Goal: Information Seeking & Learning: Learn about a topic

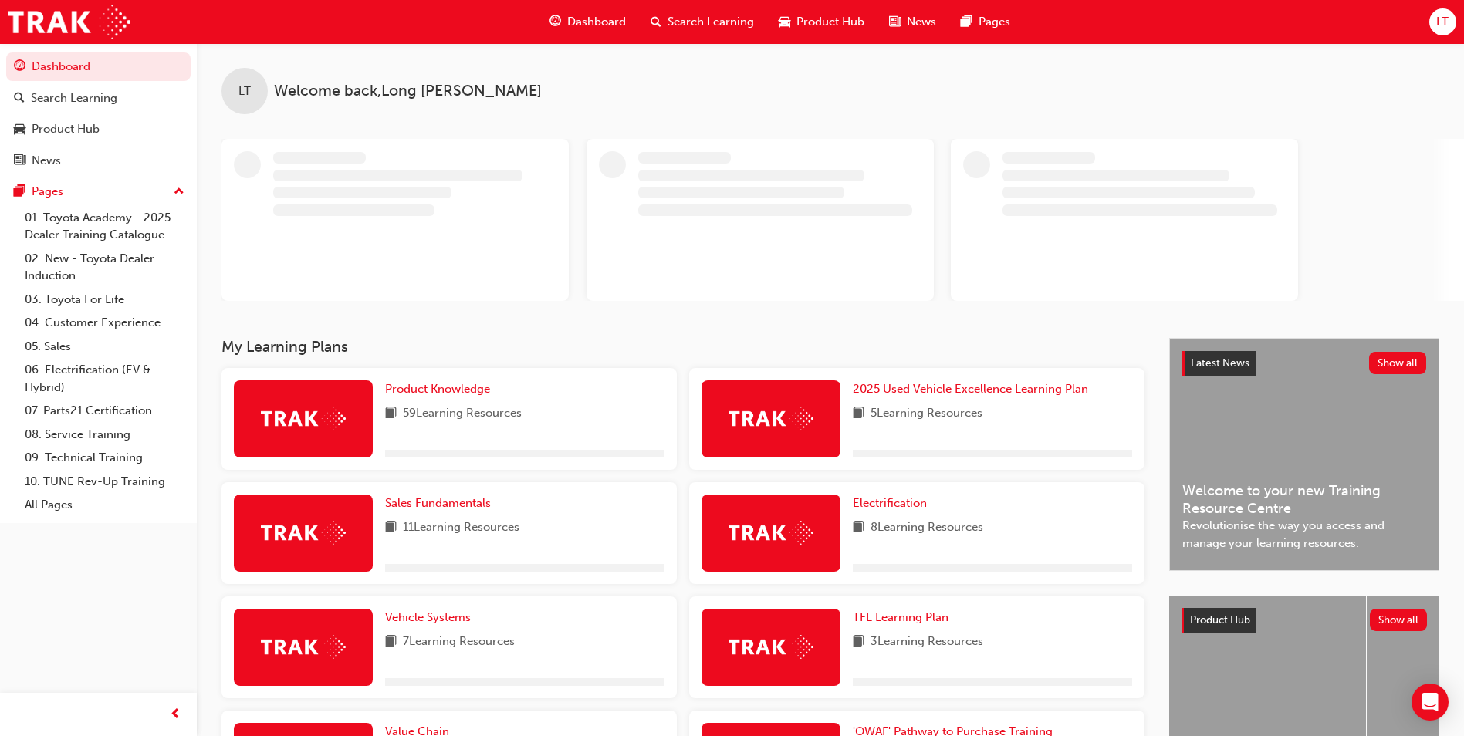
scroll to position [266, 0]
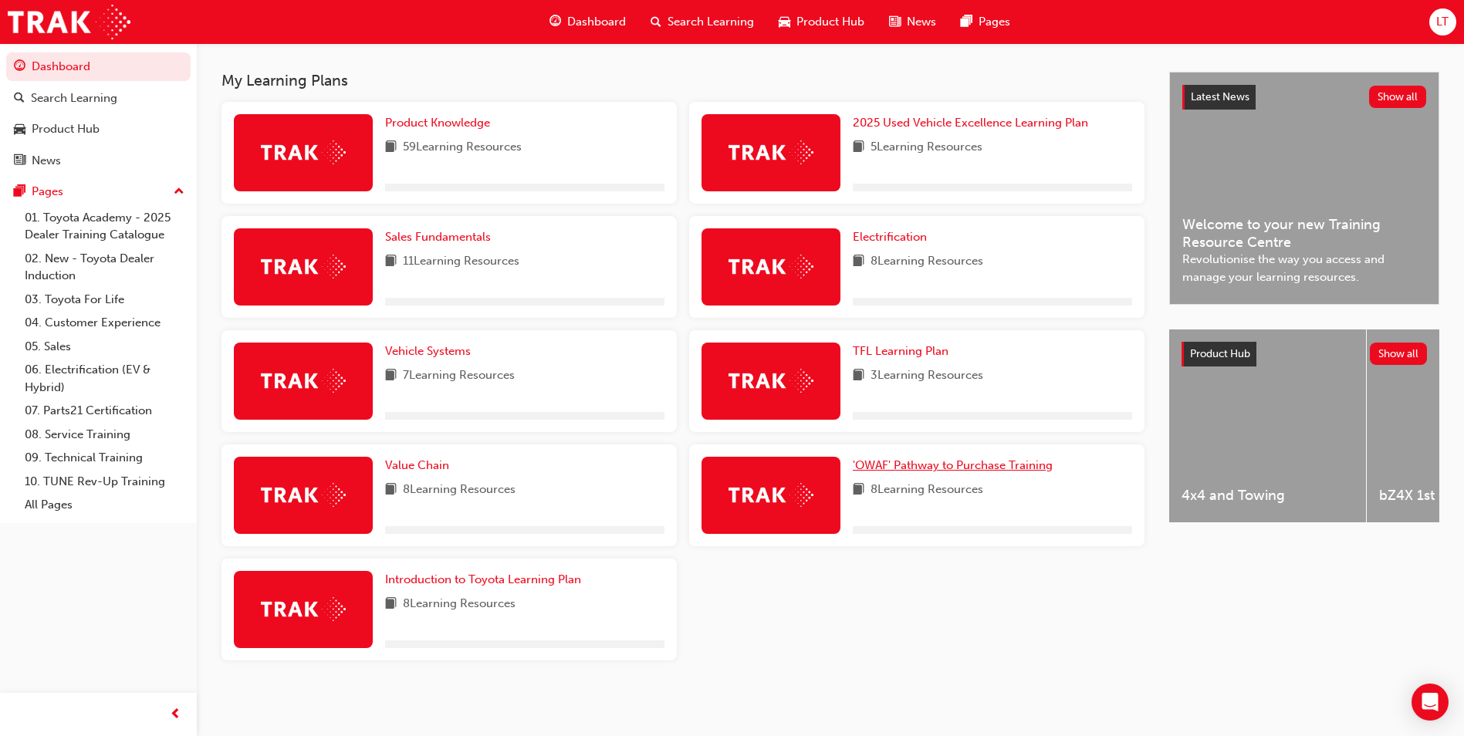
click at [944, 469] on span "'OWAF' Pathway to Purchase Training" at bounding box center [953, 466] width 200 height 14
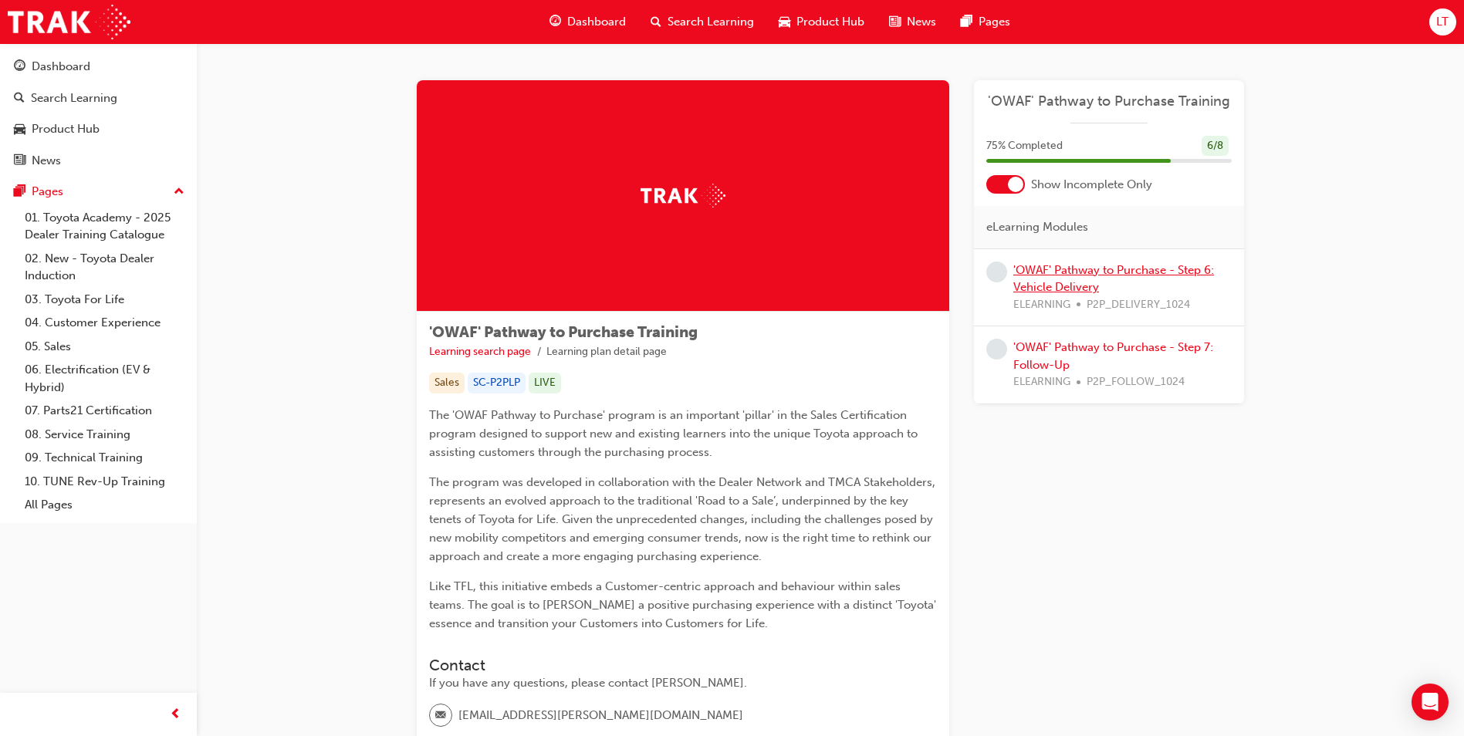
click at [1107, 271] on link "'OWAF' Pathway to Purchase - Step 6: Vehicle Delivery" at bounding box center [1114, 279] width 201 height 32
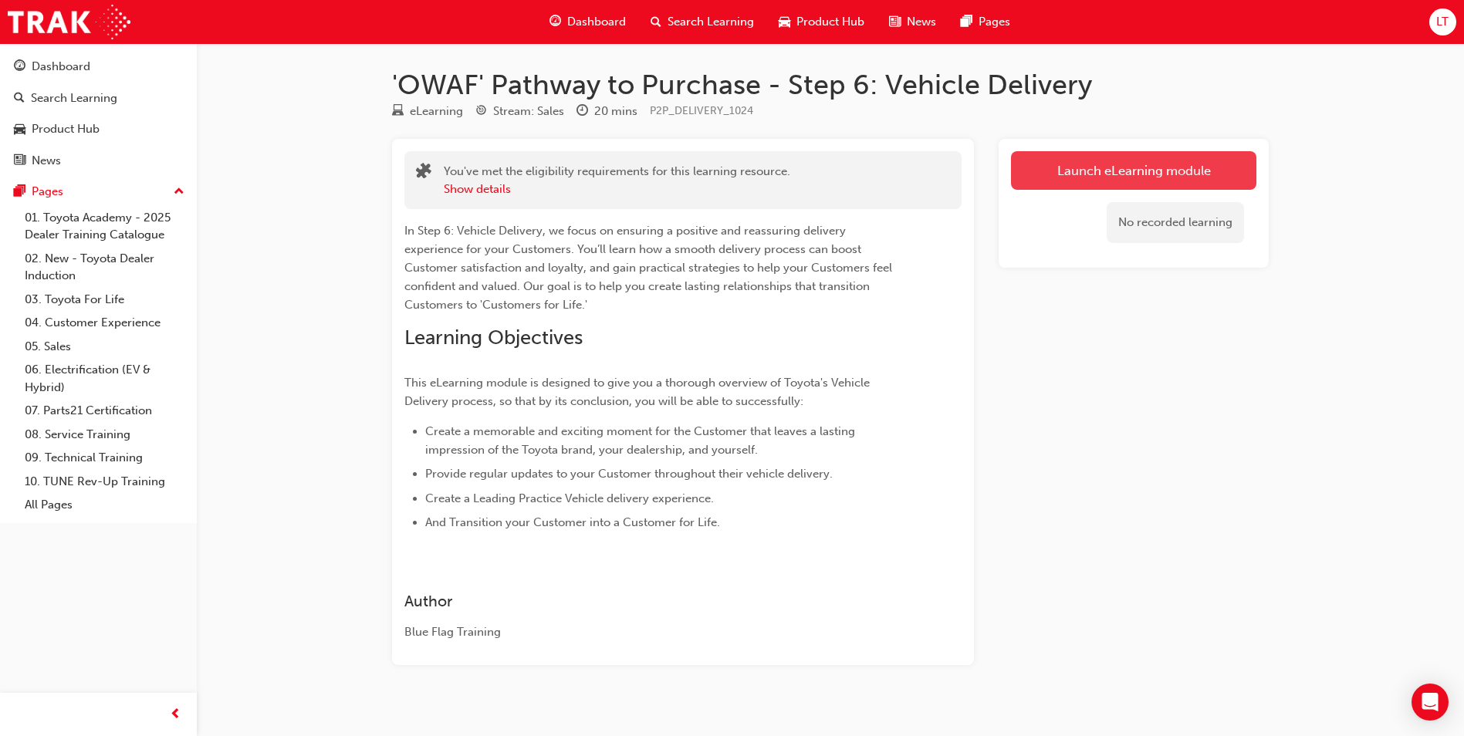
click at [1169, 174] on link "Launch eLearning module" at bounding box center [1133, 170] width 245 height 39
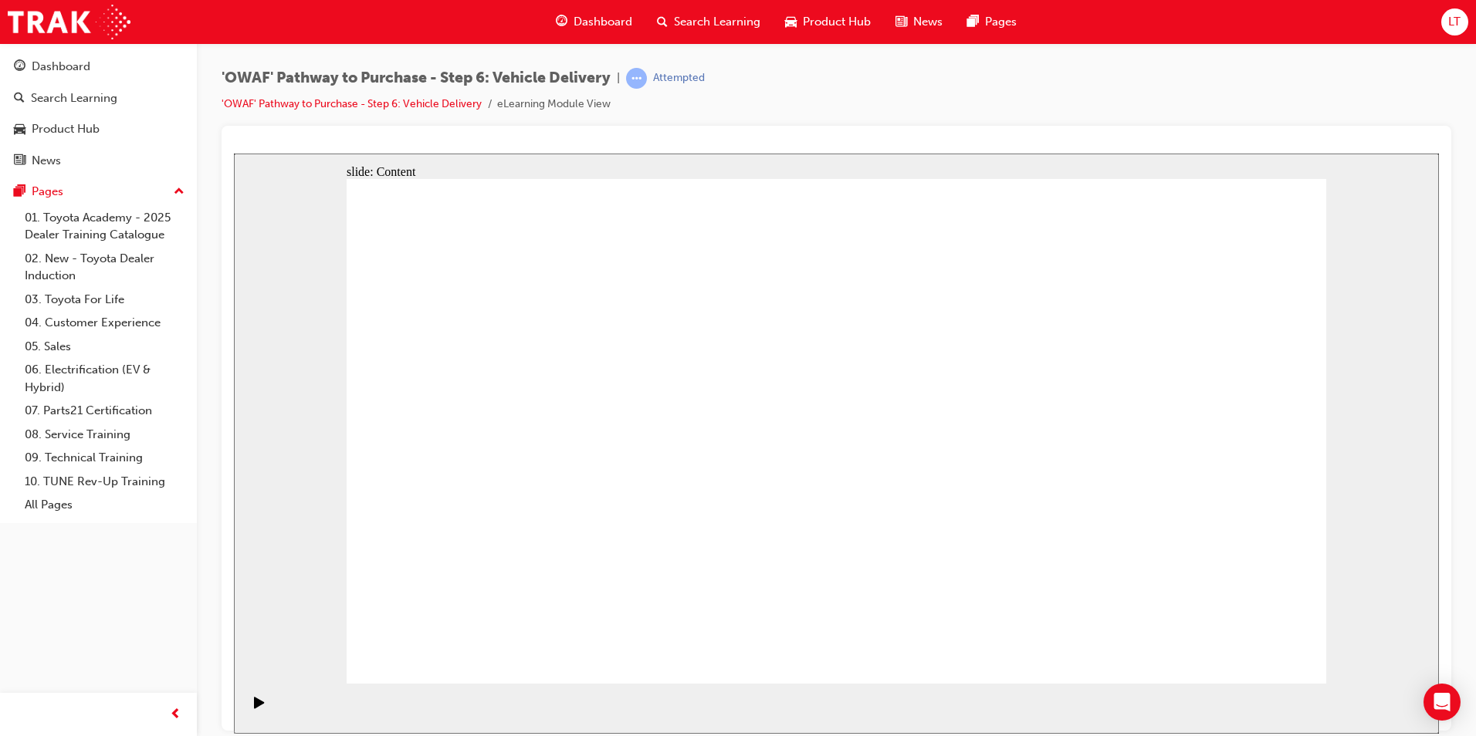
drag, startPoint x: 1078, startPoint y: 303, endPoint x: 1116, endPoint y: 367, distance: 74.8
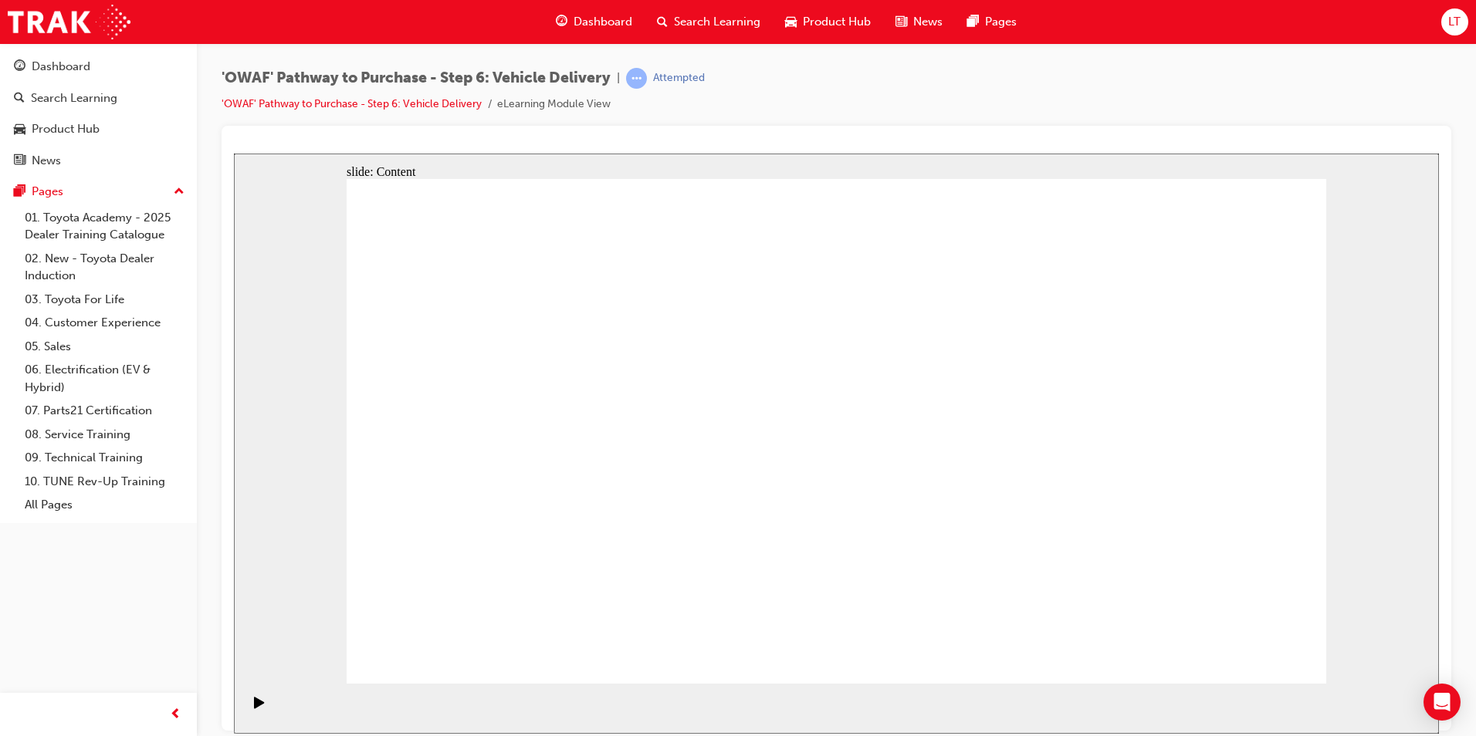
drag, startPoint x: 1111, startPoint y: 347, endPoint x: 1118, endPoint y: 357, distance: 12.8
drag, startPoint x: 1104, startPoint y: 347, endPoint x: 1126, endPoint y: 403, distance: 60.6
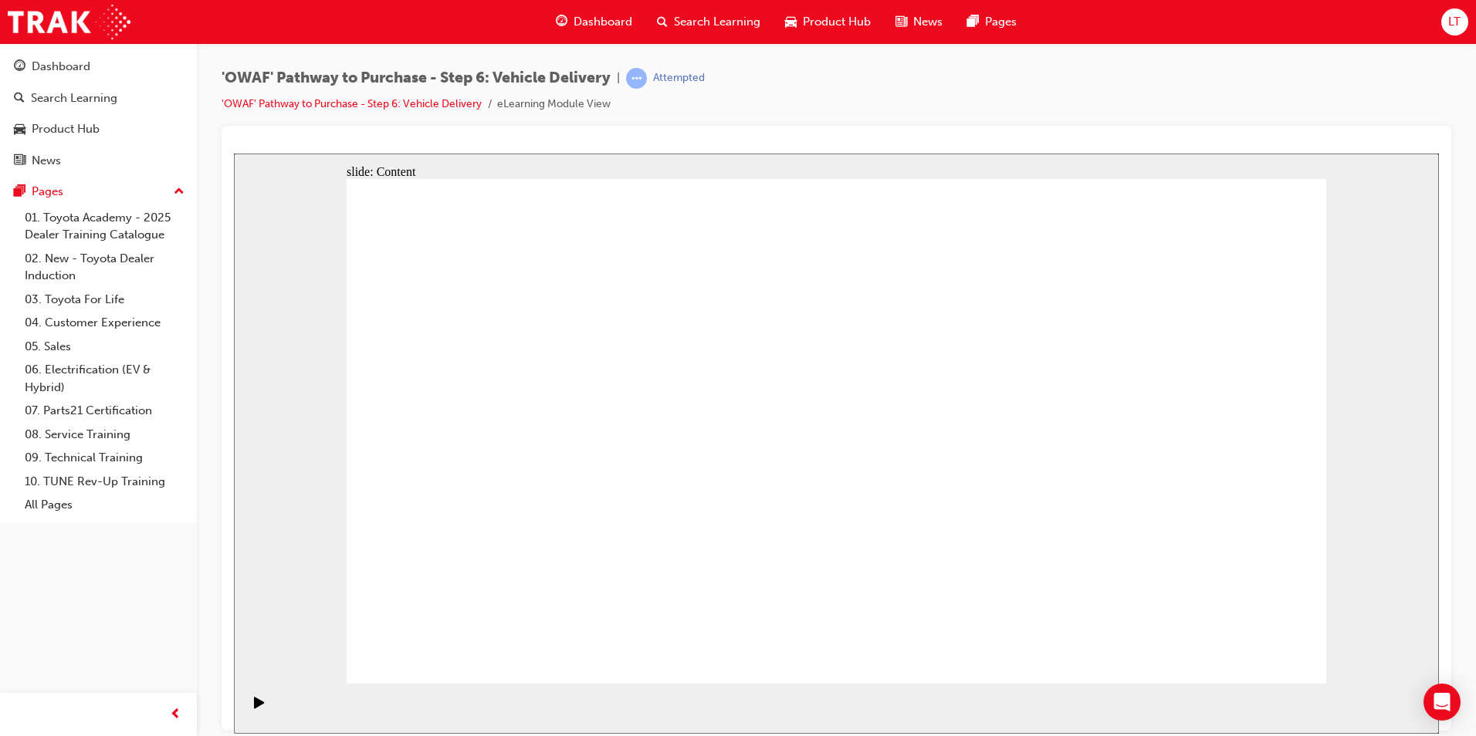
drag, startPoint x: 1125, startPoint y: 415, endPoint x: 1089, endPoint y: 323, distance: 99.2
drag, startPoint x: 1082, startPoint y: 285, endPoint x: 1112, endPoint y: 433, distance: 151.2
drag, startPoint x: 1068, startPoint y: 333, endPoint x: 1072, endPoint y: 326, distance: 7.9
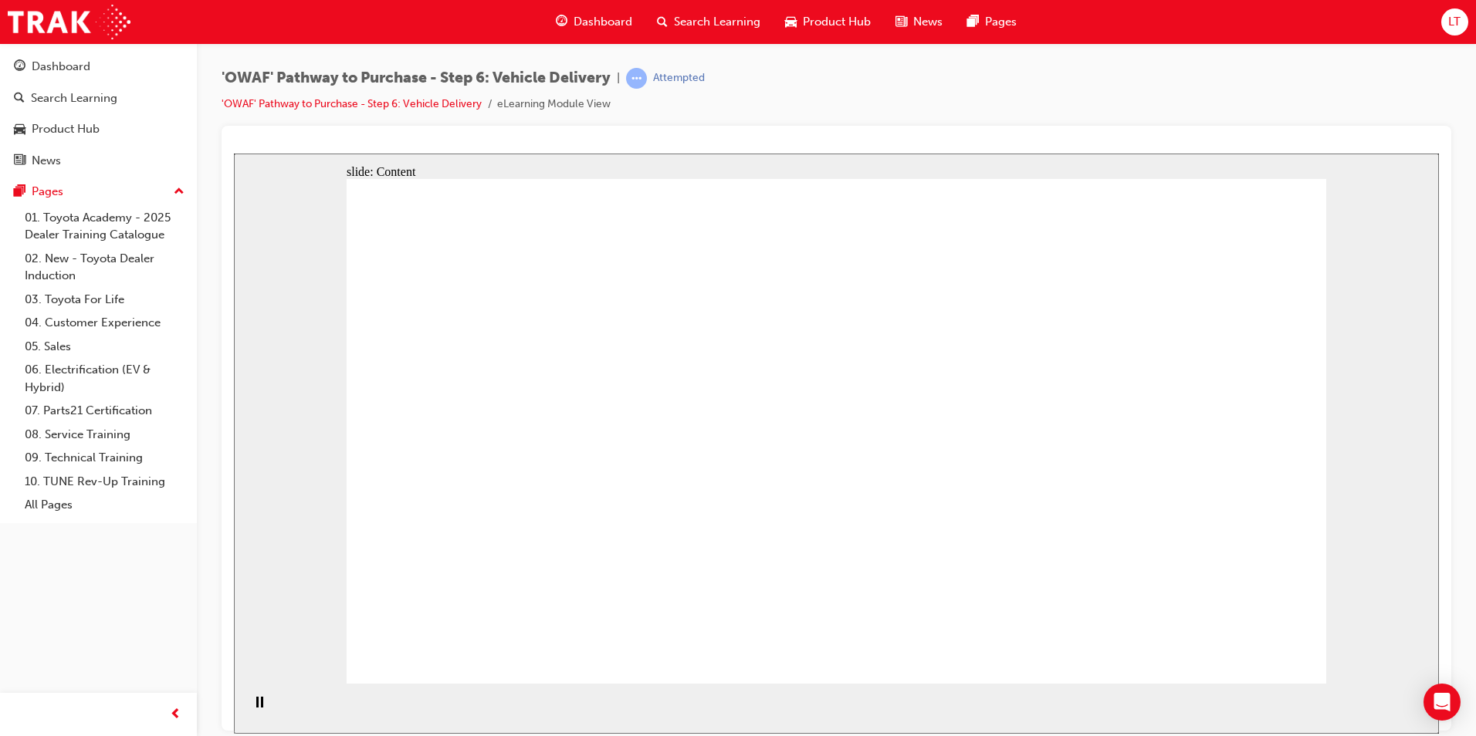
drag, startPoint x: 659, startPoint y: 370, endPoint x: 684, endPoint y: 370, distance: 24.7
drag, startPoint x: 899, startPoint y: 369, endPoint x: 947, endPoint y: 380, distance: 49.8
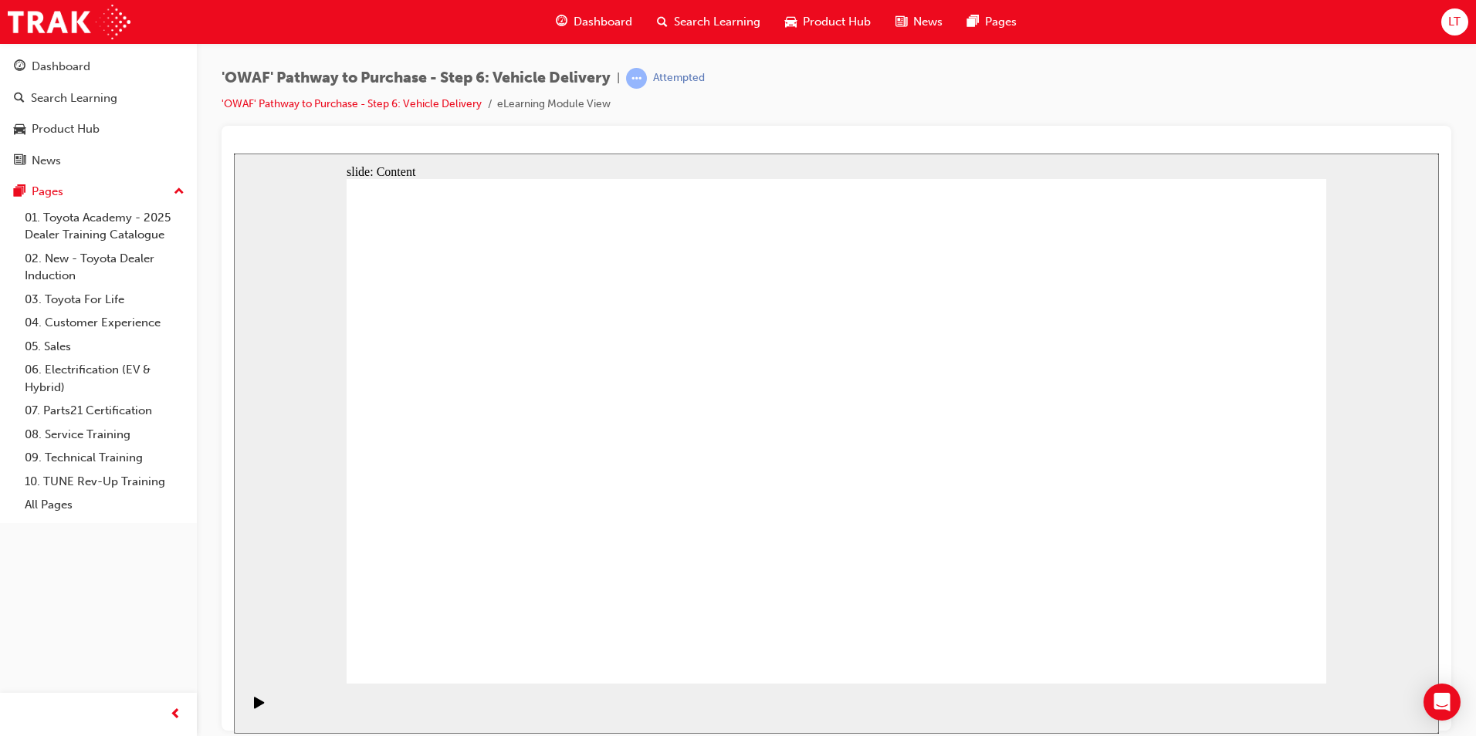
drag, startPoint x: 727, startPoint y: 391, endPoint x: 967, endPoint y: 357, distance: 242.4
drag, startPoint x: 986, startPoint y: 357, endPoint x: 983, endPoint y: 365, distance: 9.0
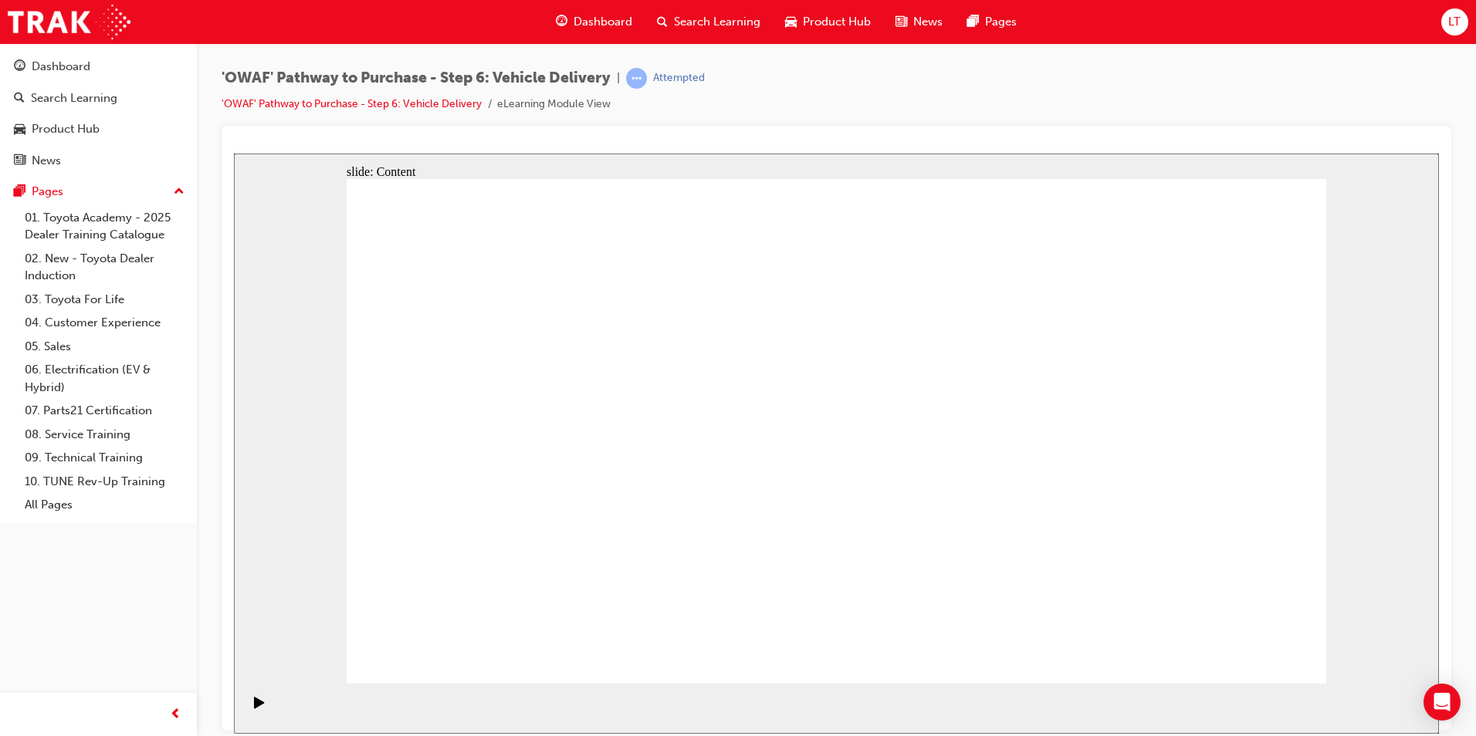
drag, startPoint x: 1259, startPoint y: 351, endPoint x: 1199, endPoint y: 376, distance: 65.1
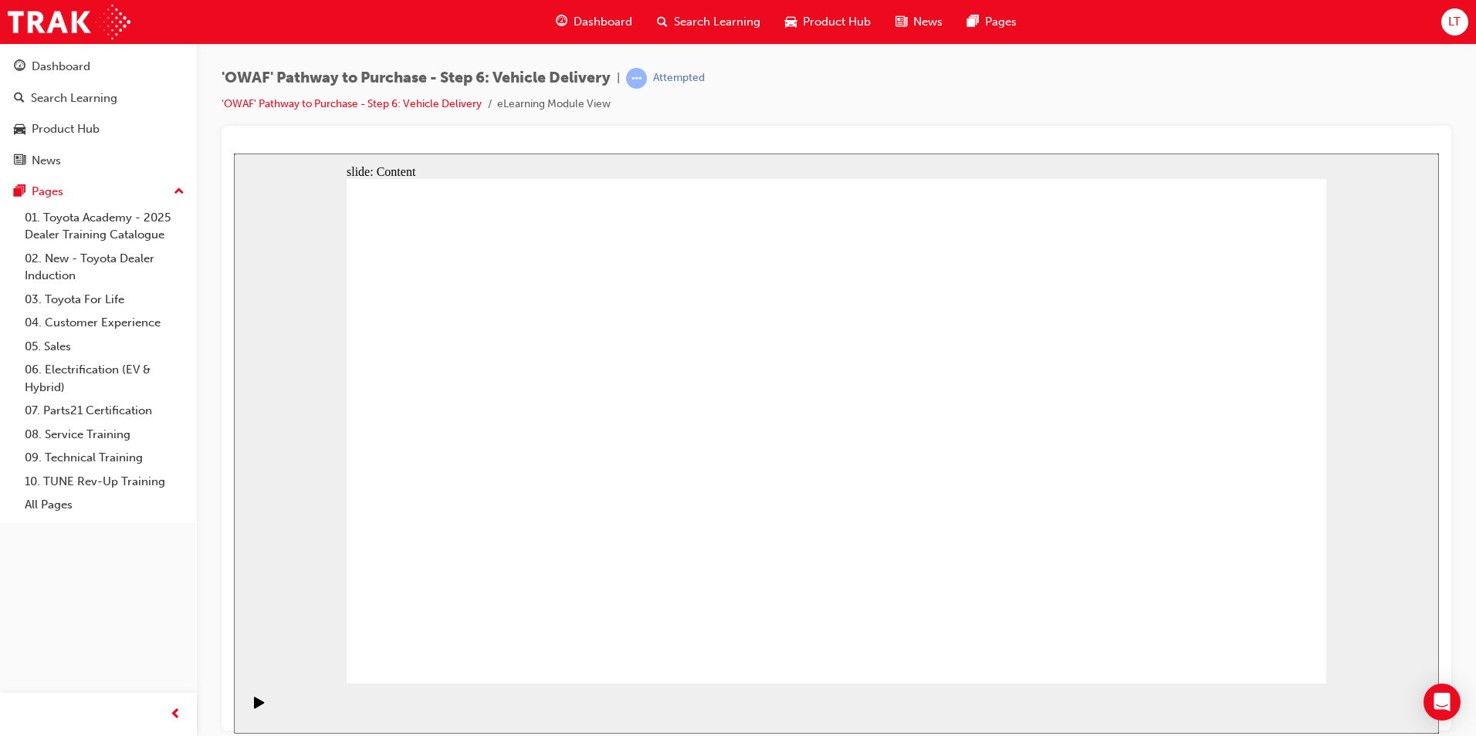
drag, startPoint x: 984, startPoint y: 380, endPoint x: 818, endPoint y: 457, distance: 183.1
drag, startPoint x: 953, startPoint y: 412, endPoint x: 968, endPoint y: 402, distance: 17.8
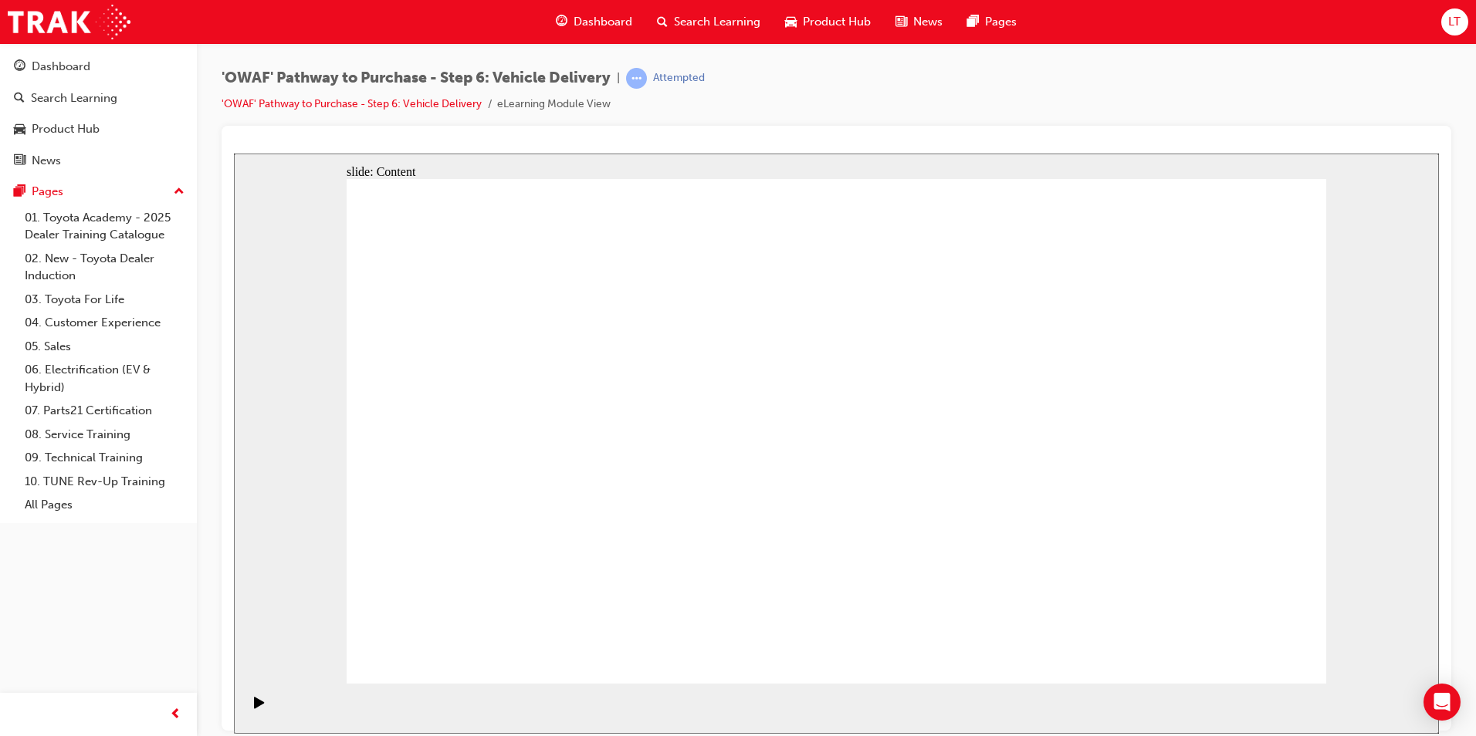
drag, startPoint x: 1093, startPoint y: 377, endPoint x: 1096, endPoint y: 388, distance: 12.0
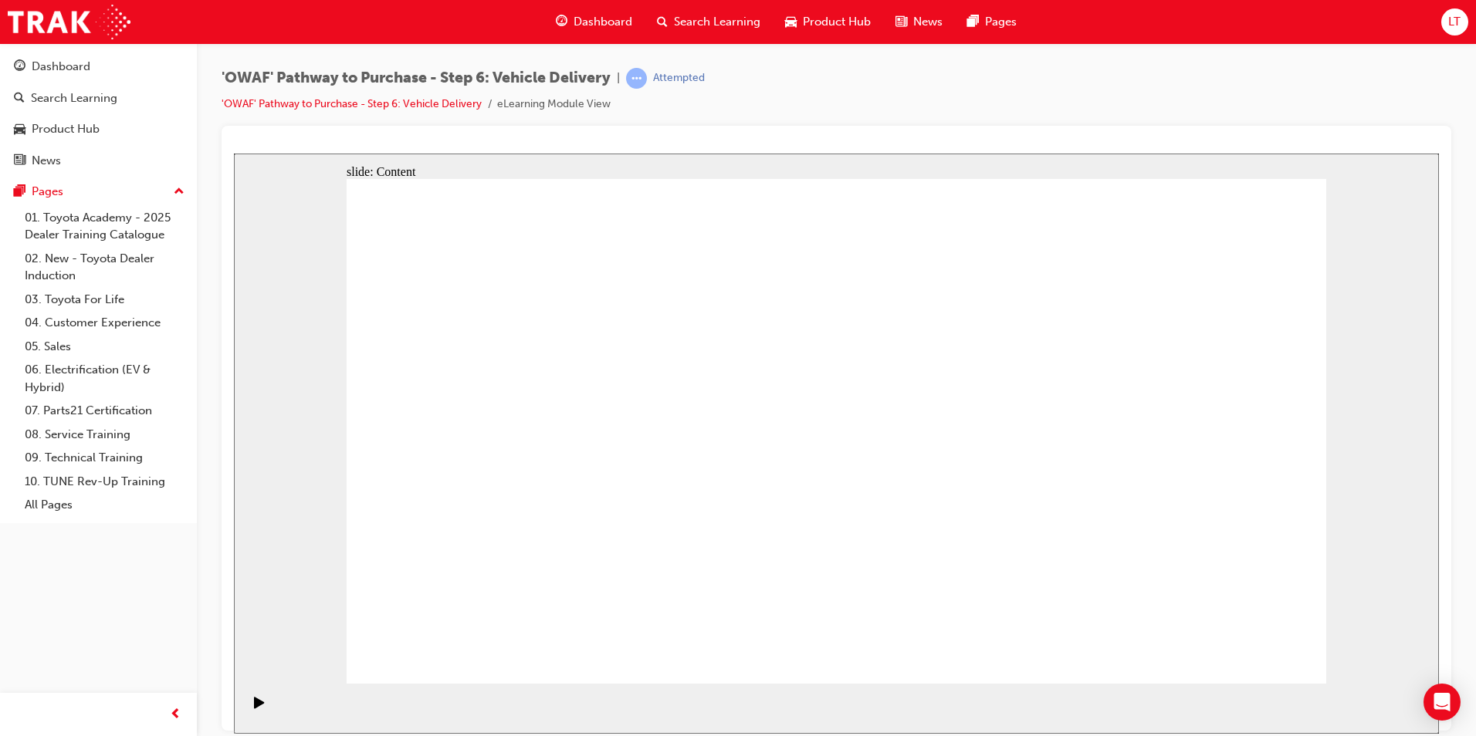
drag, startPoint x: 507, startPoint y: 546, endPoint x: 604, endPoint y: 516, distance: 101.1
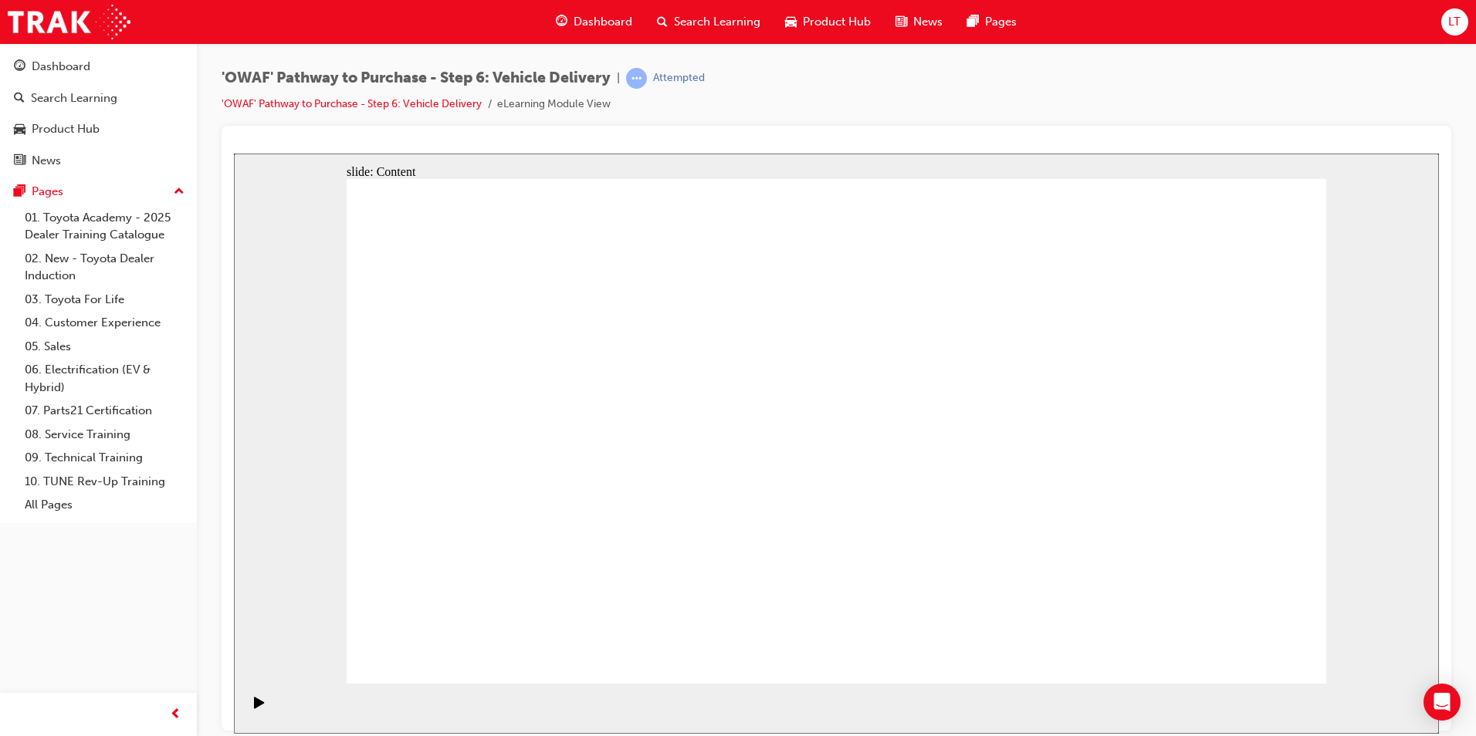
drag, startPoint x: 1192, startPoint y: 371, endPoint x: 1187, endPoint y: 381, distance: 11.4
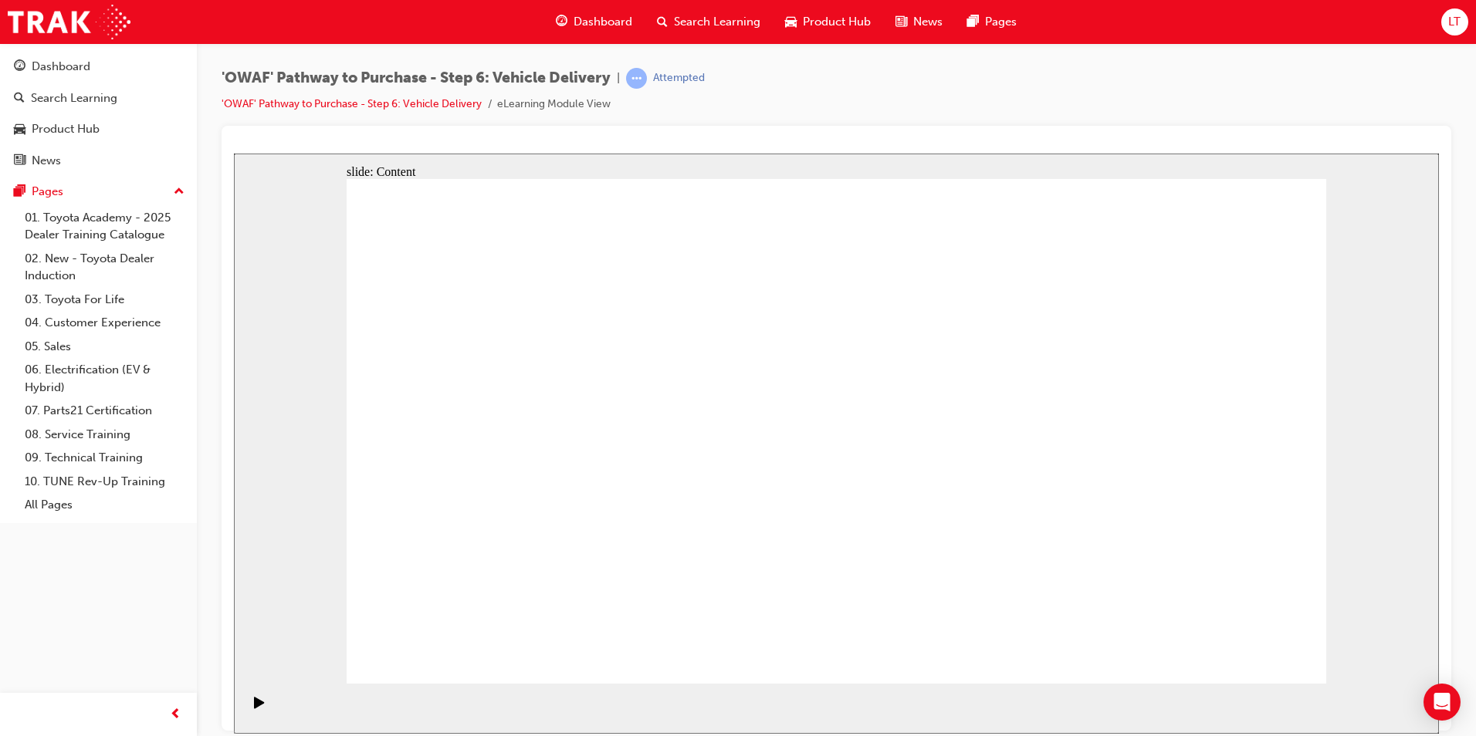
drag, startPoint x: 454, startPoint y: 410, endPoint x: 534, endPoint y: 423, distance: 81.4
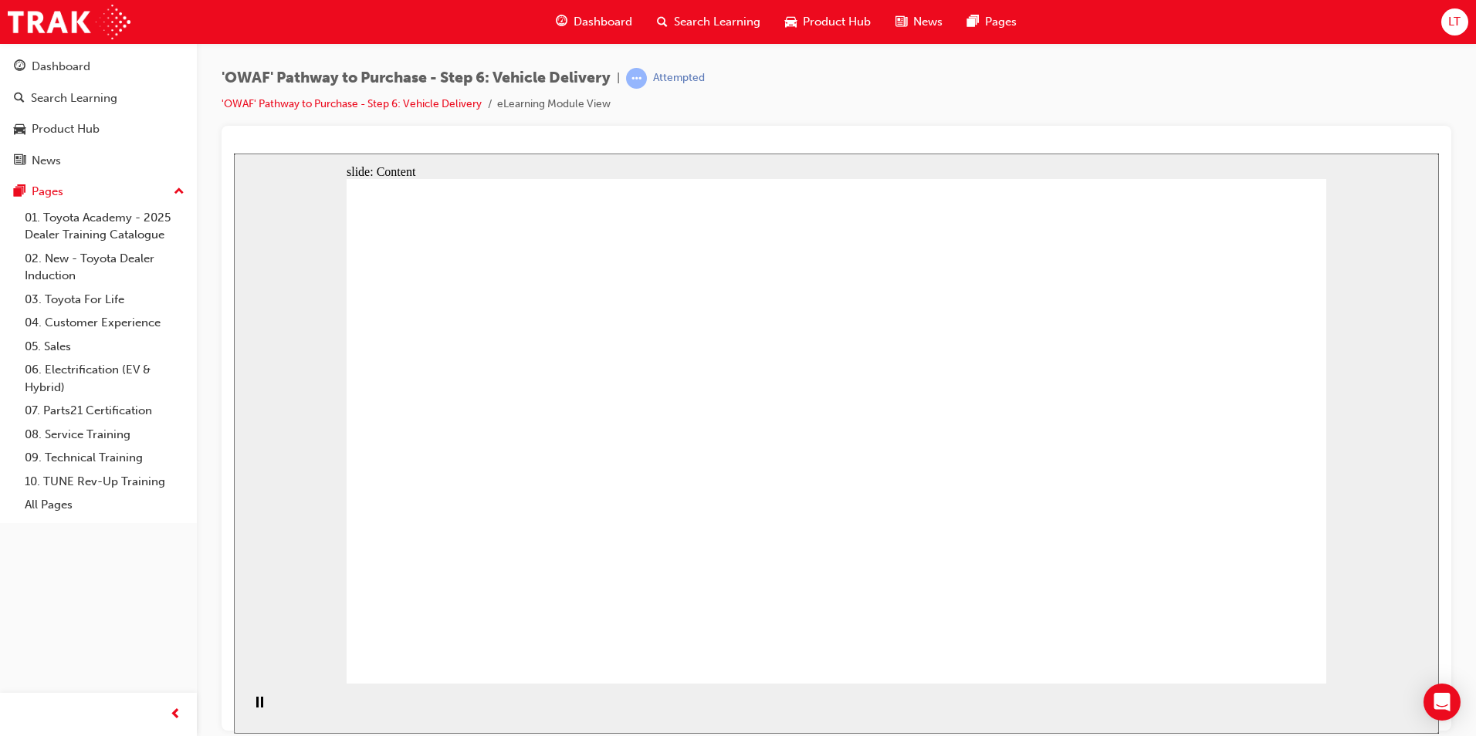
drag, startPoint x: 476, startPoint y: 449, endPoint x: 490, endPoint y: 439, distance: 17.3
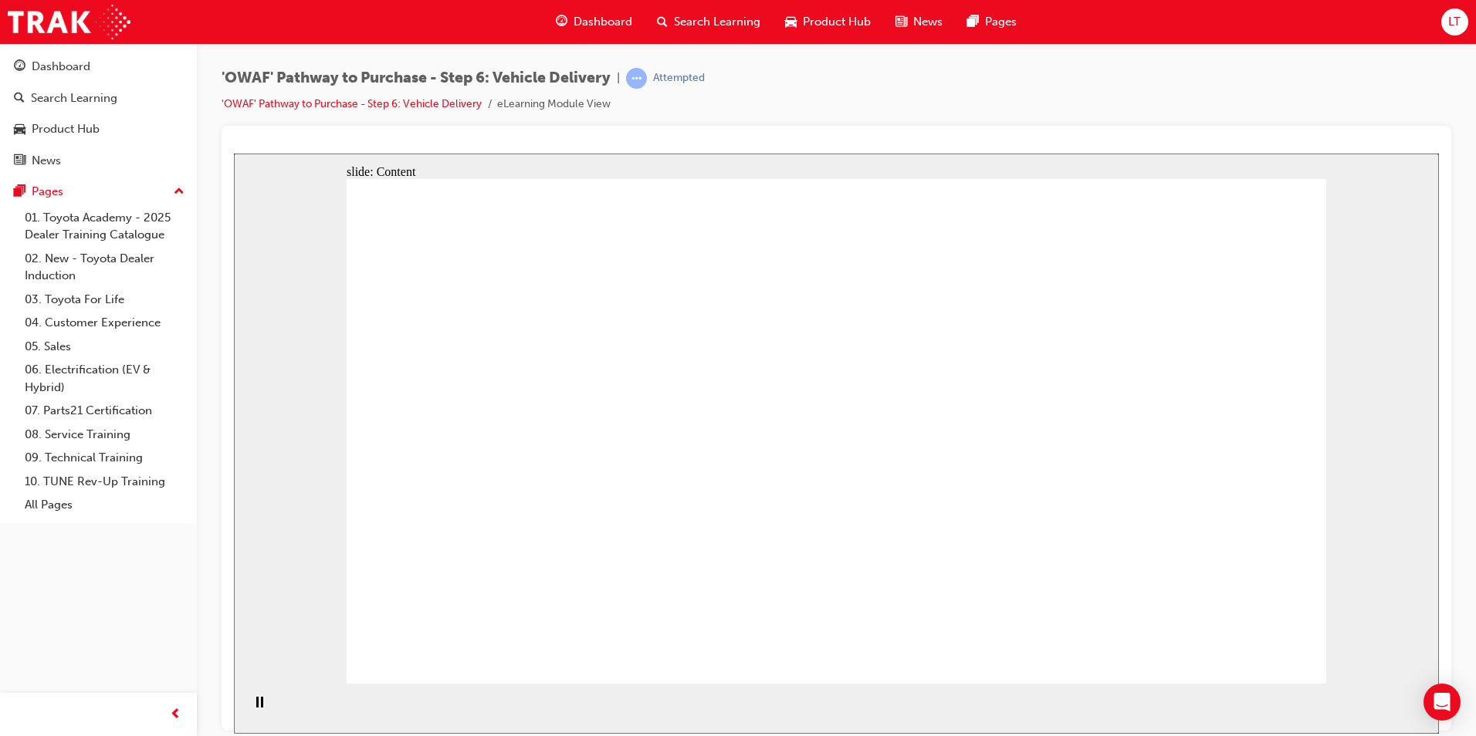
drag, startPoint x: 582, startPoint y: 384, endPoint x: 716, endPoint y: 401, distance: 134.6
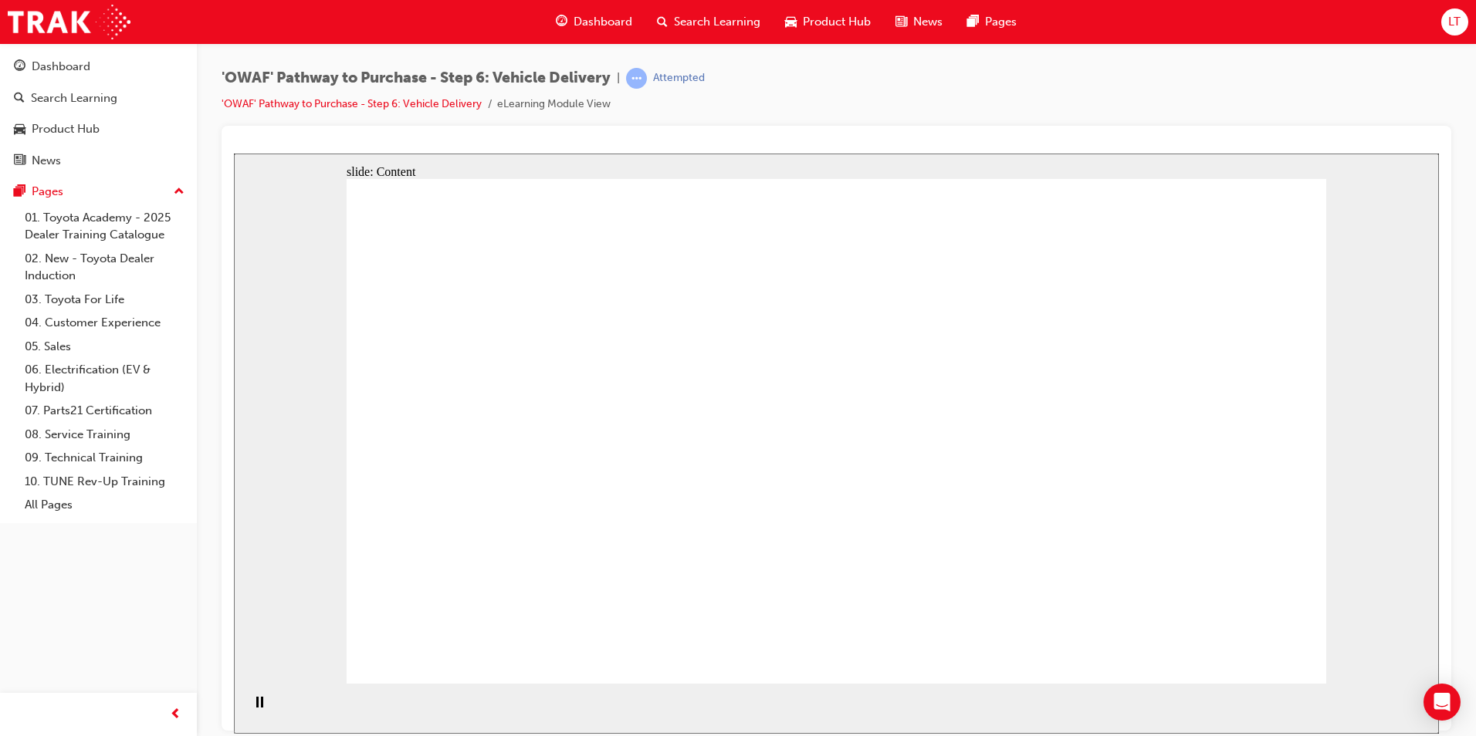
drag, startPoint x: 555, startPoint y: 543, endPoint x: 559, endPoint y: 537, distance: 7.9
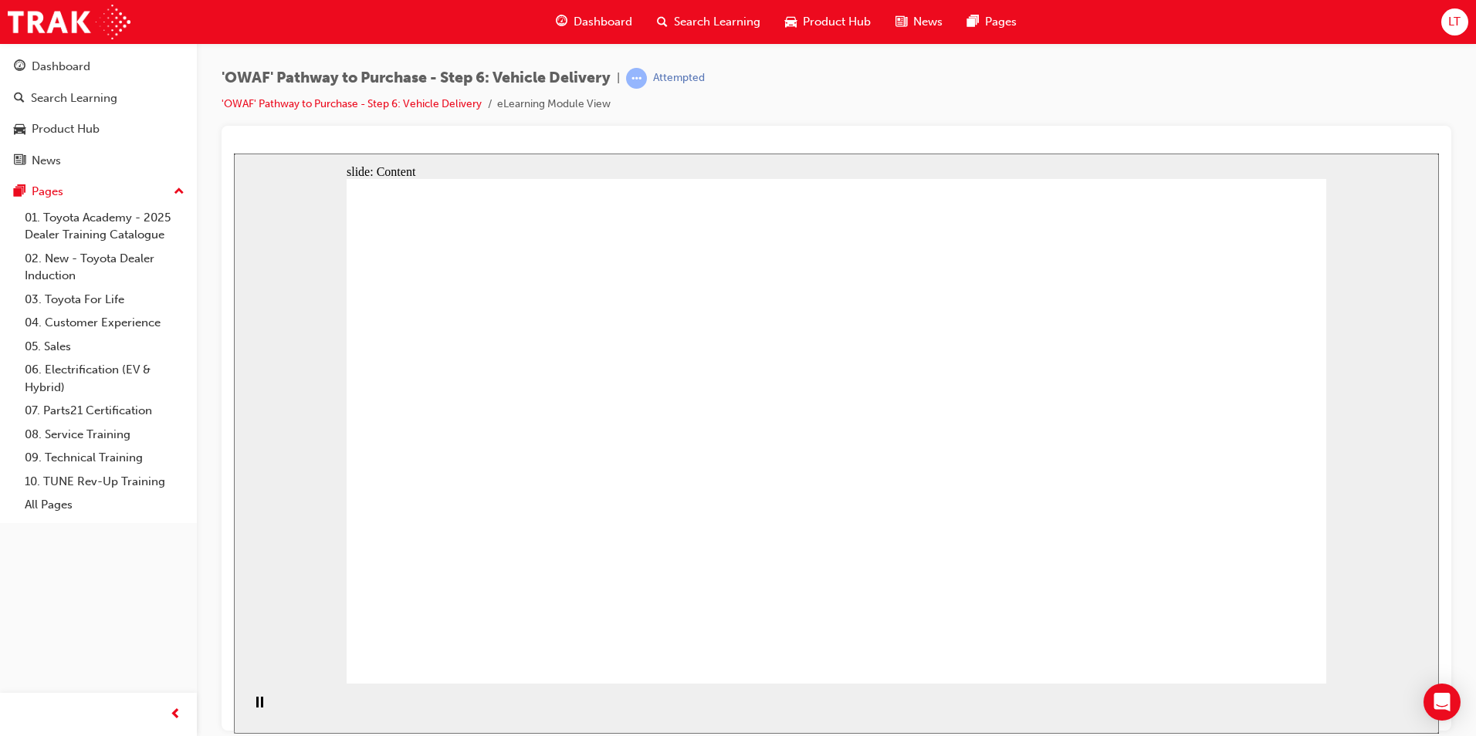
click at [1444, 693] on div "Open Intercom Messenger" at bounding box center [1442, 702] width 41 height 41
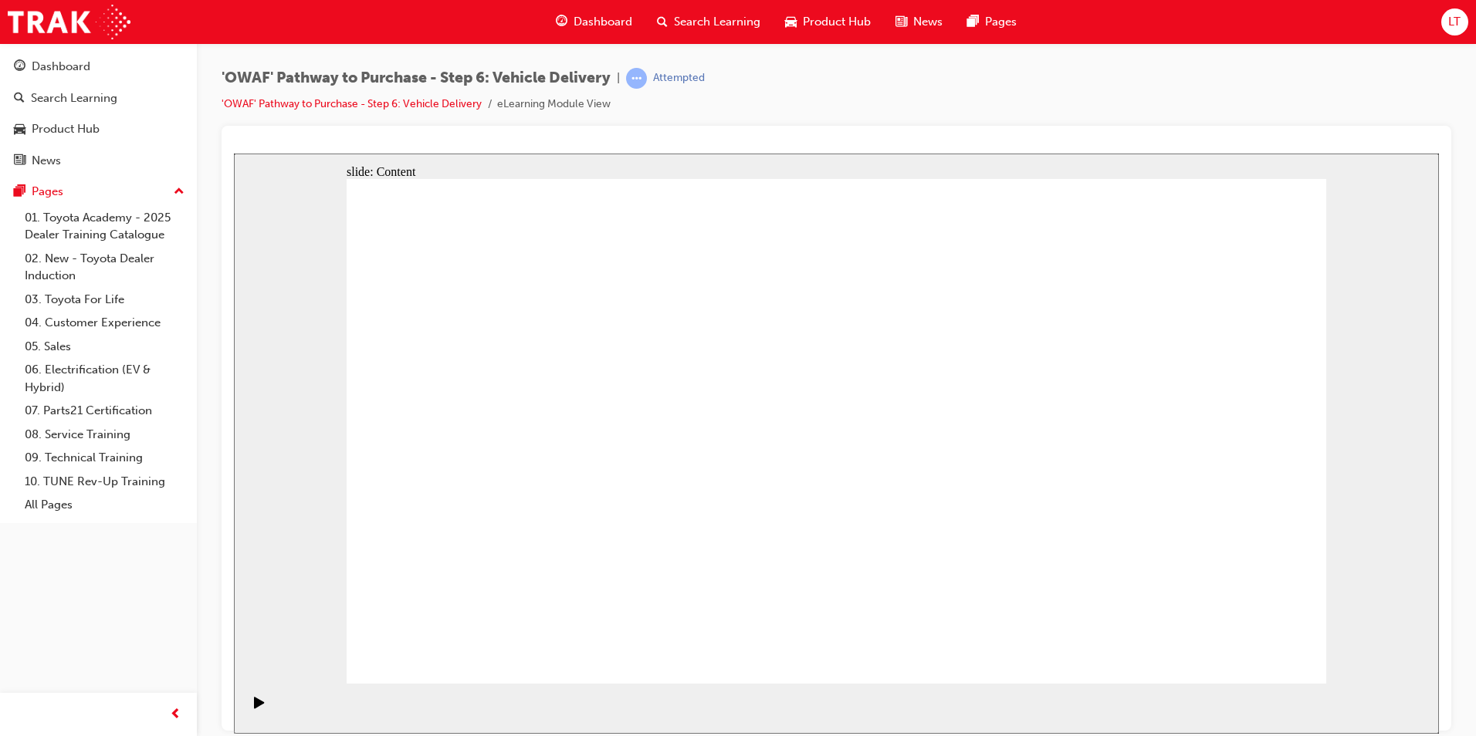
drag, startPoint x: 1200, startPoint y: 545, endPoint x: 1200, endPoint y: 555, distance: 10.0
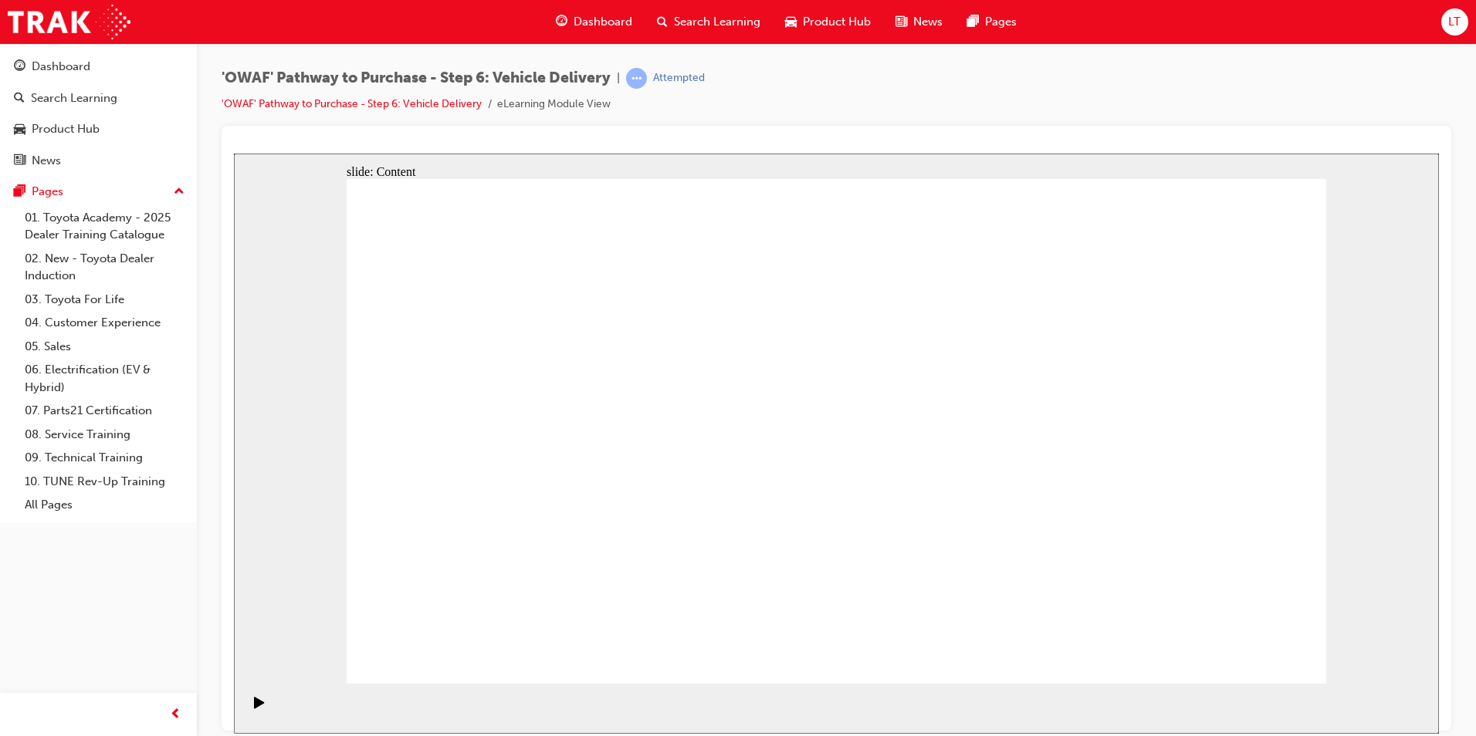
drag, startPoint x: 1195, startPoint y: 647, endPoint x: 1205, endPoint y: 643, distance: 10.8
drag, startPoint x: 1255, startPoint y: 239, endPoint x: 1267, endPoint y: 272, distance: 34.4
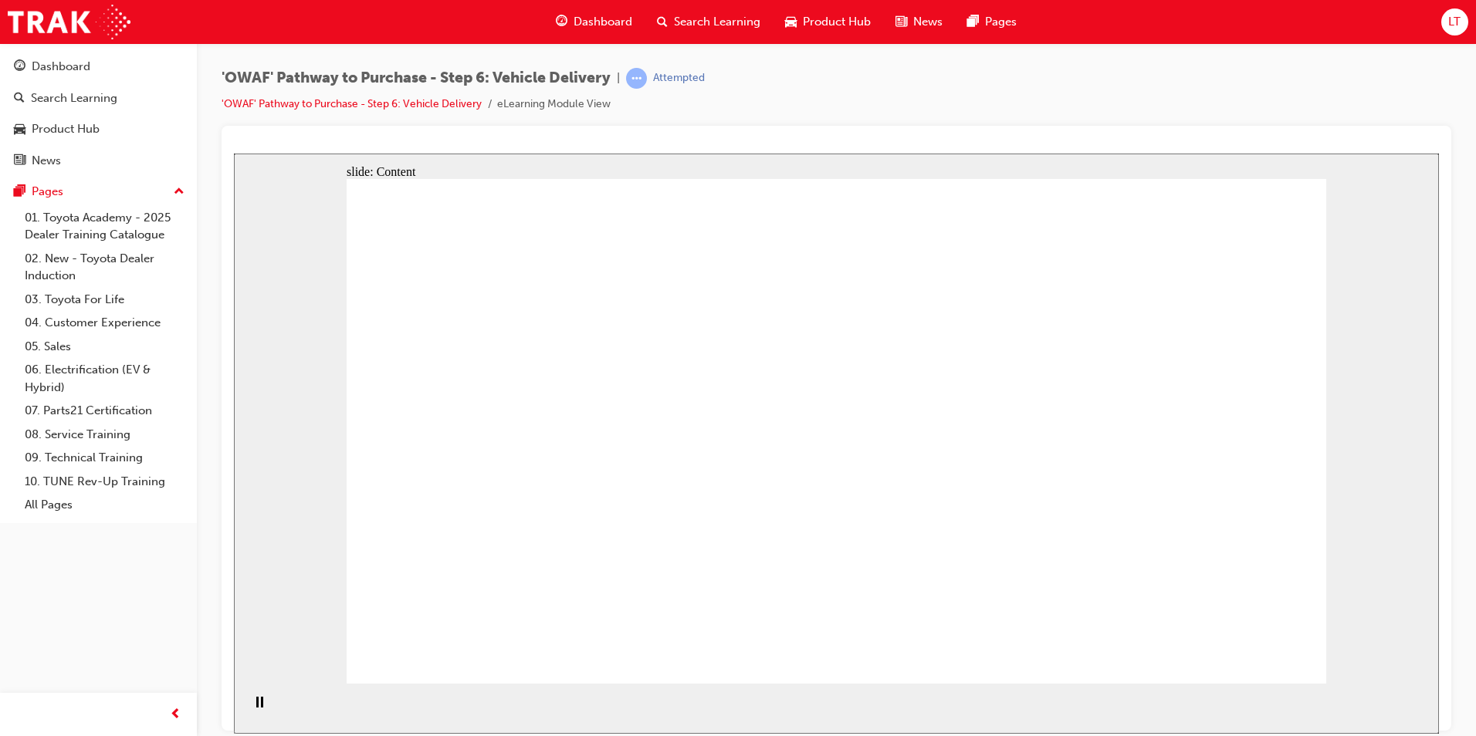
drag, startPoint x: 1241, startPoint y: 291, endPoint x: 1244, endPoint y: 306, distance: 15.7
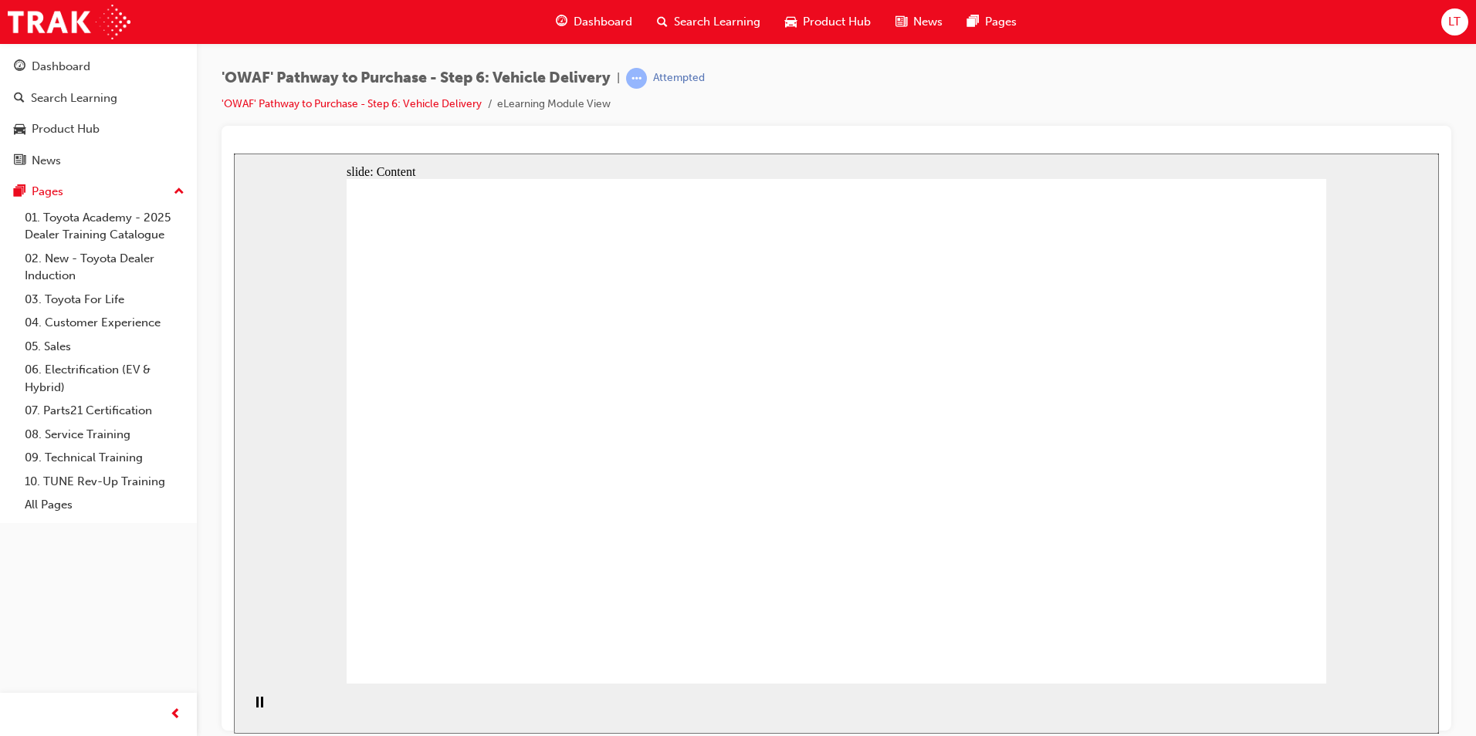
drag, startPoint x: 811, startPoint y: 327, endPoint x: 905, endPoint y: 337, distance: 93.9
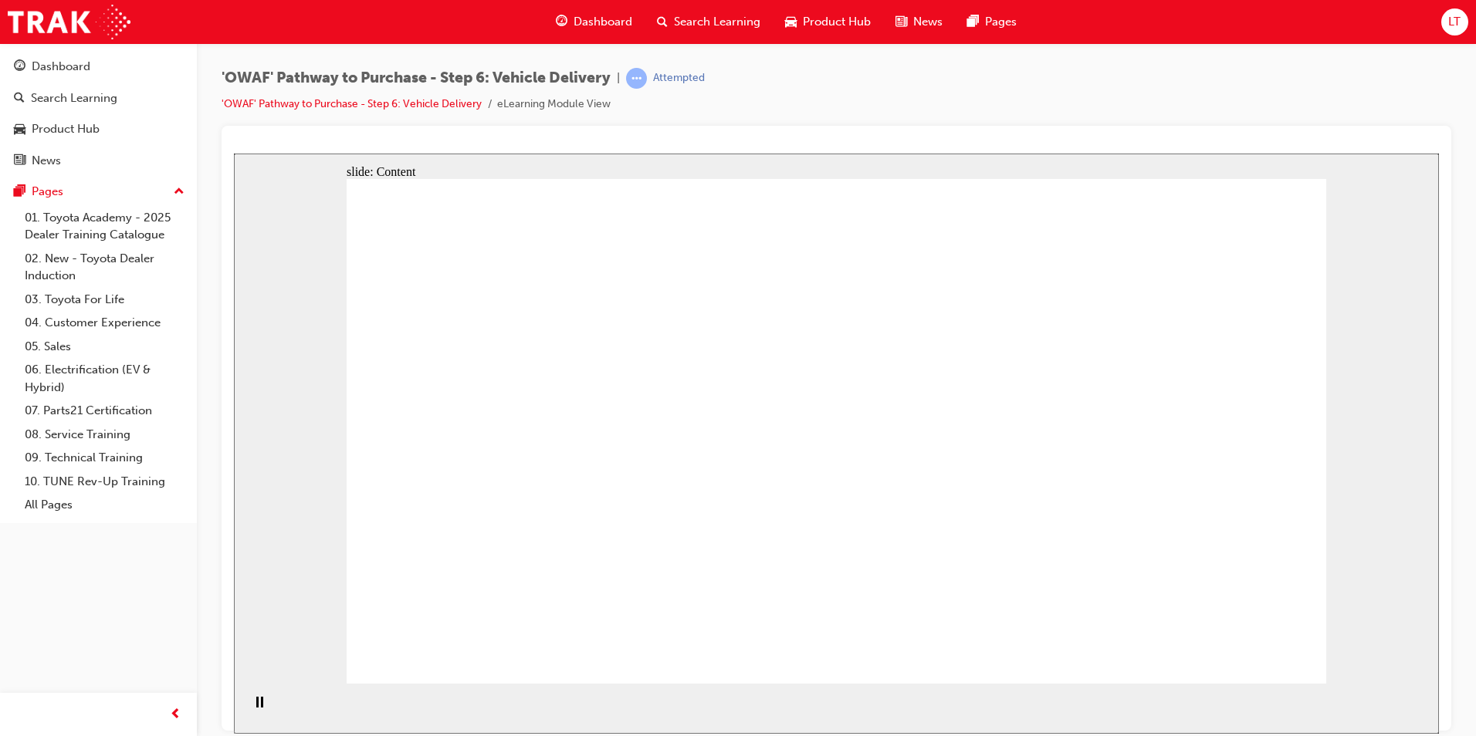
drag, startPoint x: 1071, startPoint y: 313, endPoint x: 1177, endPoint y: 326, distance: 107.2
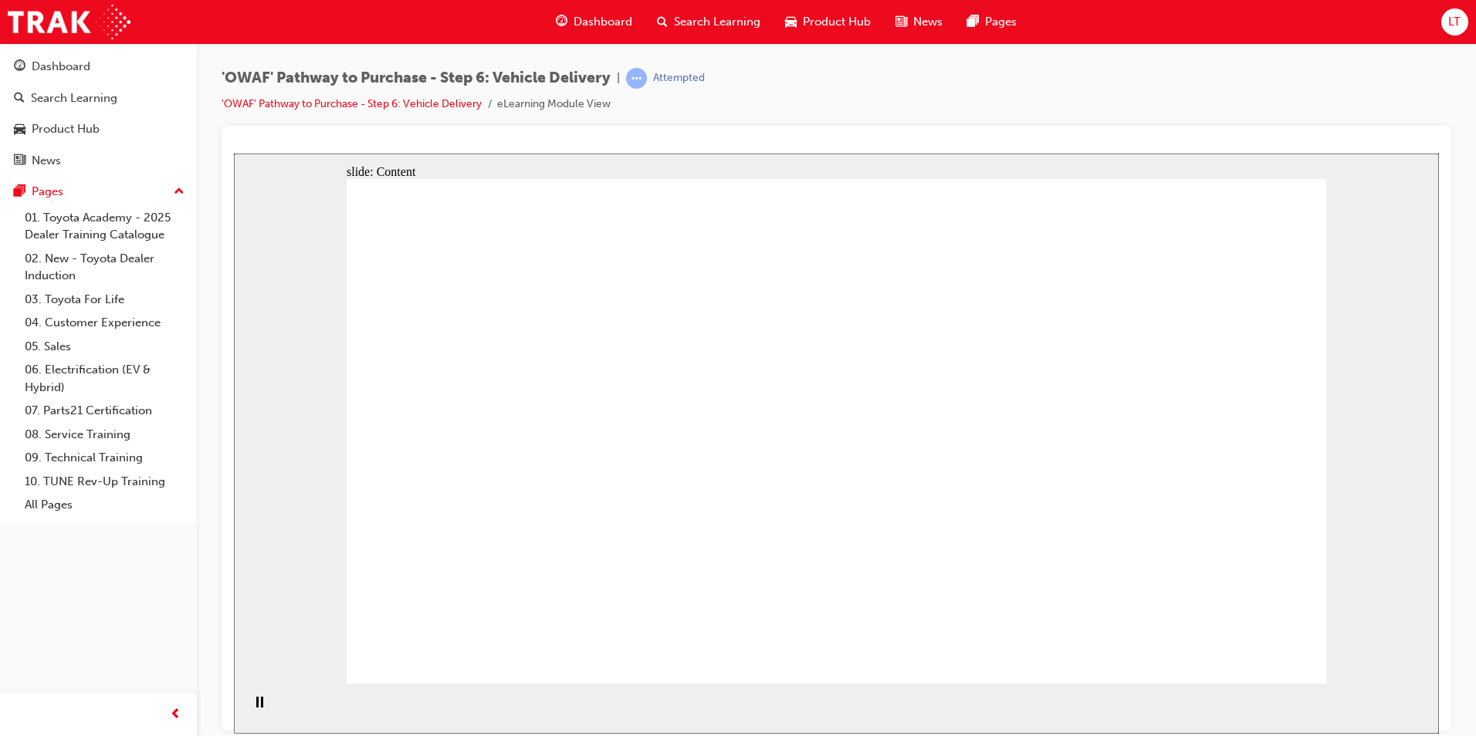
drag, startPoint x: 1087, startPoint y: 563, endPoint x: 1077, endPoint y: 563, distance: 10.0
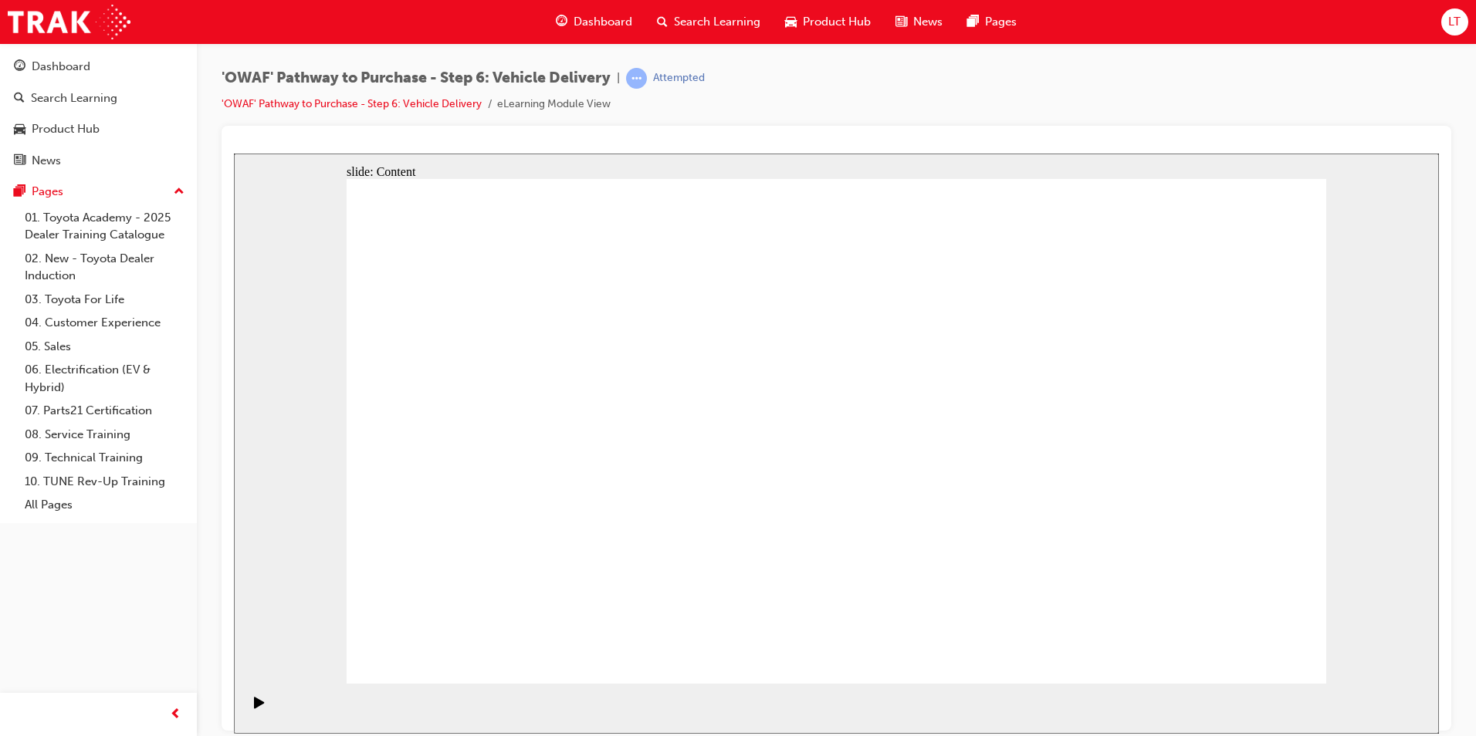
drag, startPoint x: 1152, startPoint y: 180, endPoint x: 1160, endPoint y: 224, distance: 44.8
drag, startPoint x: 1160, startPoint y: 224, endPoint x: 1174, endPoint y: 246, distance: 26.3
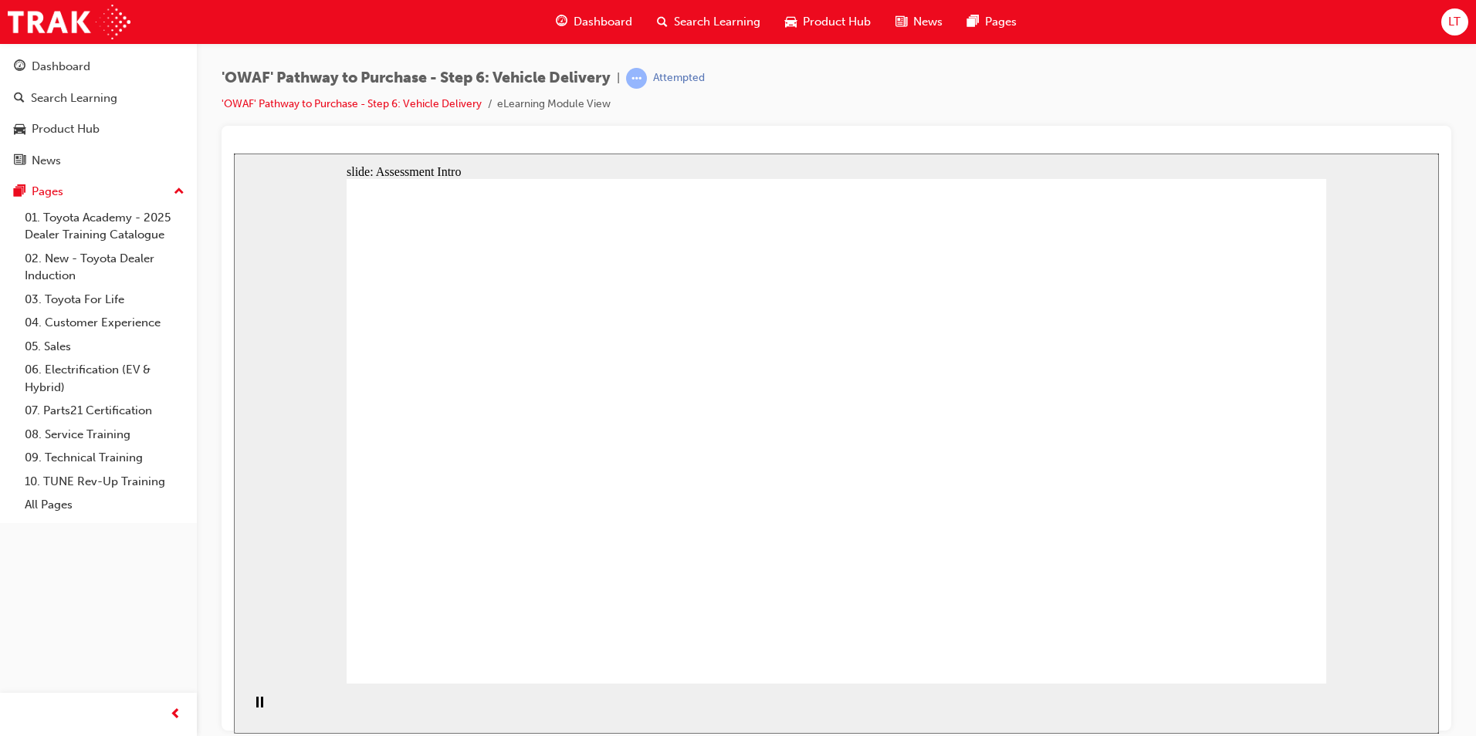
radio input "true"
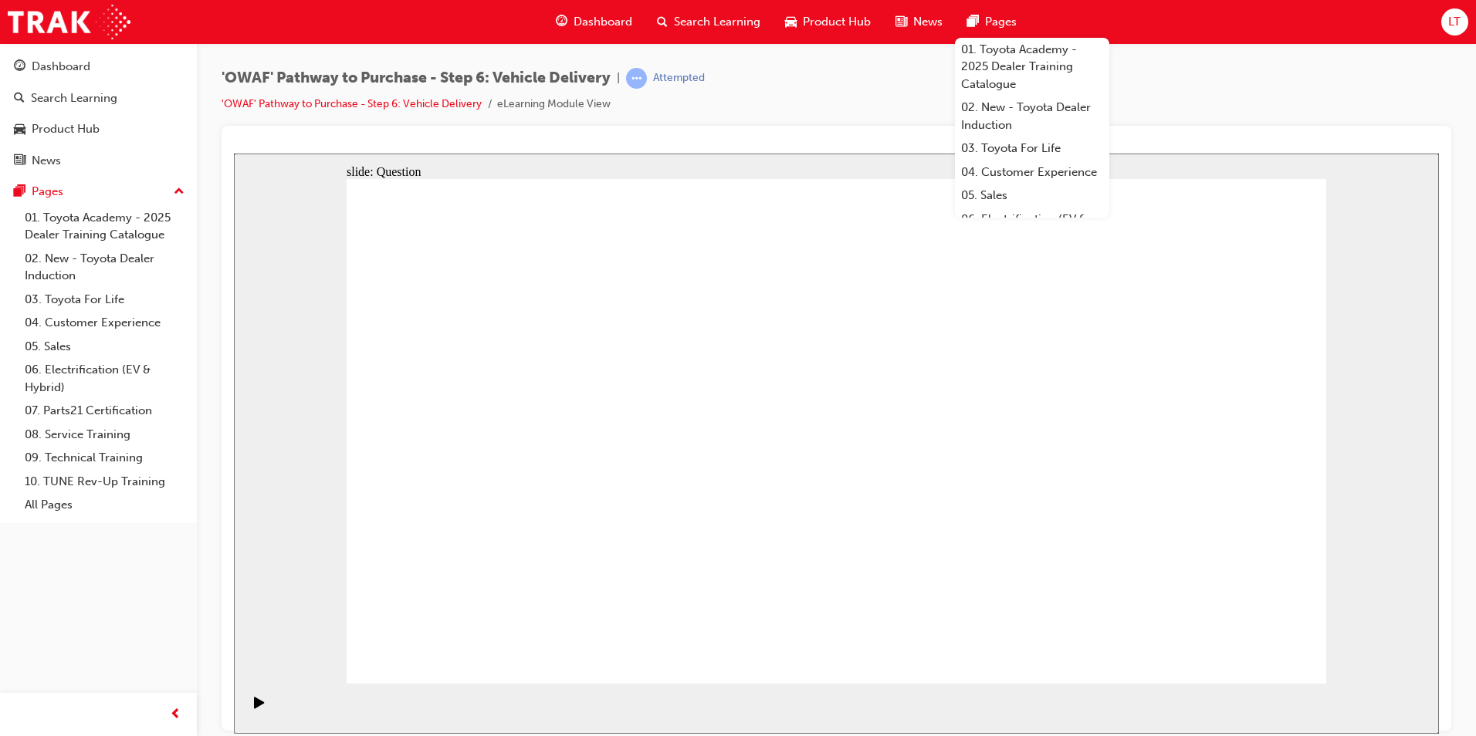
click at [1306, 92] on div "'OWAF' Pathway to Purchase - Step 6: Vehicle Delivery | Attempted 'OWAF' Pathwa…" at bounding box center [837, 97] width 1230 height 58
drag, startPoint x: 689, startPoint y: 597, endPoint x: 705, endPoint y: 398, distance: 199.1
drag, startPoint x: 859, startPoint y: 551, endPoint x: 1029, endPoint y: 395, distance: 230.6
drag, startPoint x: 1040, startPoint y: 544, endPoint x: 590, endPoint y: 445, distance: 460.8
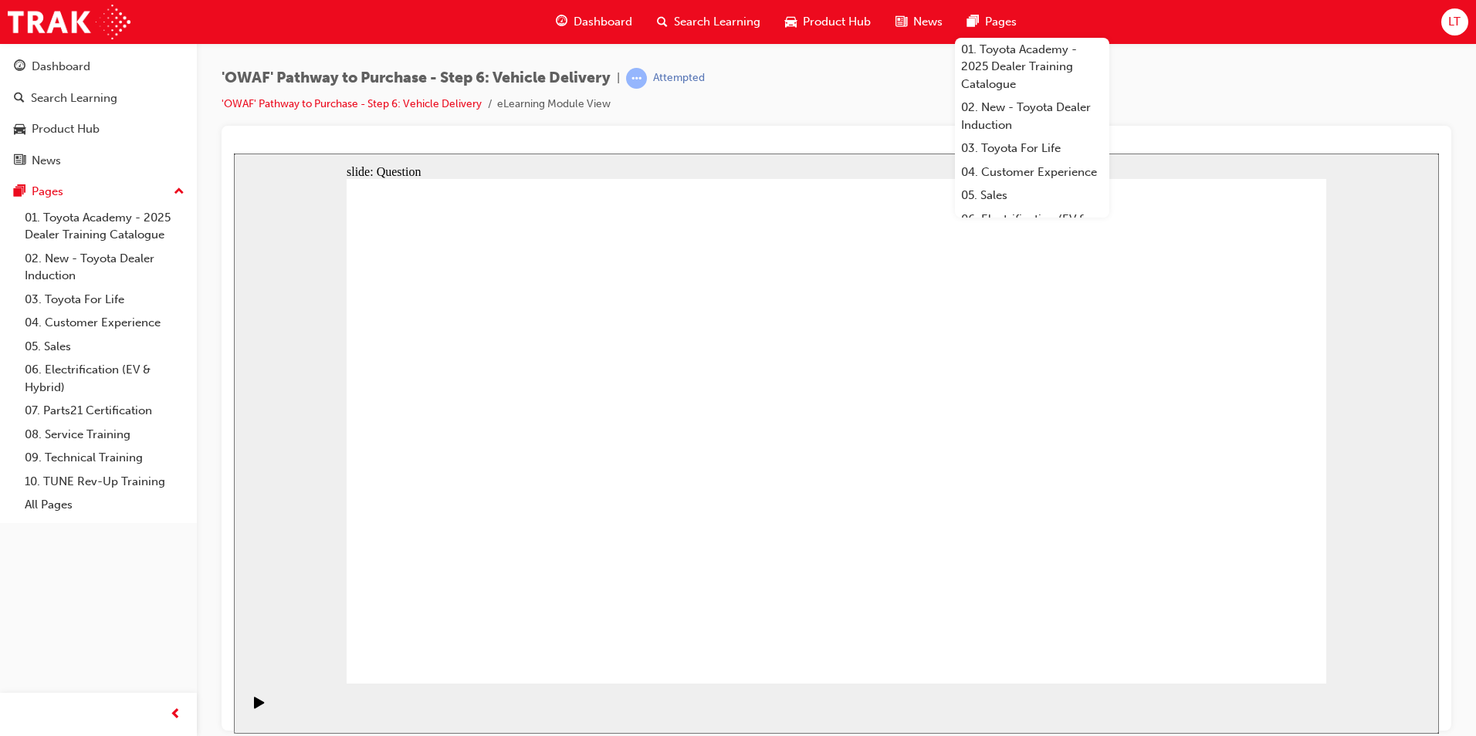
drag, startPoint x: 663, startPoint y: 357, endPoint x: 672, endPoint y: 411, distance: 54.7
drag, startPoint x: 689, startPoint y: 517, endPoint x: 733, endPoint y: 391, distance: 133.8
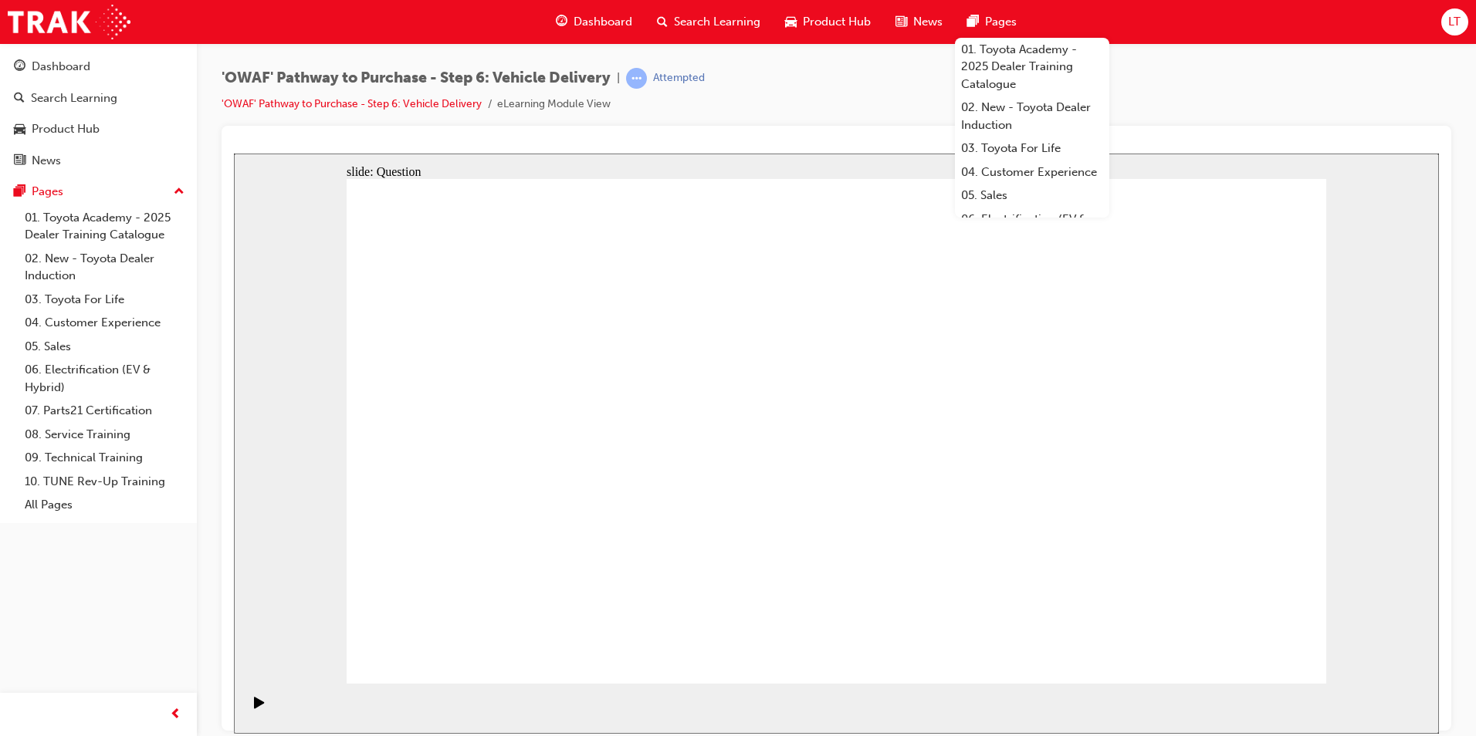
checkbox input "true"
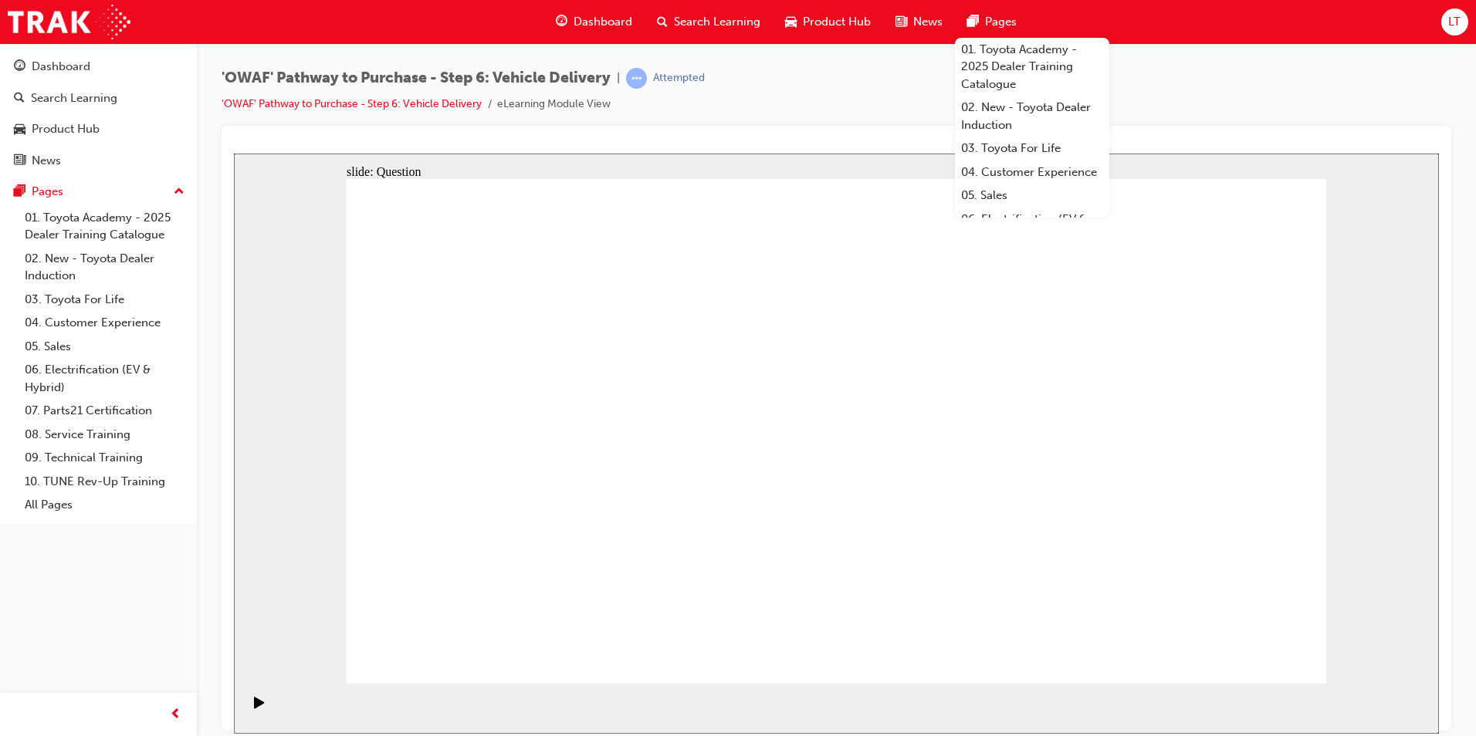
checkbox input "true"
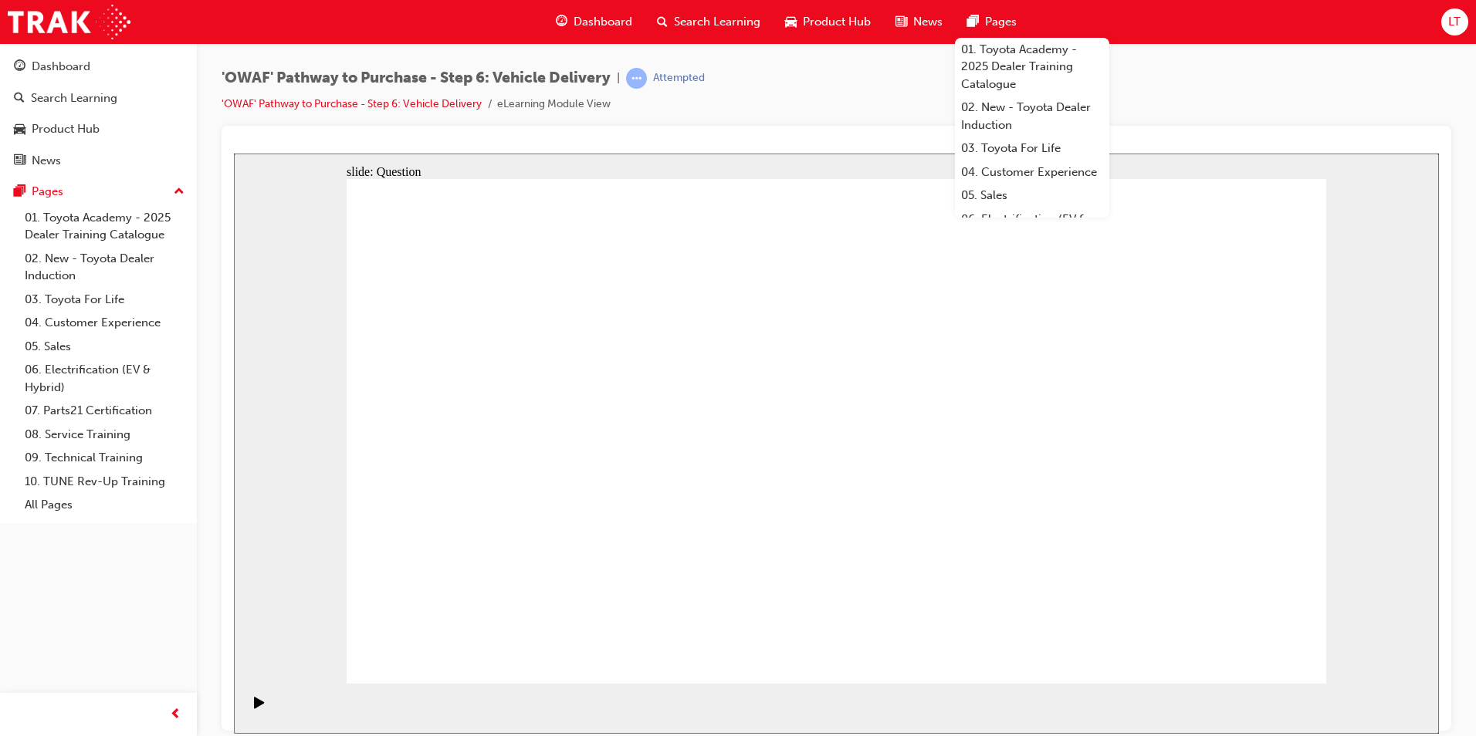
drag, startPoint x: 554, startPoint y: 568, endPoint x: 571, endPoint y: 559, distance: 19.3
drag, startPoint x: 571, startPoint y: 559, endPoint x: 585, endPoint y: 554, distance: 15.6
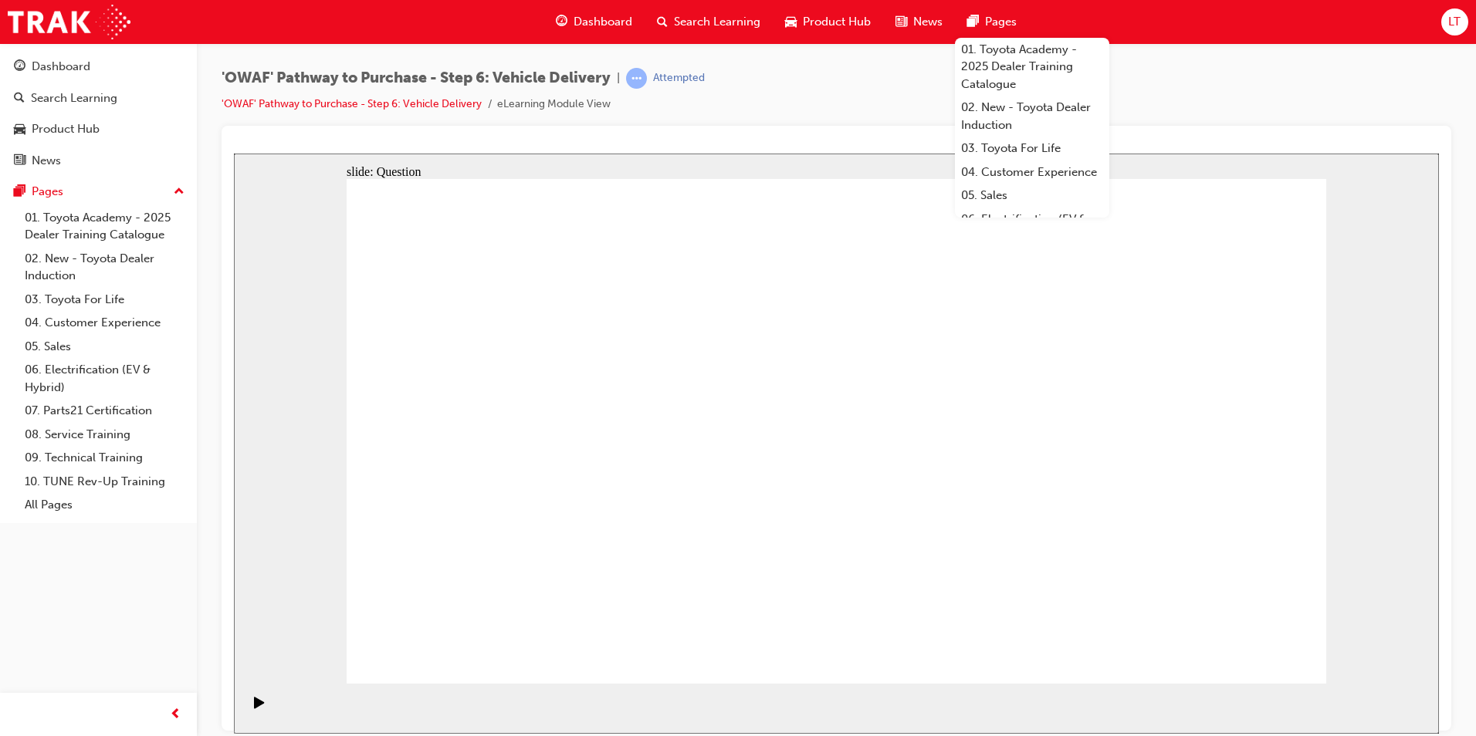
drag, startPoint x: 567, startPoint y: 545, endPoint x: 1177, endPoint y: 517, distance: 609.7
drag, startPoint x: 547, startPoint y: 487, endPoint x: 1139, endPoint y: 458, distance: 592.8
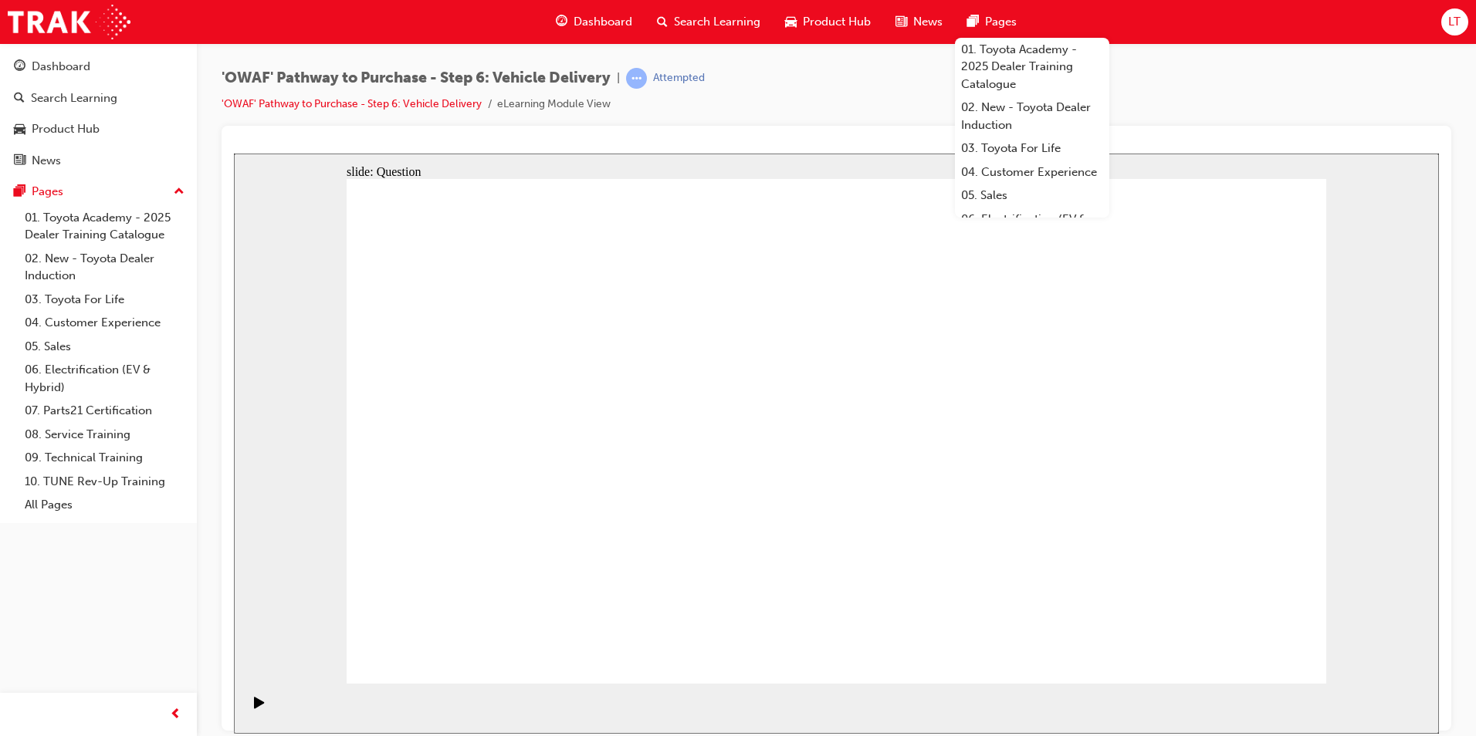
drag, startPoint x: 1115, startPoint y: 466, endPoint x: 527, endPoint y: 532, distance: 591.1
drag, startPoint x: 1187, startPoint y: 459, endPoint x: 528, endPoint y: 483, distance: 659.0
drag, startPoint x: 1203, startPoint y: 460, endPoint x: 931, endPoint y: 555, distance: 287.9
drag, startPoint x: 1166, startPoint y: 490, endPoint x: 533, endPoint y: 557, distance: 636.6
drag, startPoint x: 1227, startPoint y: 485, endPoint x: 575, endPoint y: 559, distance: 656.5
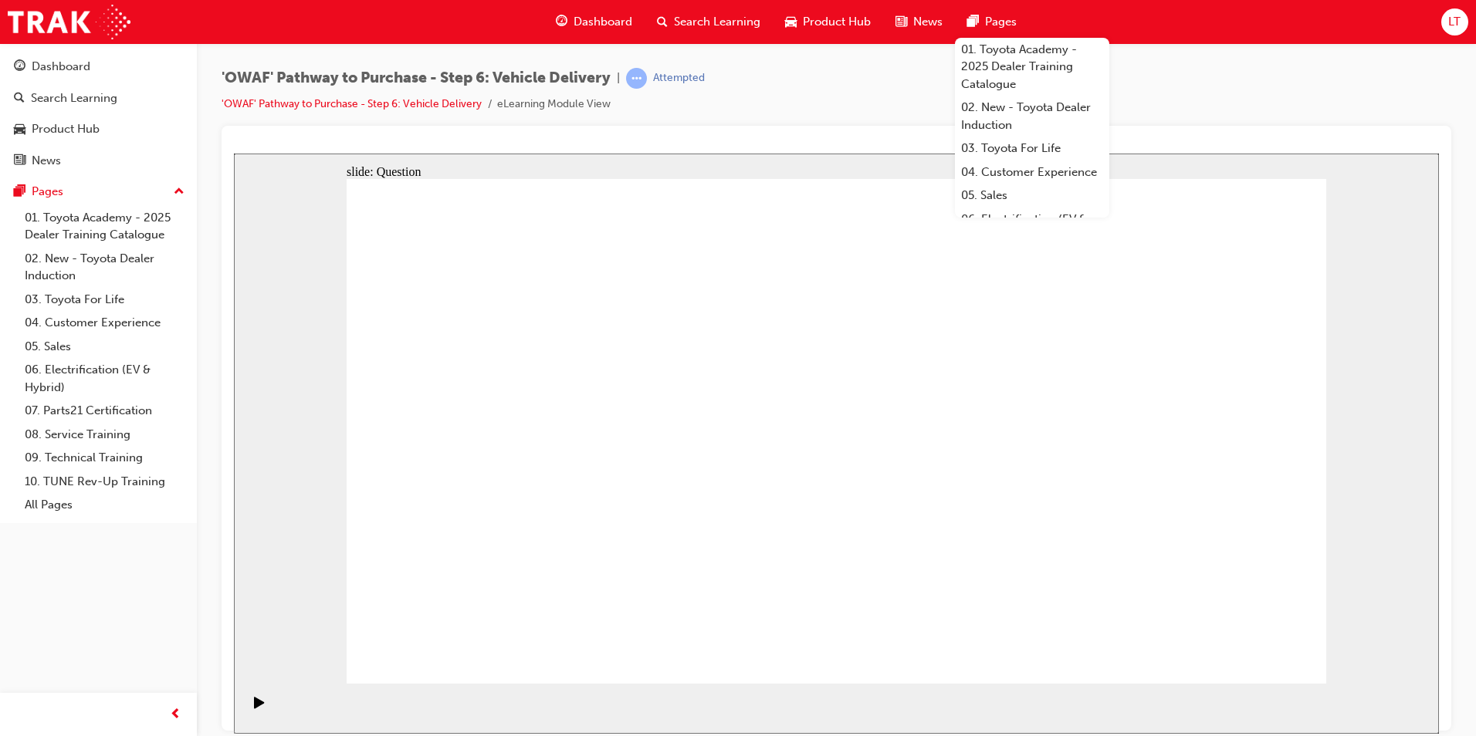
drag, startPoint x: 1178, startPoint y: 487, endPoint x: 889, endPoint y: 554, distance: 296.3
drag, startPoint x: 1171, startPoint y: 482, endPoint x: 628, endPoint y: 540, distance: 546.6
drag, startPoint x: 1191, startPoint y: 476, endPoint x: 530, endPoint y: 540, distance: 664.6
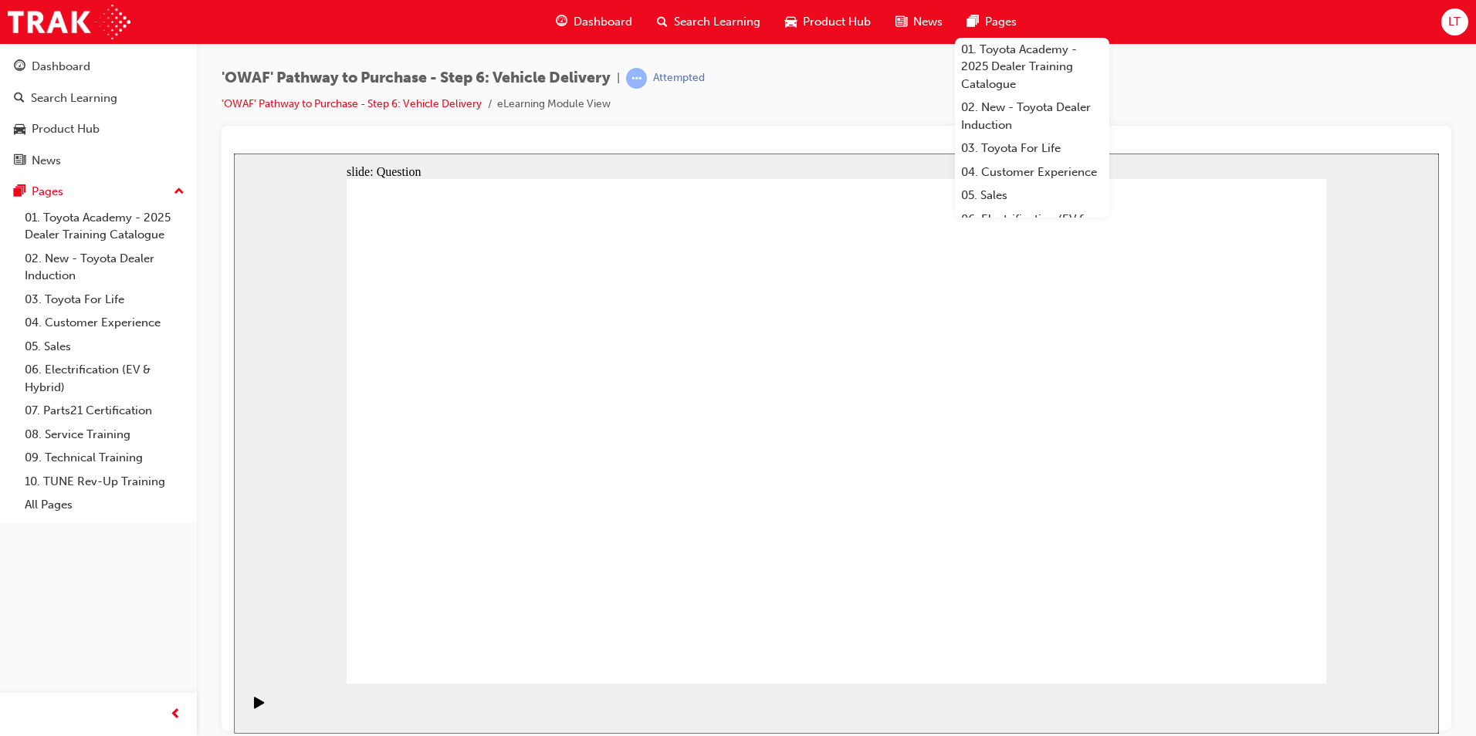
radio input "true"
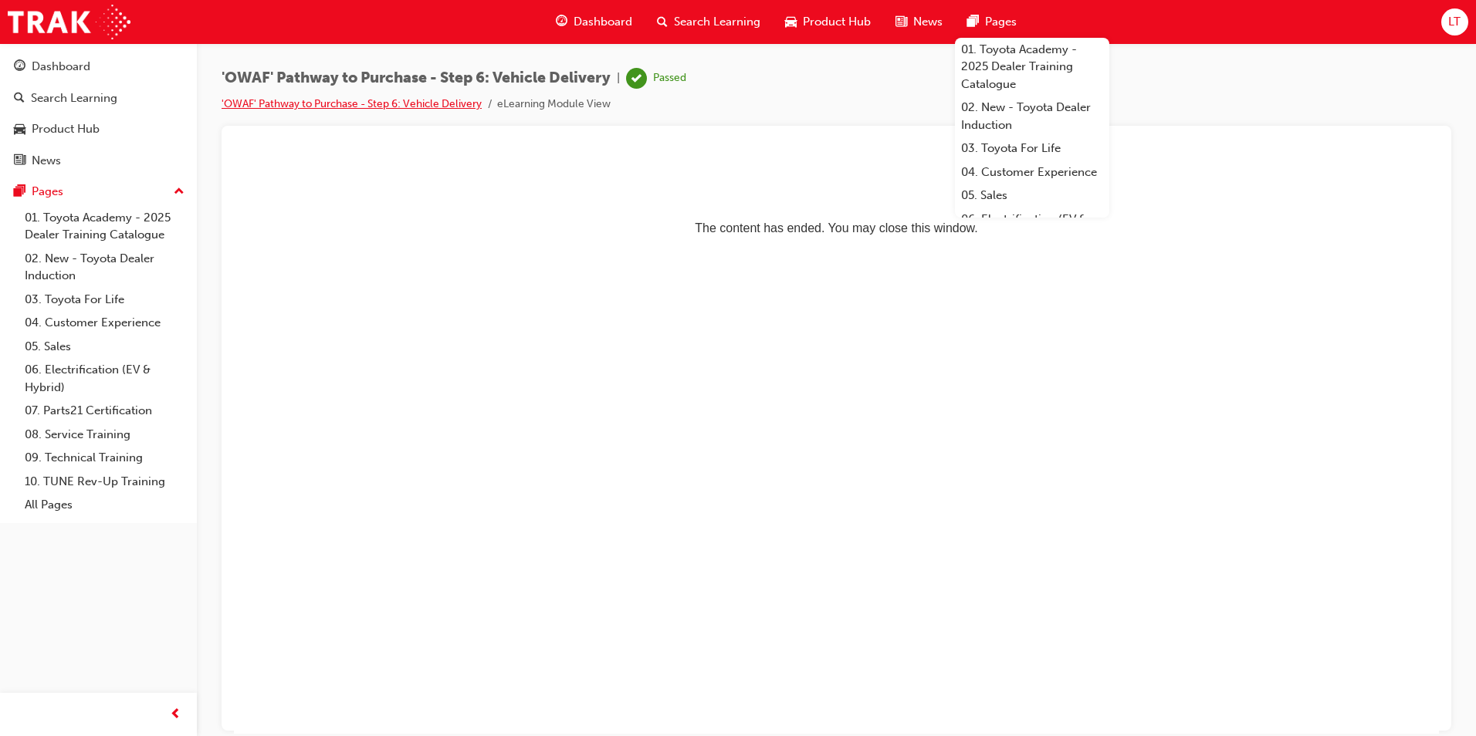
click at [286, 104] on link "'OWAF' Pathway to Purchase - Step 6: Vehicle Delivery" at bounding box center [352, 103] width 260 height 13
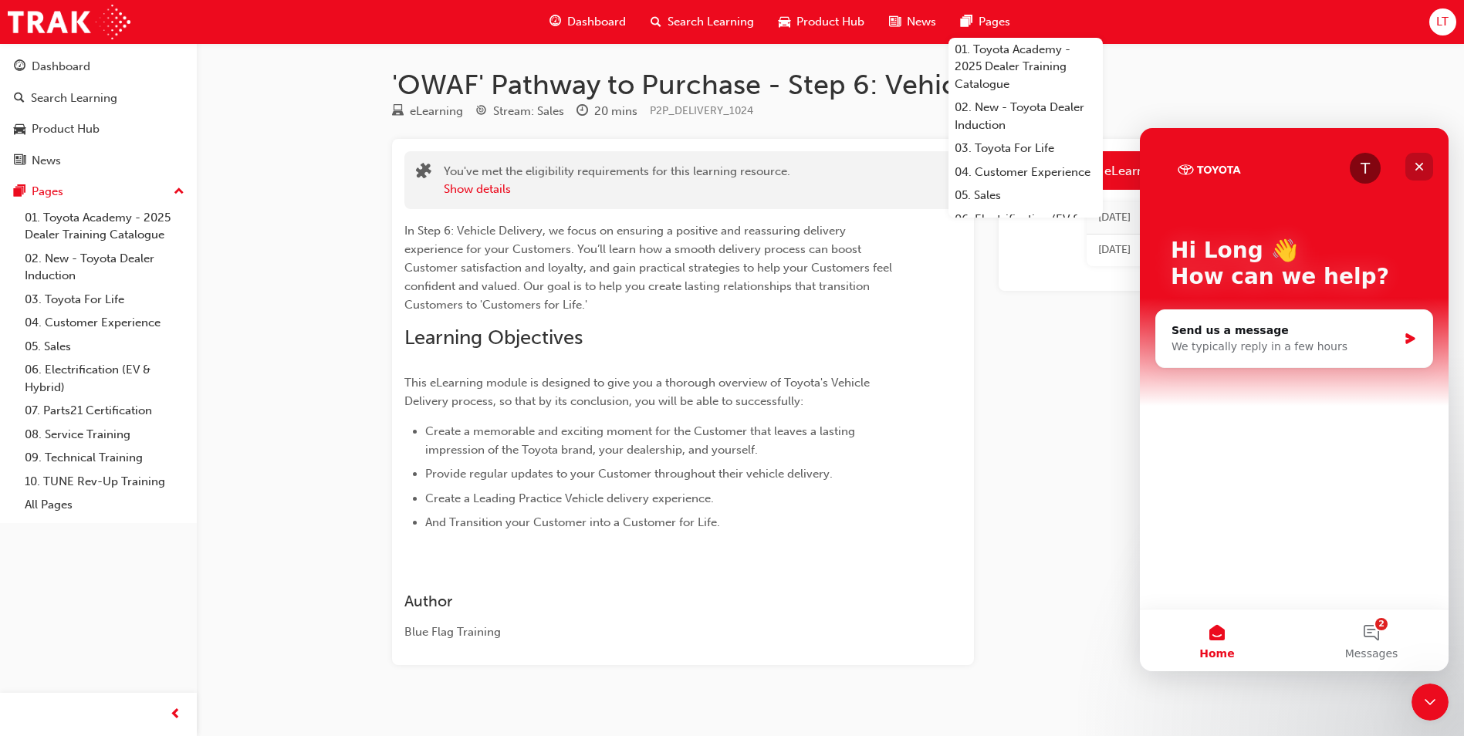
click at [1417, 164] on icon "Close" at bounding box center [1420, 167] width 12 height 12
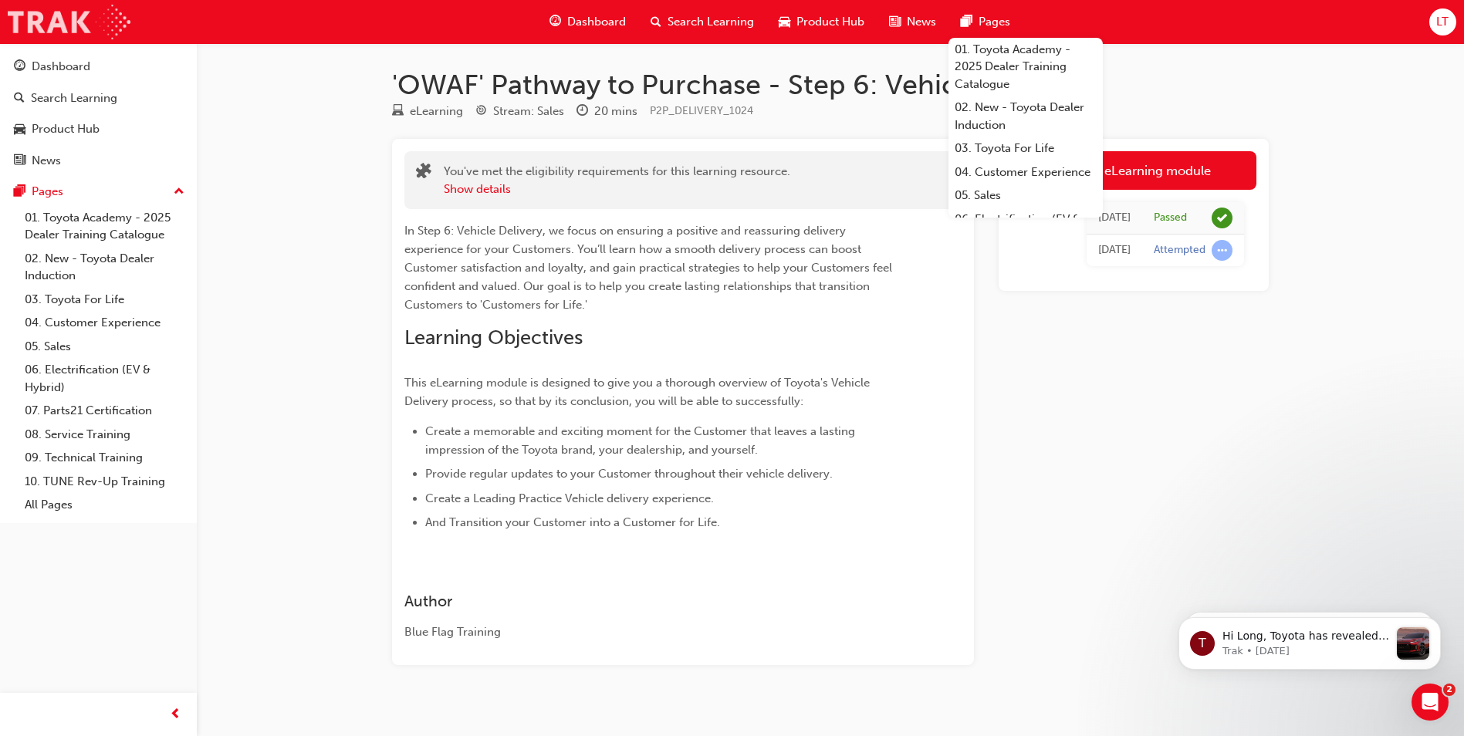
click at [34, 27] on img at bounding box center [69, 22] width 123 height 35
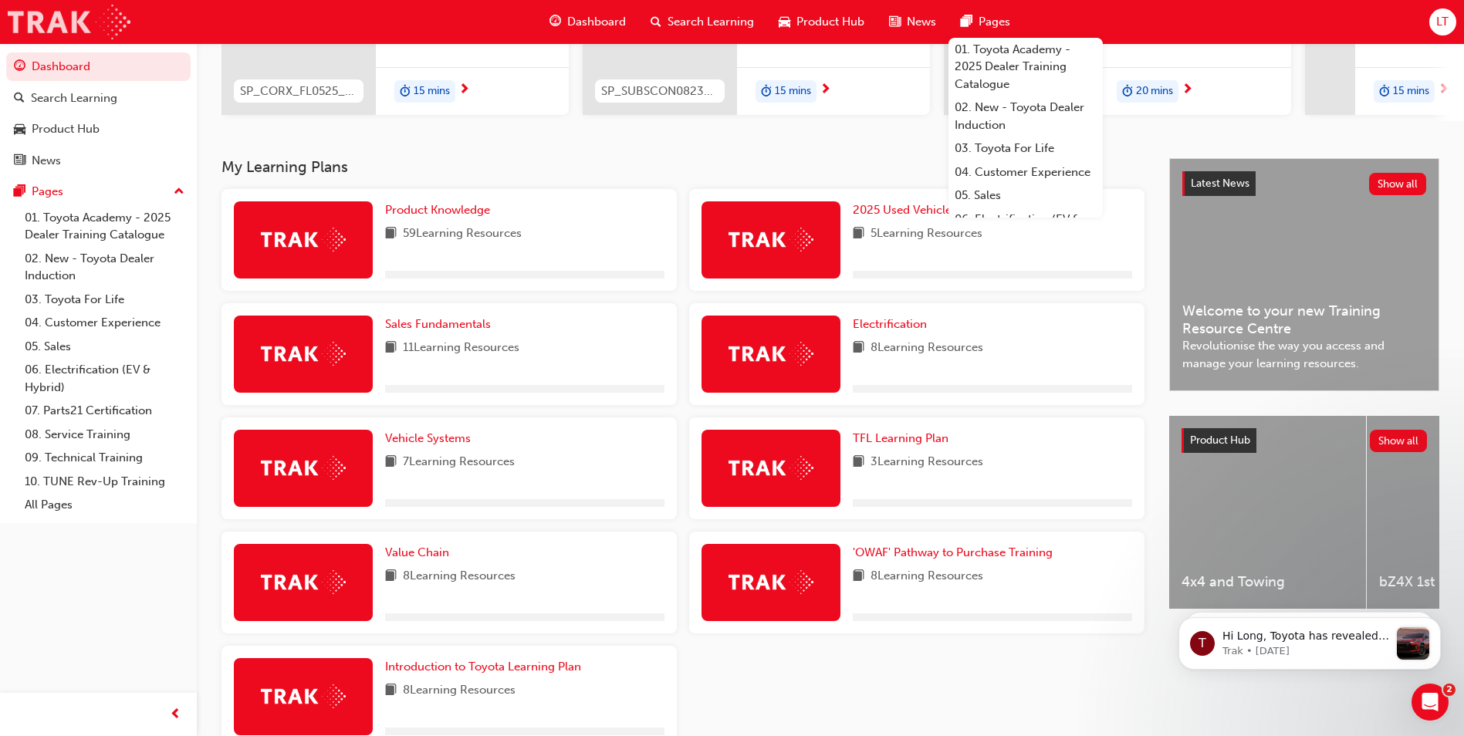
scroll to position [328, 0]
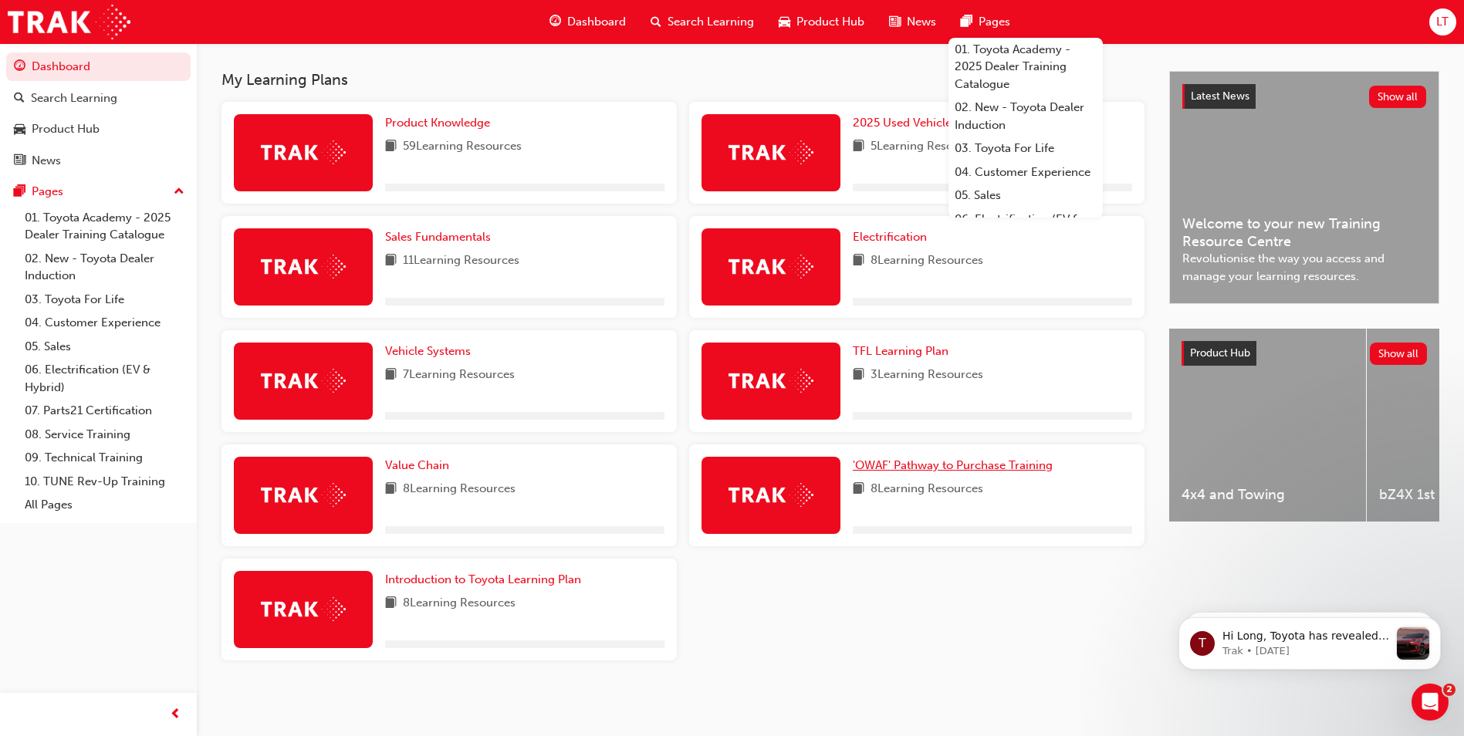
click at [975, 464] on span "'OWAF' Pathway to Purchase Training" at bounding box center [953, 466] width 200 height 14
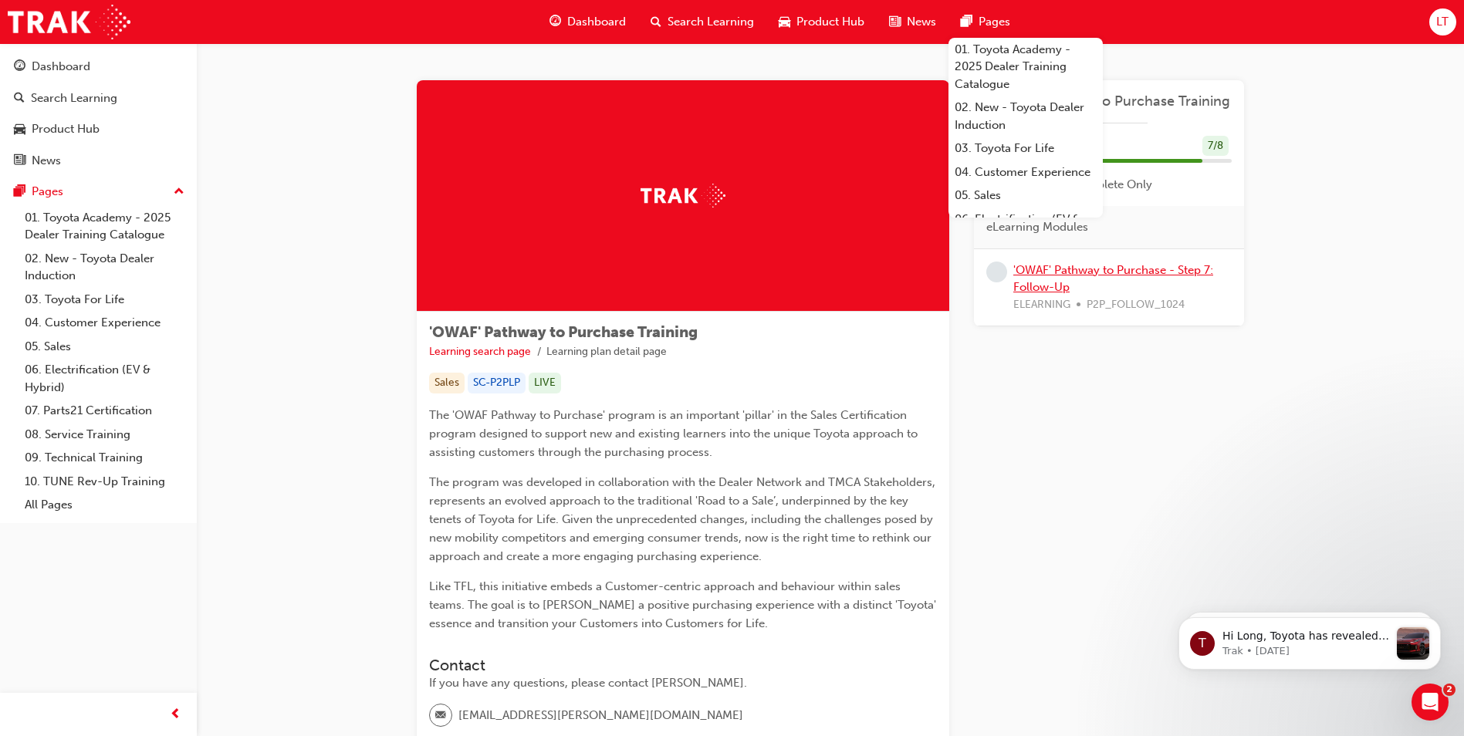
click at [1083, 266] on link "'OWAF' Pathway to Purchase - Step 7: Follow-Up" at bounding box center [1114, 279] width 200 height 32
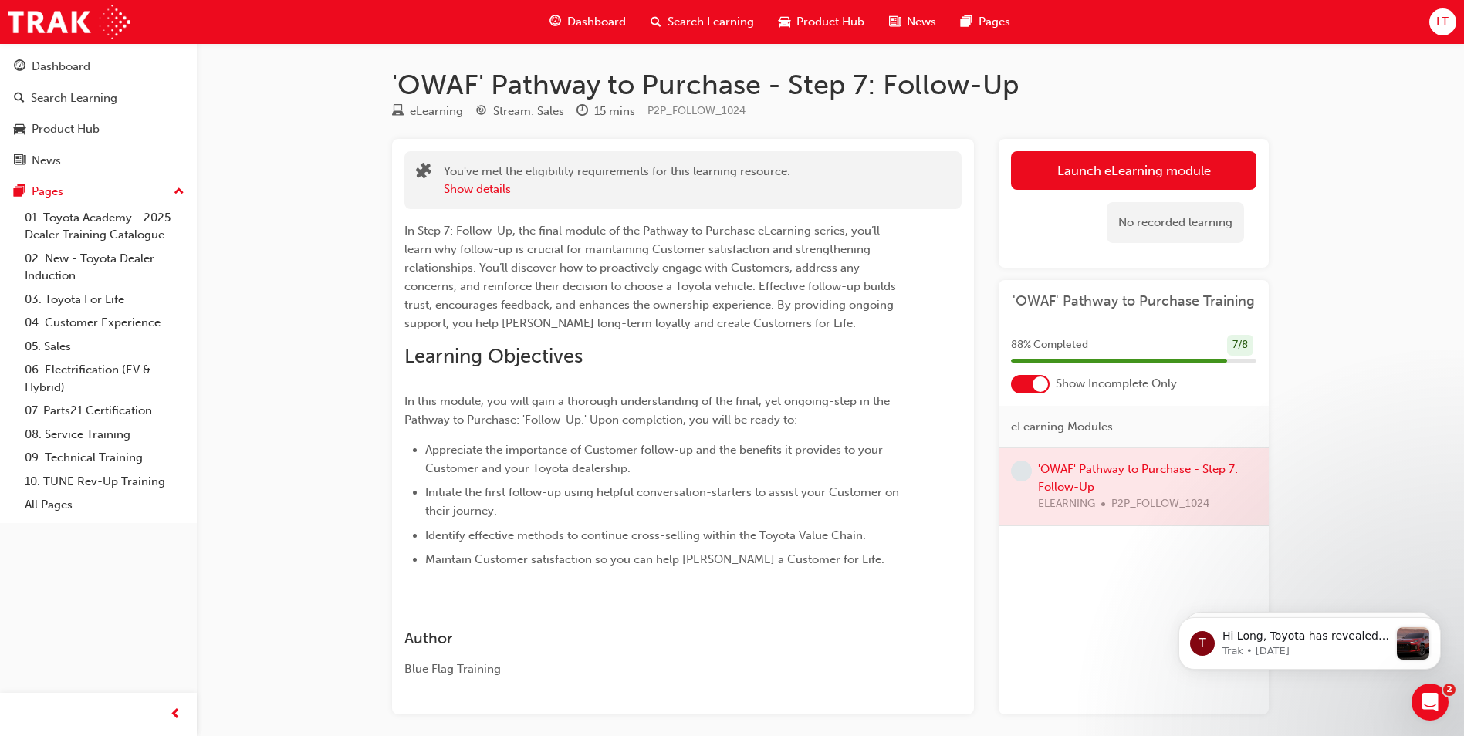
click at [1077, 486] on div at bounding box center [1134, 487] width 270 height 77
click at [1078, 476] on div at bounding box center [1134, 487] width 270 height 77
click at [1023, 475] on span "learningRecordVerb_NONE-icon" at bounding box center [1021, 471] width 21 height 21
click at [1200, 461] on div at bounding box center [1134, 487] width 270 height 77
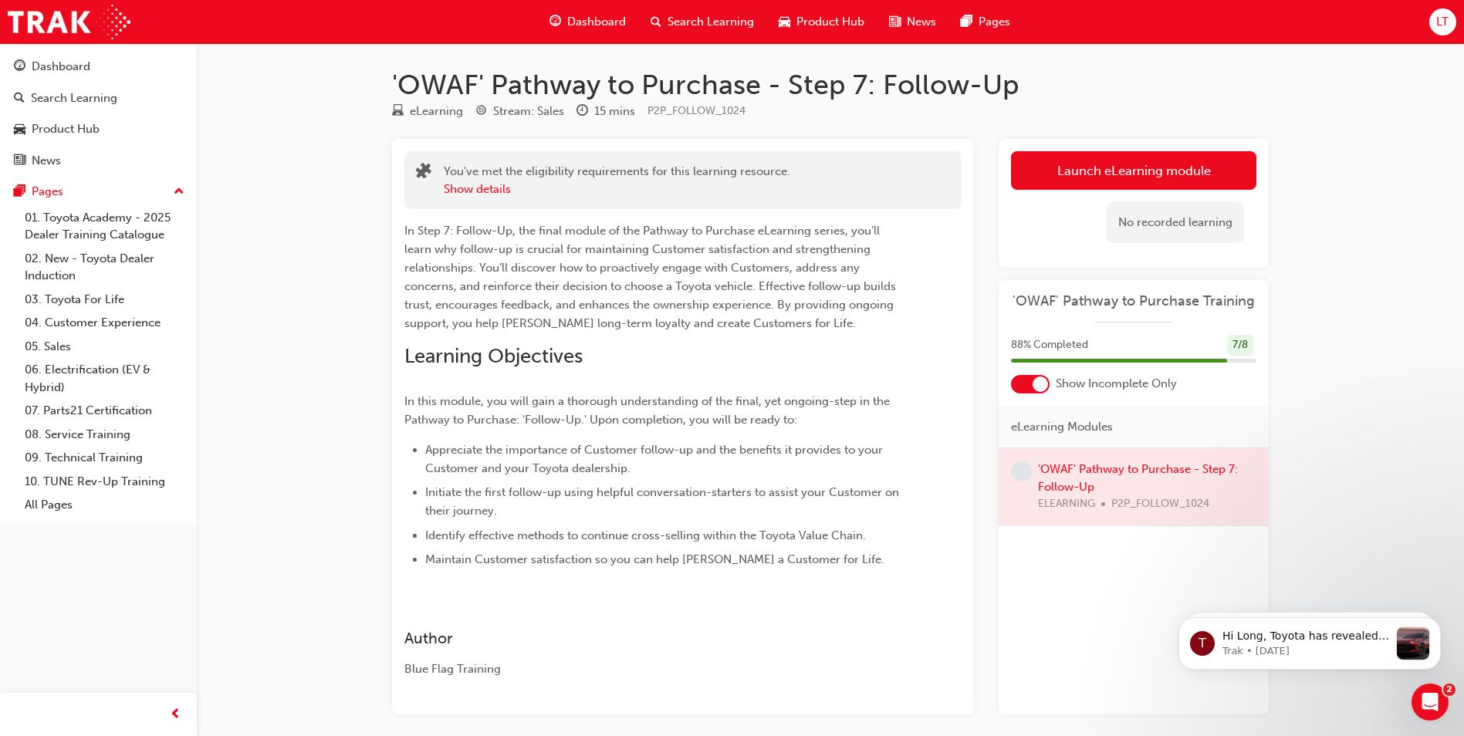
click at [1200, 470] on div at bounding box center [1134, 487] width 270 height 77
click at [1437, 567] on icon "Dismiss notification" at bounding box center [1437, 564] width 8 height 8
click at [1436, 624] on icon "Dismiss notification" at bounding box center [1437, 622] width 8 height 8
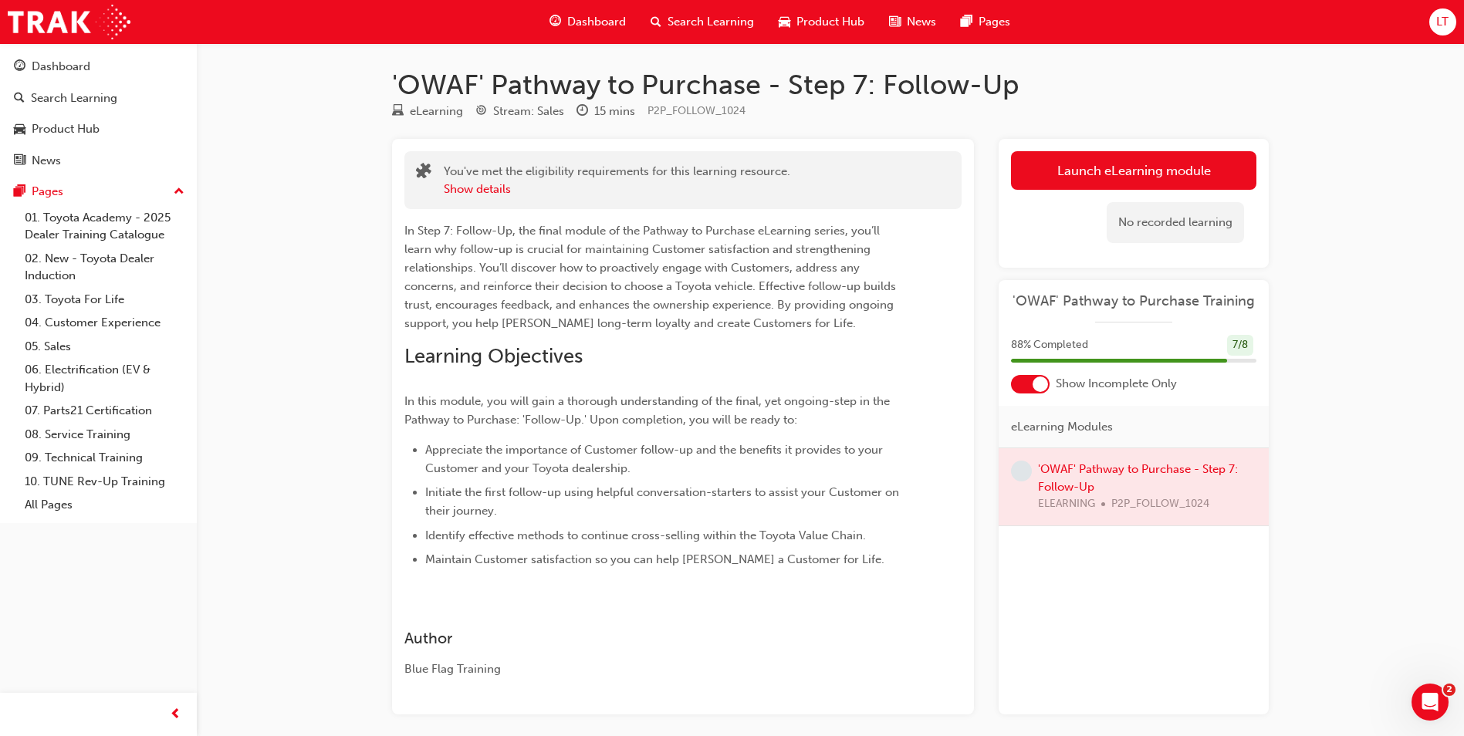
click at [1173, 502] on div at bounding box center [1134, 487] width 270 height 77
click at [1170, 491] on div at bounding box center [1134, 487] width 270 height 77
click at [1169, 478] on div at bounding box center [1134, 487] width 270 height 77
click at [1170, 476] on div at bounding box center [1134, 487] width 270 height 77
click at [1170, 472] on div at bounding box center [1134, 487] width 270 height 77
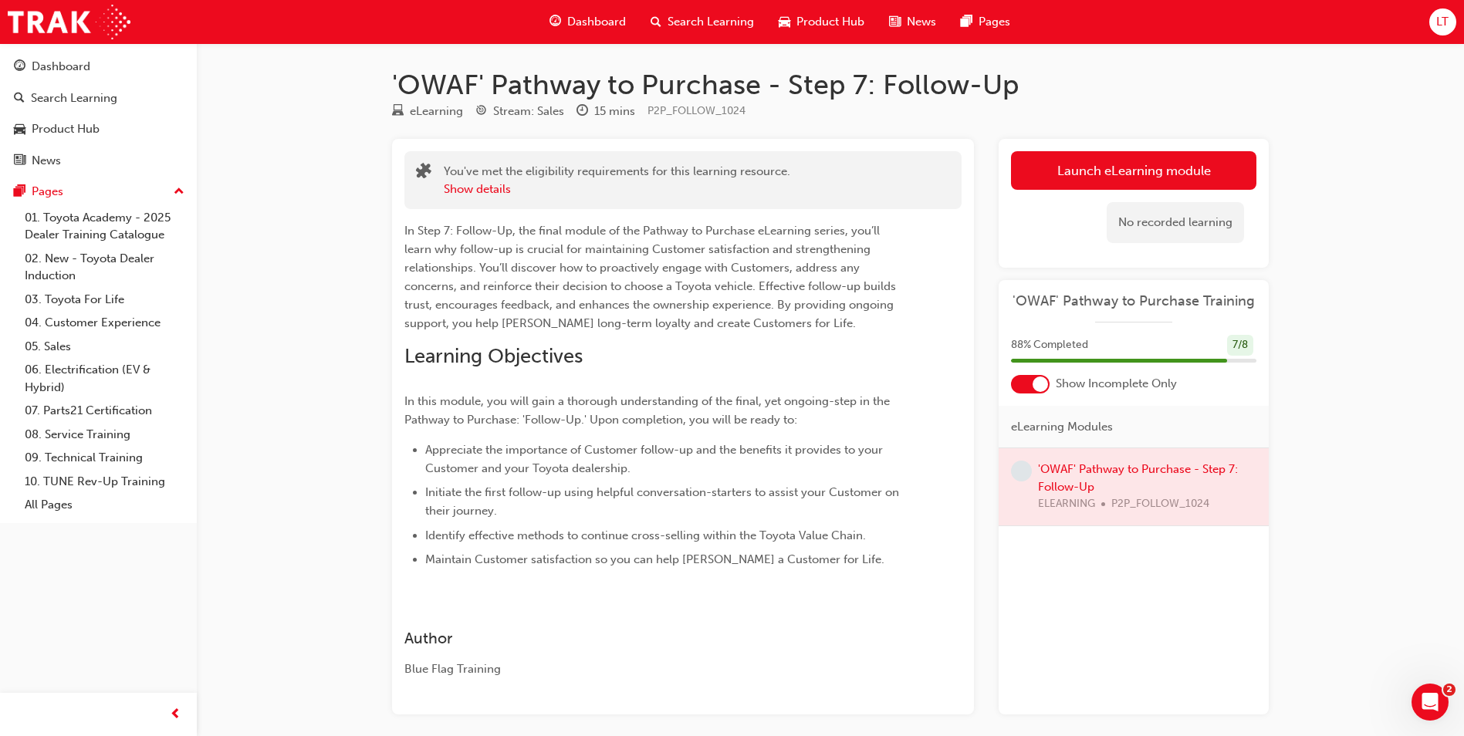
click at [1139, 467] on div at bounding box center [1134, 487] width 270 height 77
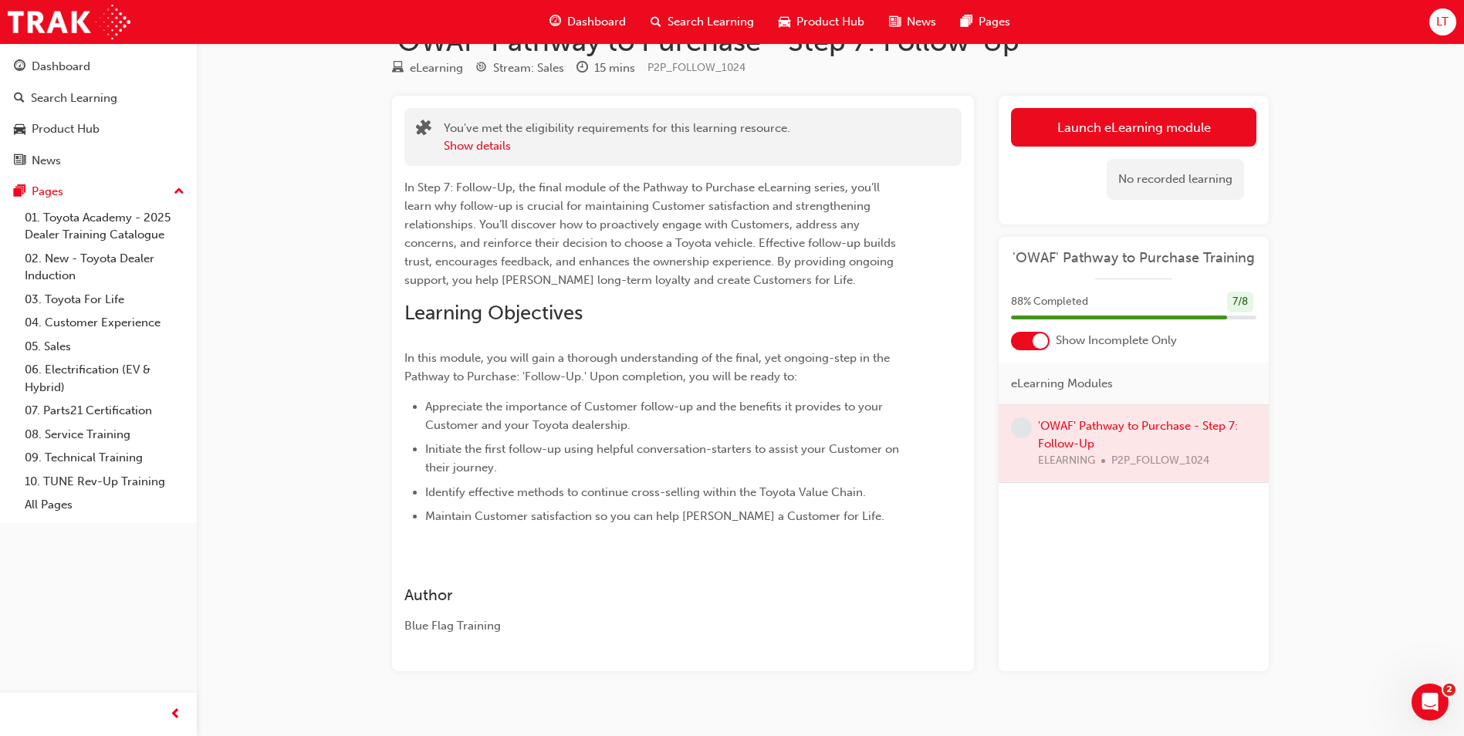
scroll to position [66, 0]
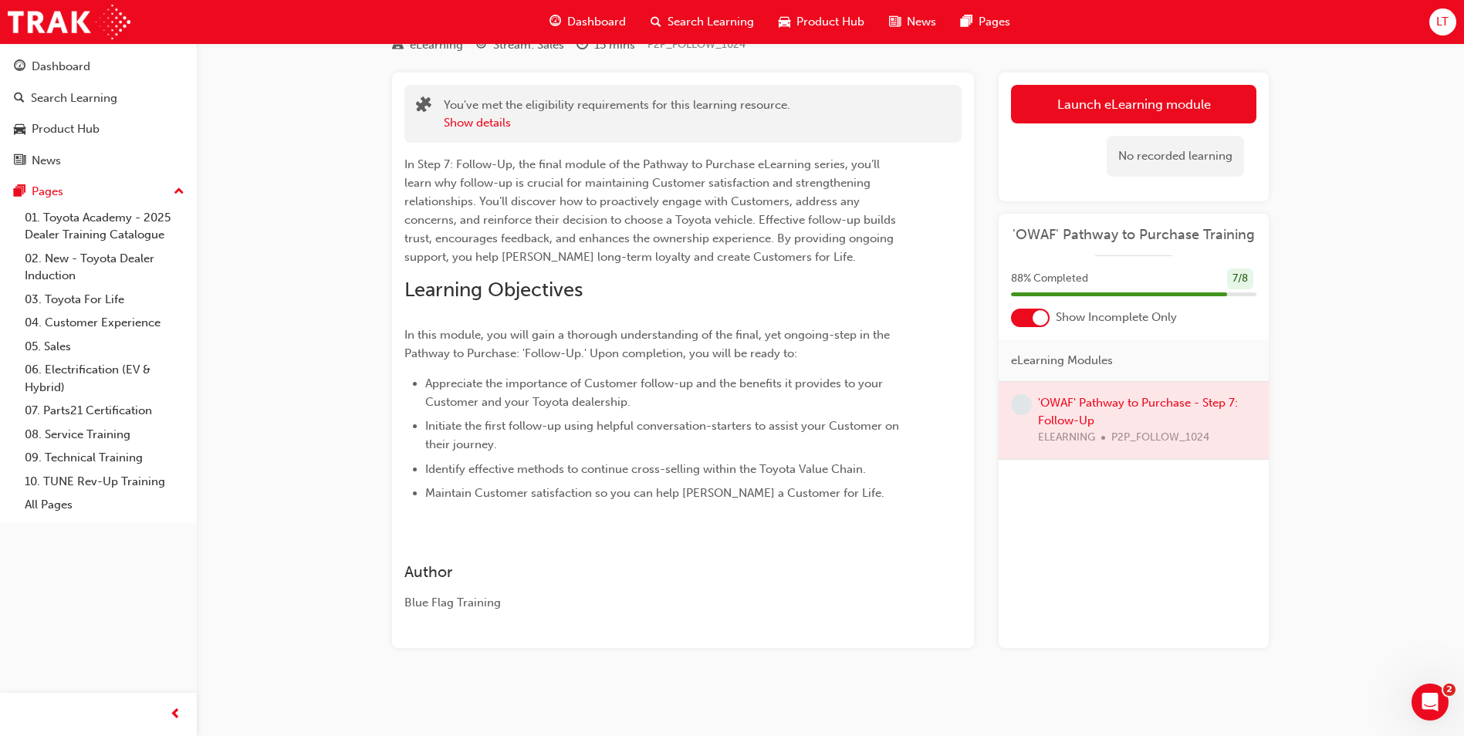
click at [1084, 100] on link "Launch eLearning module" at bounding box center [1133, 104] width 245 height 39
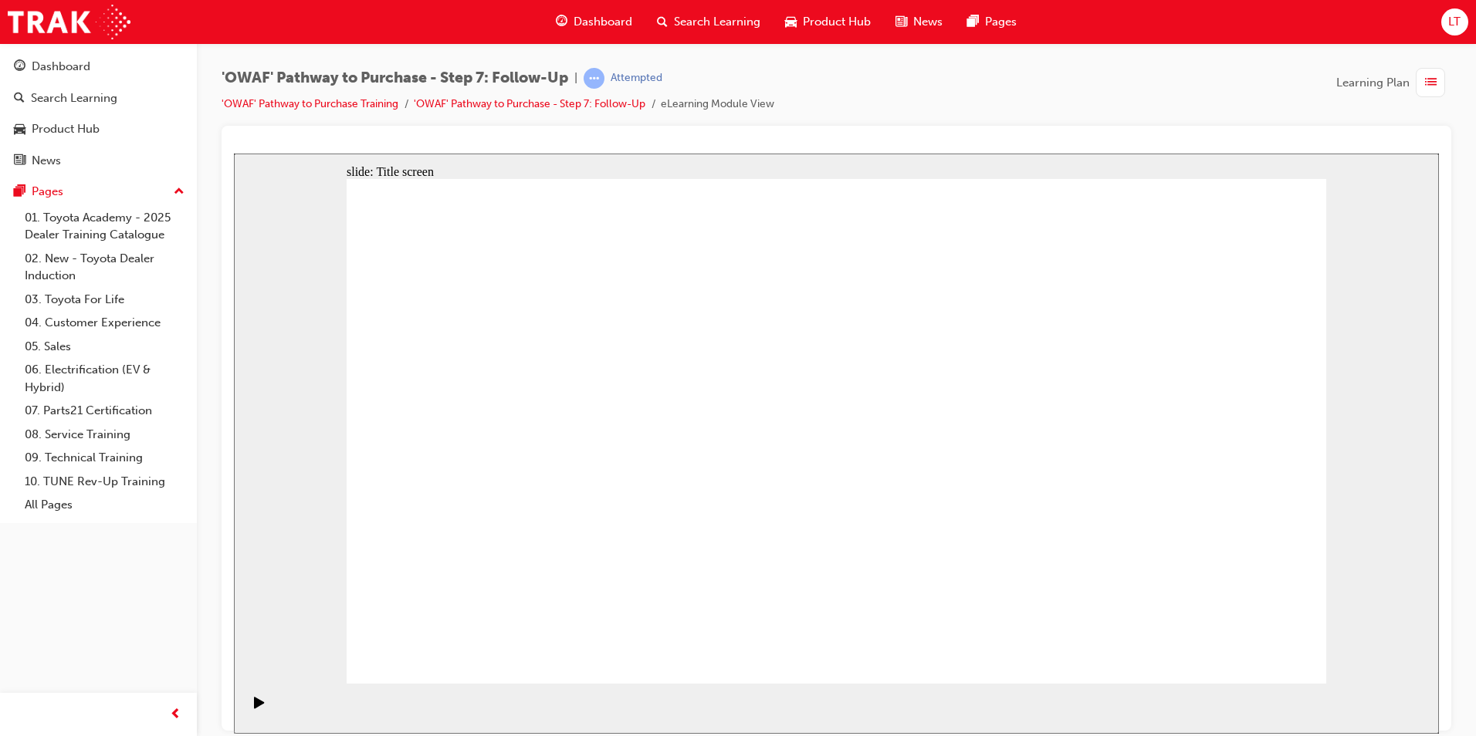
drag, startPoint x: 844, startPoint y: 339, endPoint x: 850, endPoint y: 333, distance: 8.7
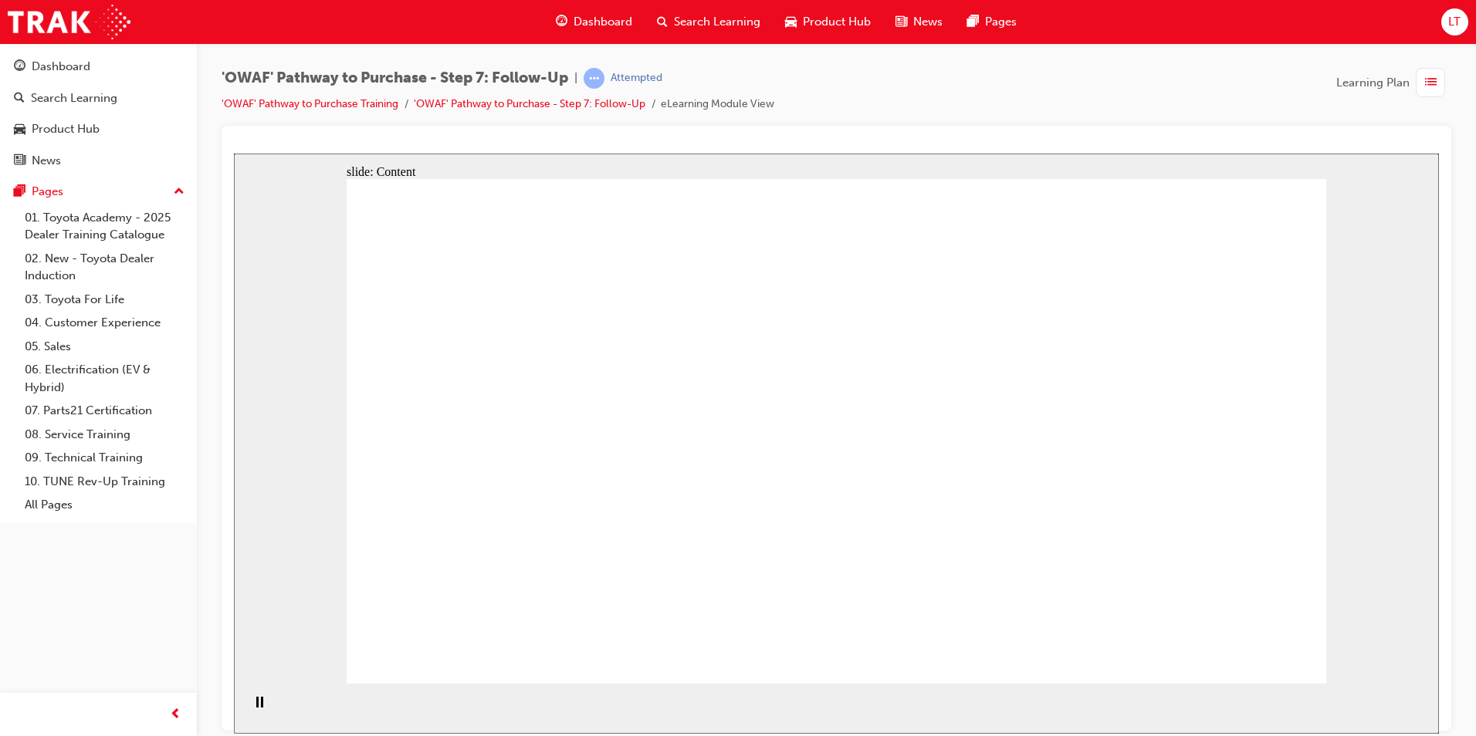
drag, startPoint x: 785, startPoint y: 431, endPoint x: 839, endPoint y: 423, distance: 54.6
drag, startPoint x: 830, startPoint y: 423, endPoint x: 784, endPoint y: 426, distance: 45.7
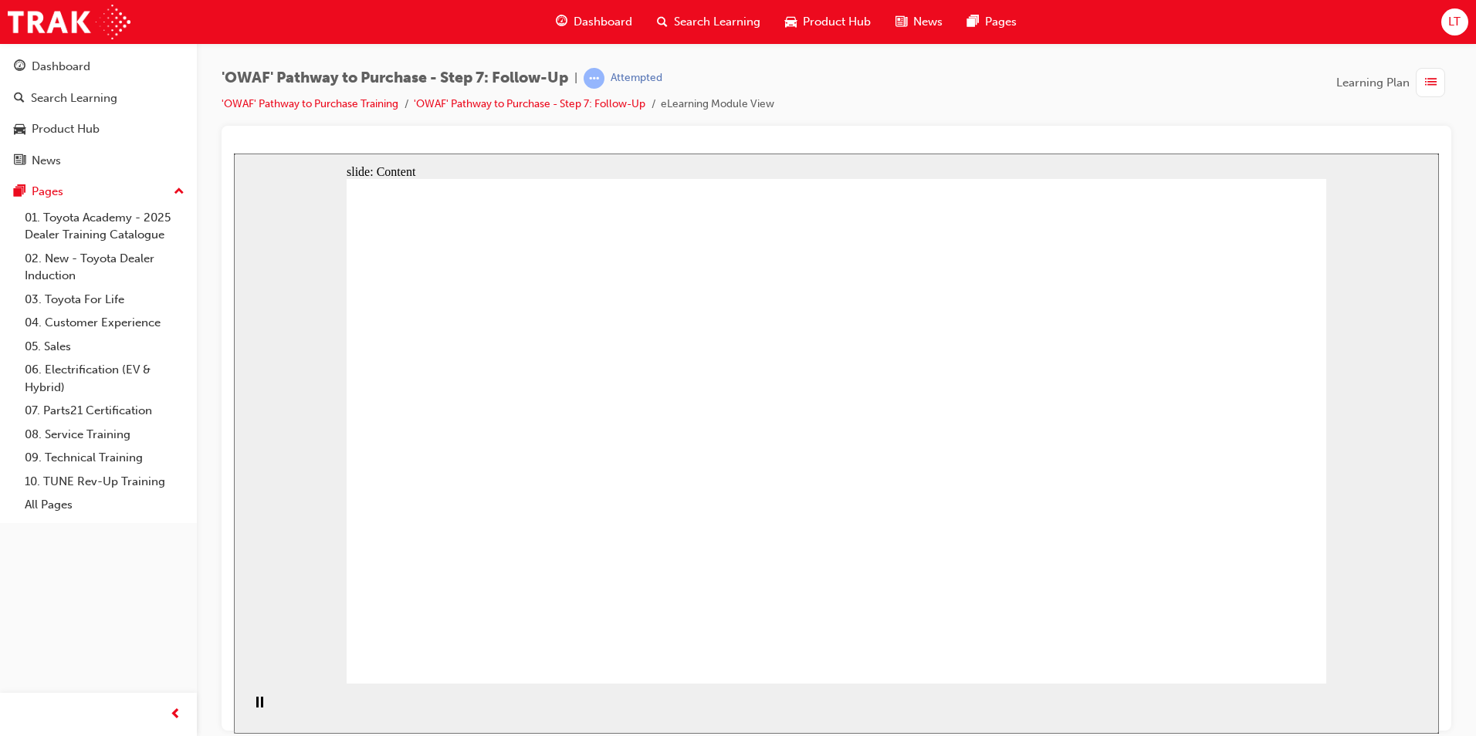
drag, startPoint x: 784, startPoint y: 426, endPoint x: 935, endPoint y: 421, distance: 150.6
drag, startPoint x: 1042, startPoint y: 411, endPoint x: 1020, endPoint y: 411, distance: 22.4
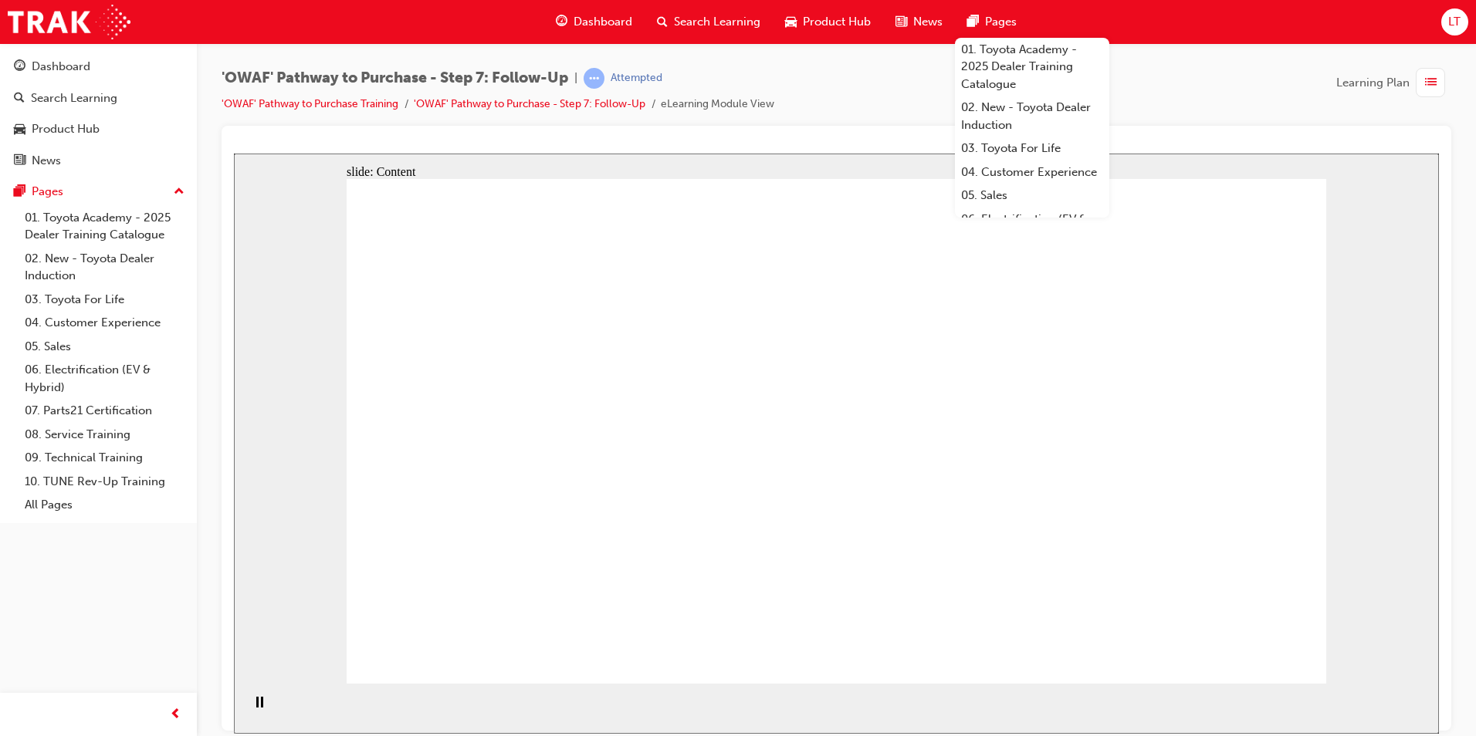
drag, startPoint x: 468, startPoint y: 387, endPoint x: 496, endPoint y: 398, distance: 30.5
drag, startPoint x: 790, startPoint y: 435, endPoint x: 827, endPoint y: 445, distance: 38.4
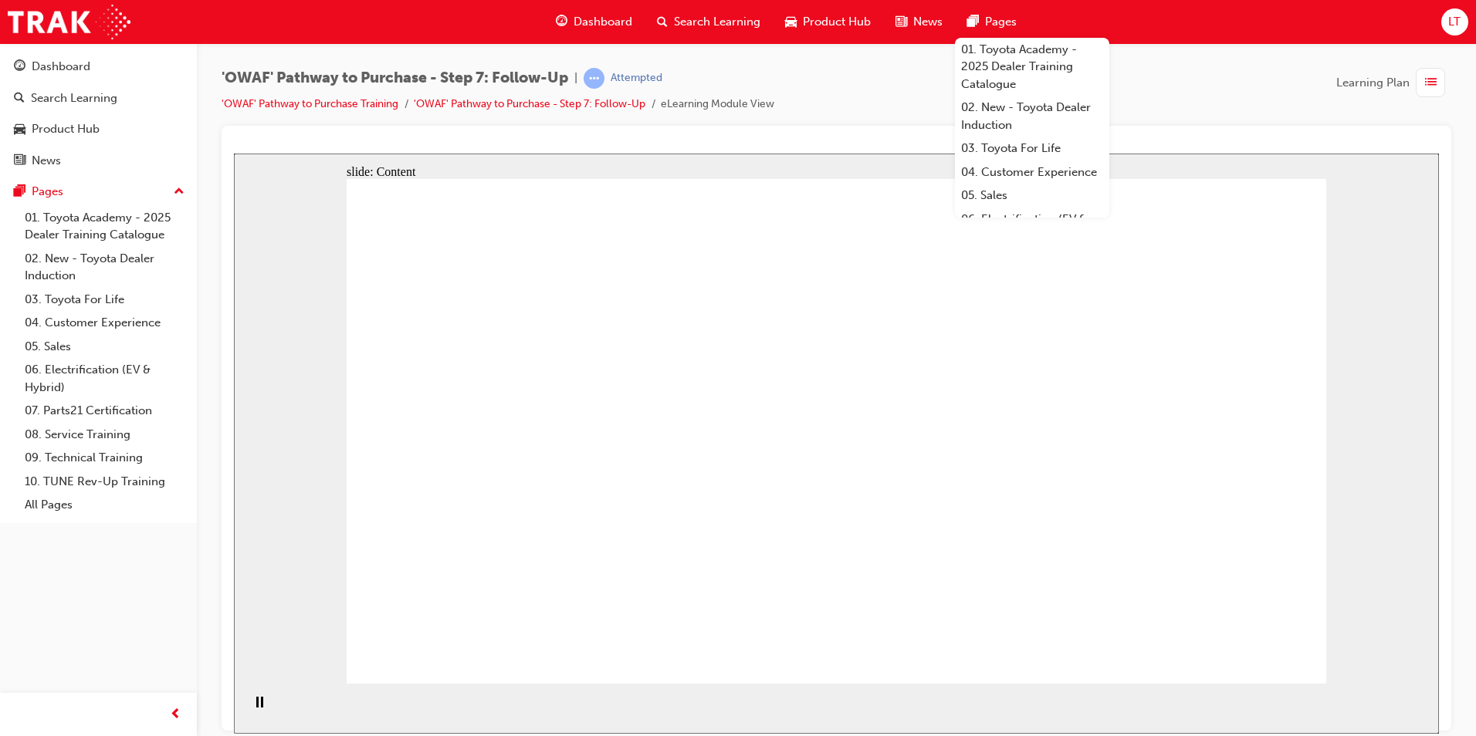
drag, startPoint x: 828, startPoint y: 445, endPoint x: 1017, endPoint y: 448, distance: 188.4
drag, startPoint x: 1031, startPoint y: 449, endPoint x: 1109, endPoint y: 433, distance: 78.7
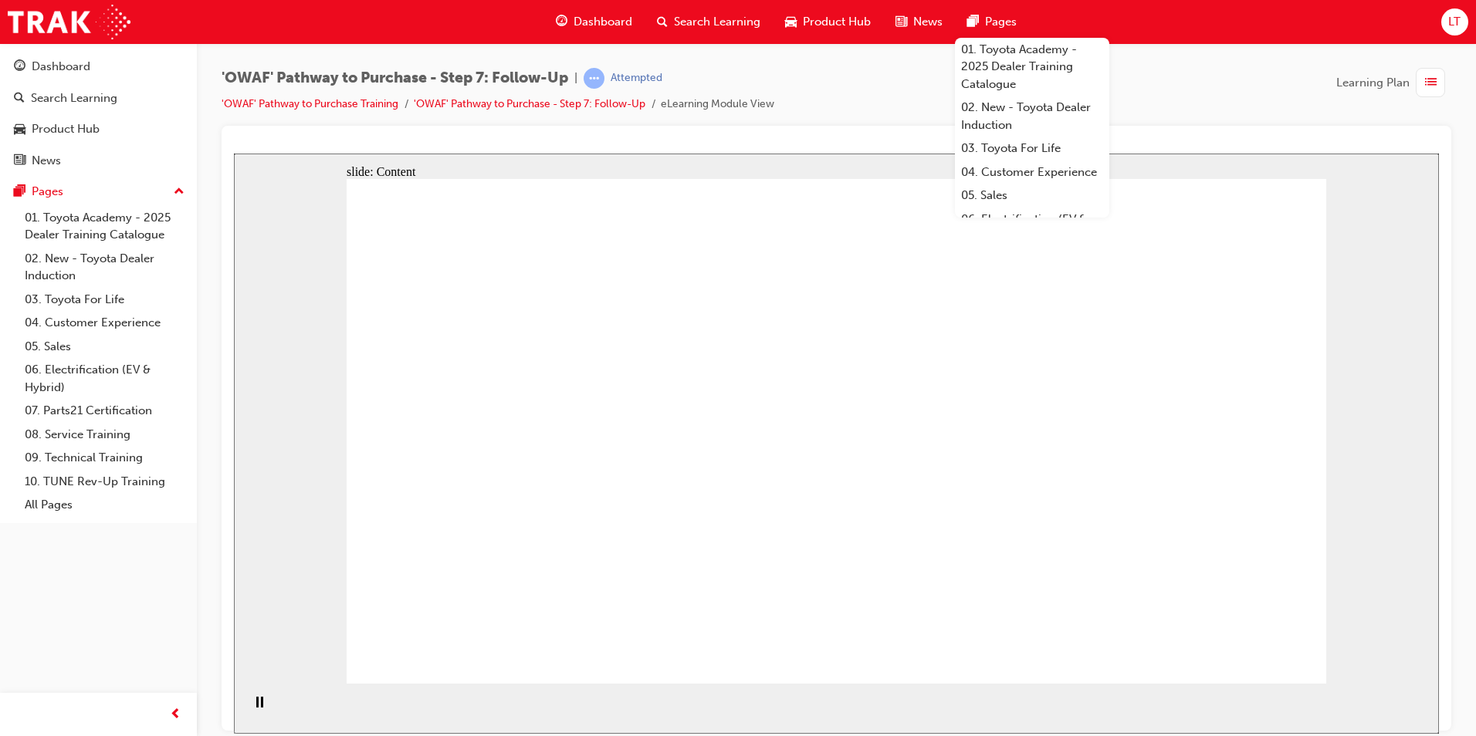
click at [1441, 384] on div at bounding box center [837, 428] width 1230 height 605
drag, startPoint x: 1089, startPoint y: 393, endPoint x: 1089, endPoint y: 404, distance: 10.8
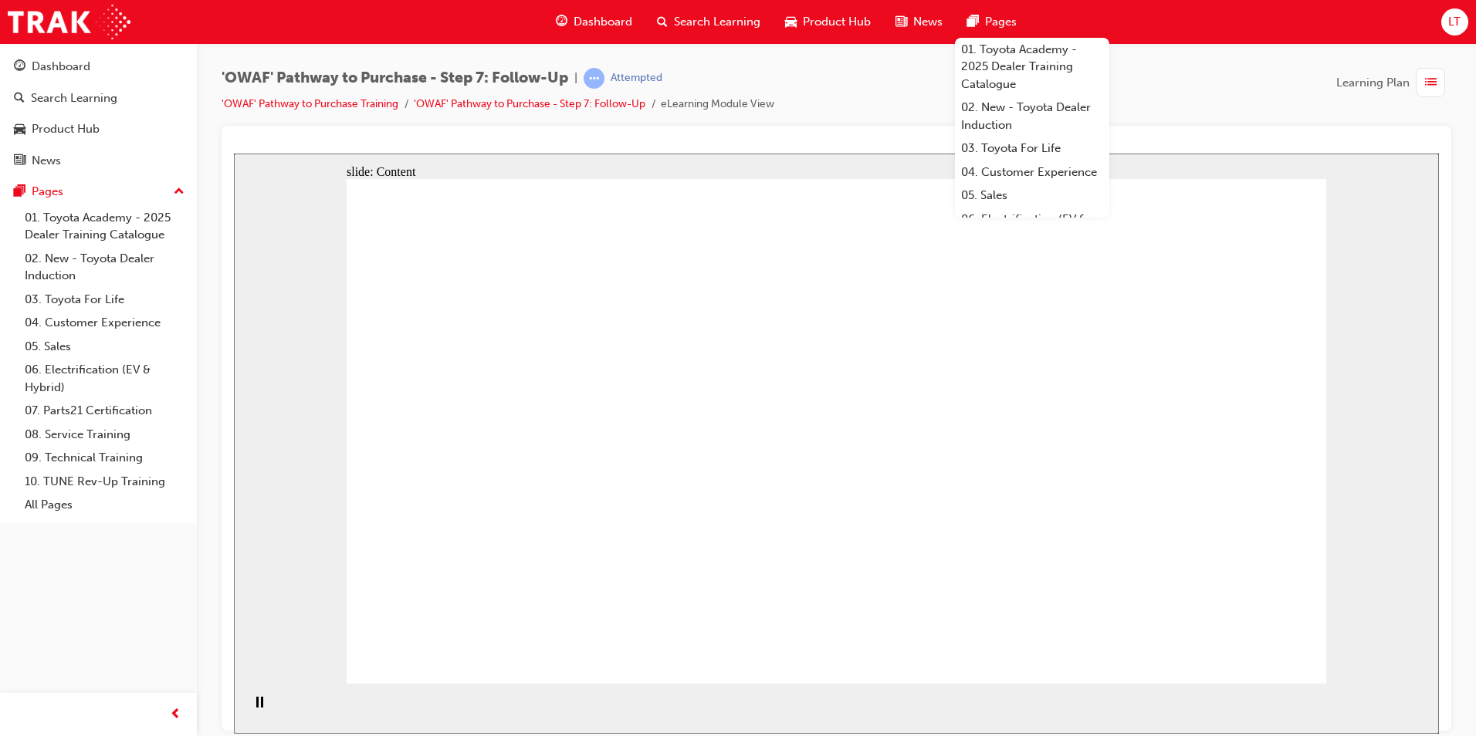
drag, startPoint x: 415, startPoint y: 406, endPoint x: 451, endPoint y: 398, distance: 36.5
drag, startPoint x: 456, startPoint y: 405, endPoint x: 629, endPoint y: 419, distance: 173.5
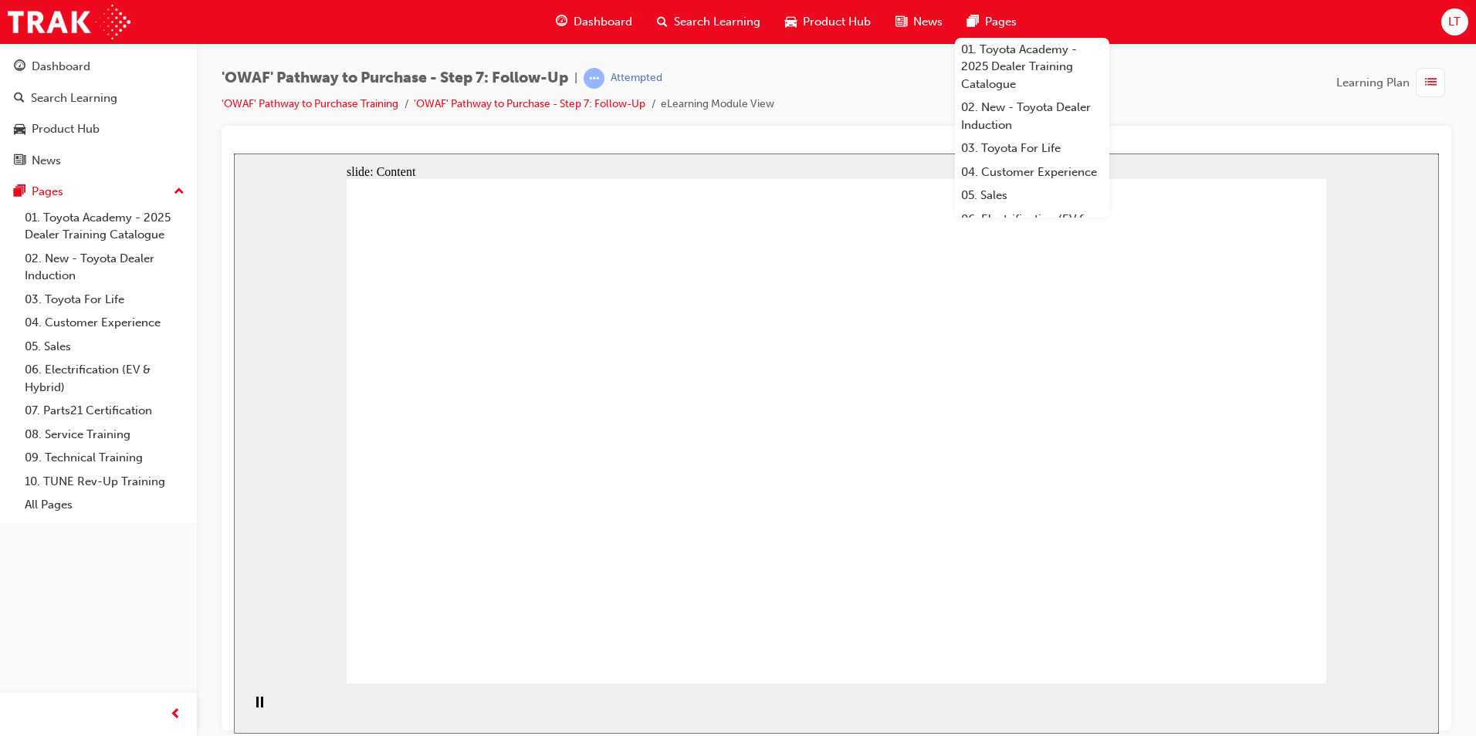
drag, startPoint x: 629, startPoint y: 419, endPoint x: 632, endPoint y: 409, distance: 10.5
drag, startPoint x: 732, startPoint y: 384, endPoint x: 787, endPoint y: 382, distance: 54.9
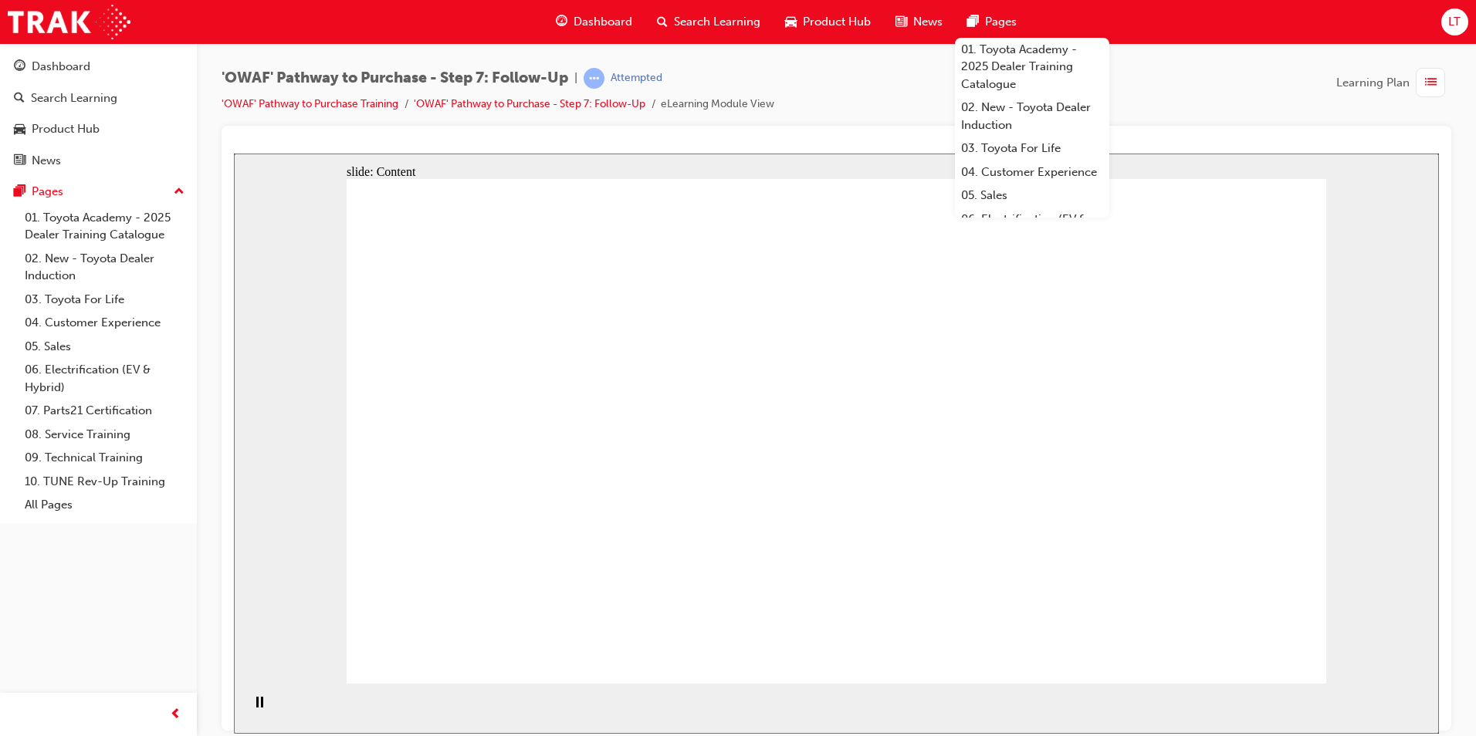
drag, startPoint x: 787, startPoint y: 382, endPoint x: 838, endPoint y: 398, distance: 54.0
drag, startPoint x: 838, startPoint y: 398, endPoint x: 1016, endPoint y: 411, distance: 178.1
drag, startPoint x: 1021, startPoint y: 410, endPoint x: 1156, endPoint y: 401, distance: 135.4
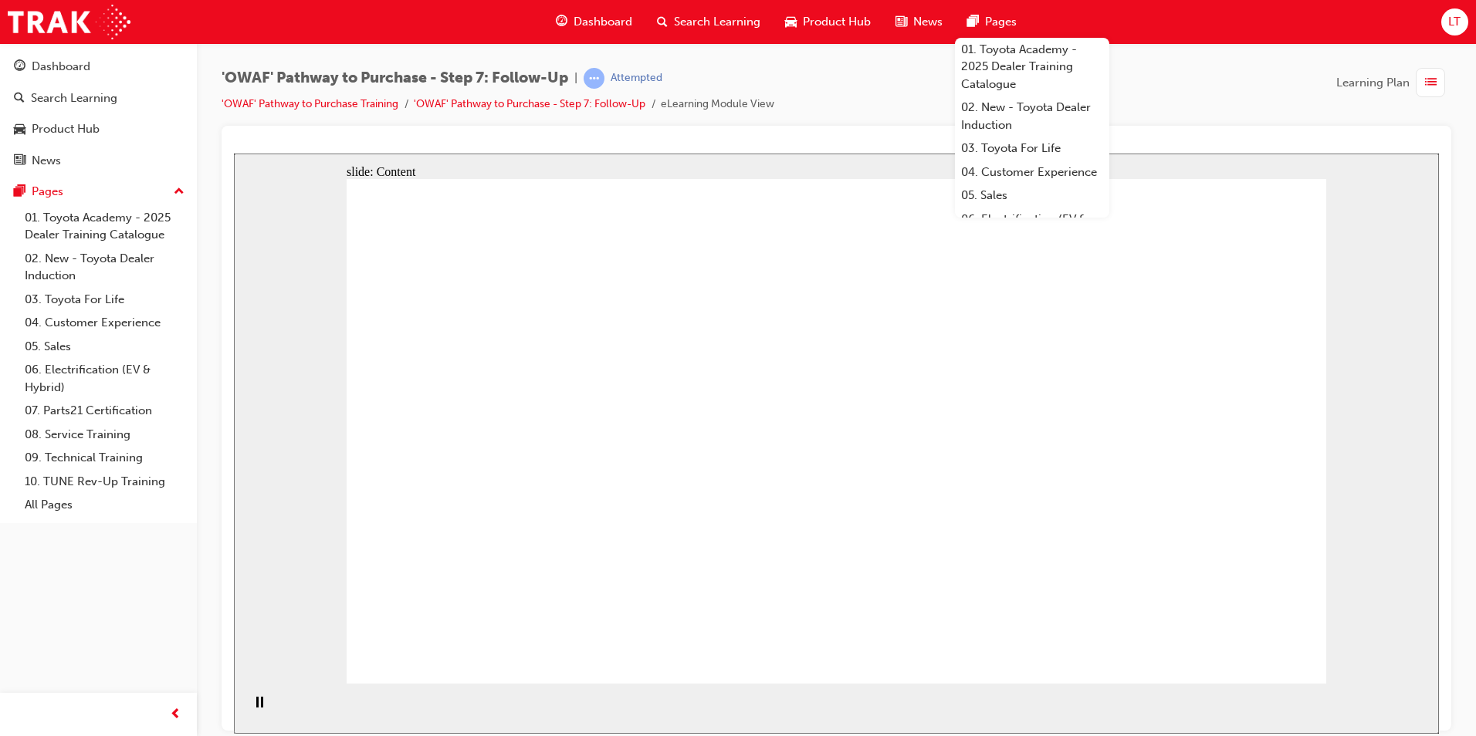
drag, startPoint x: 1156, startPoint y: 401, endPoint x: 1150, endPoint y: 410, distance: 10.5
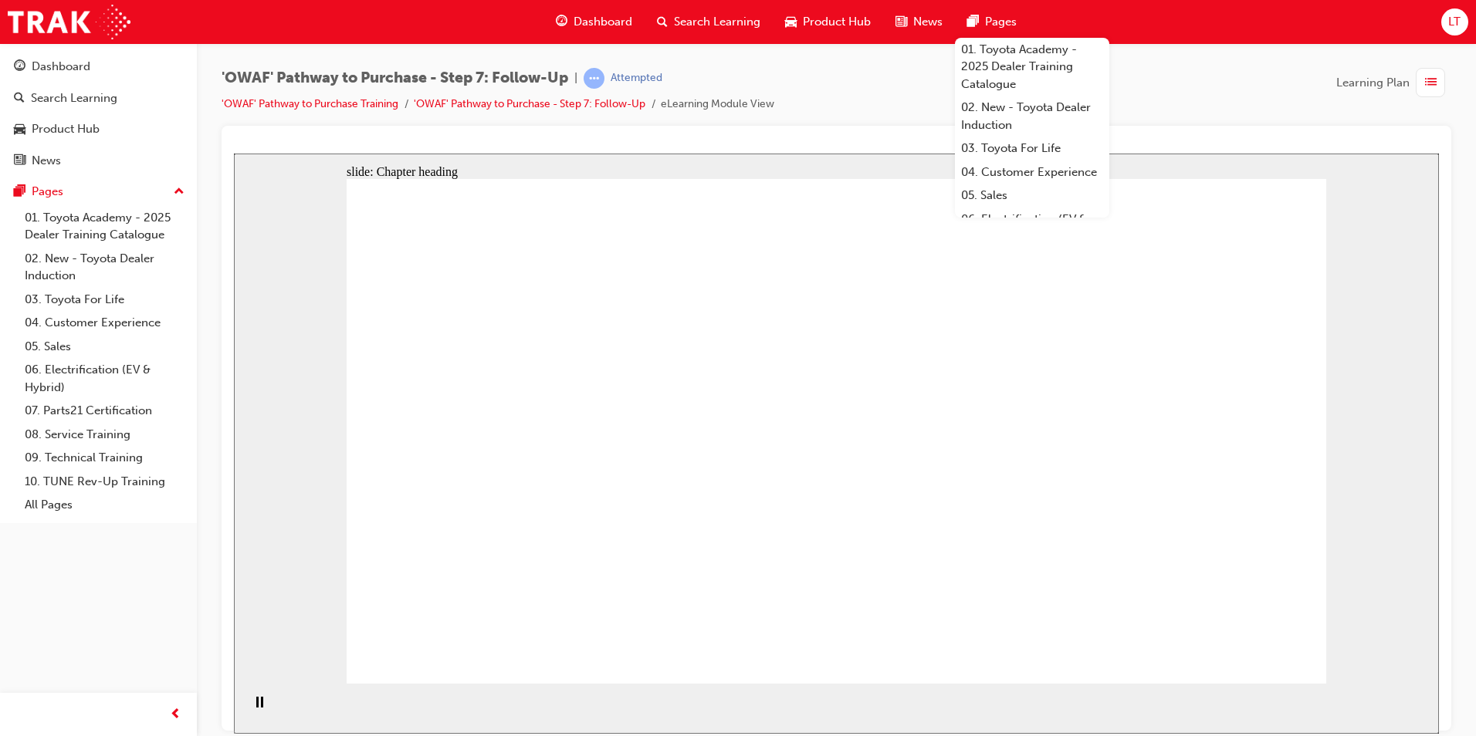
click at [1205, 100] on div "'OWAF' Pathway to Purchase - Step 7: Follow-Up | Attempted 'OWAF' Pathway to Pu…" at bounding box center [837, 97] width 1230 height 58
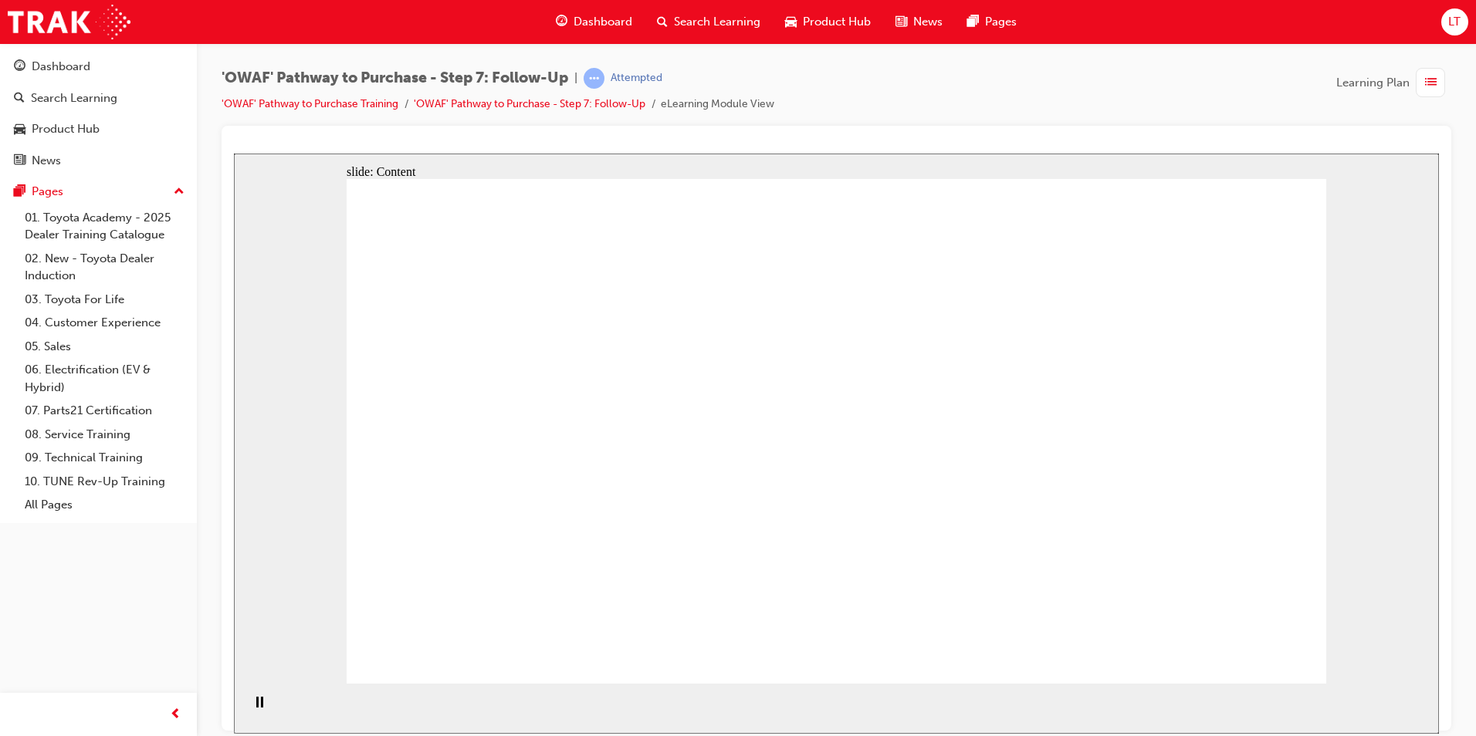
drag, startPoint x: 555, startPoint y: 514, endPoint x: 527, endPoint y: 498, distance: 32.2
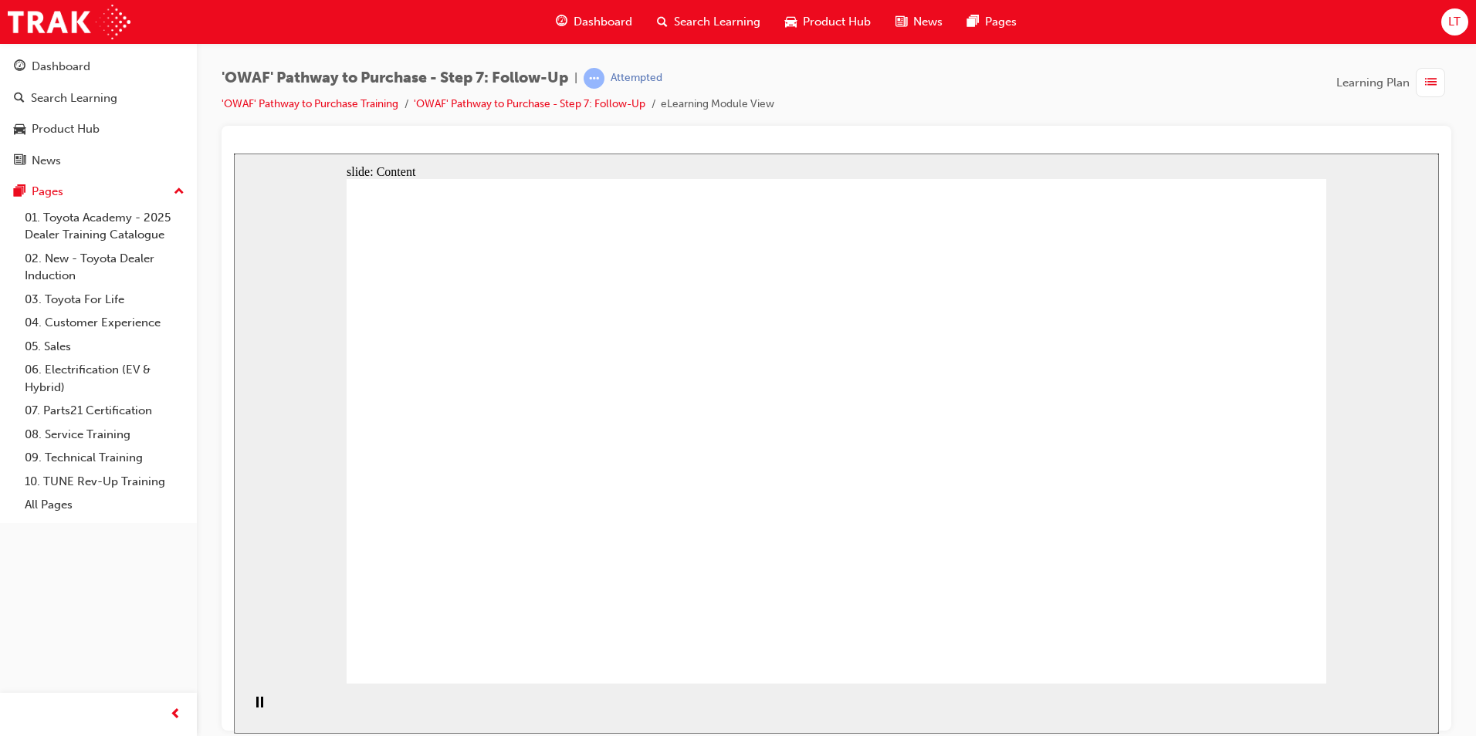
drag, startPoint x: 527, startPoint y: 499, endPoint x: 683, endPoint y: 516, distance: 156.9
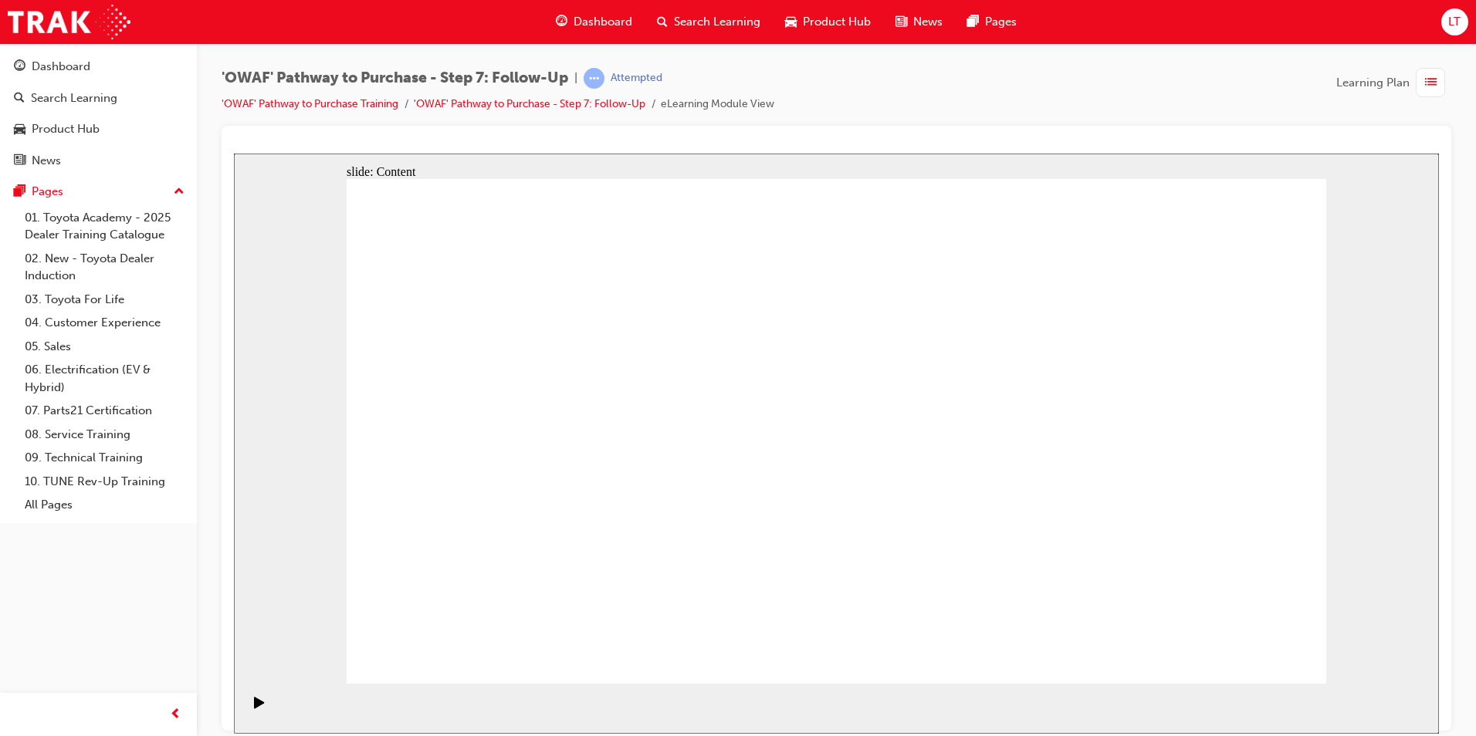
drag, startPoint x: 1014, startPoint y: 242, endPoint x: 1039, endPoint y: 268, distance: 36.0
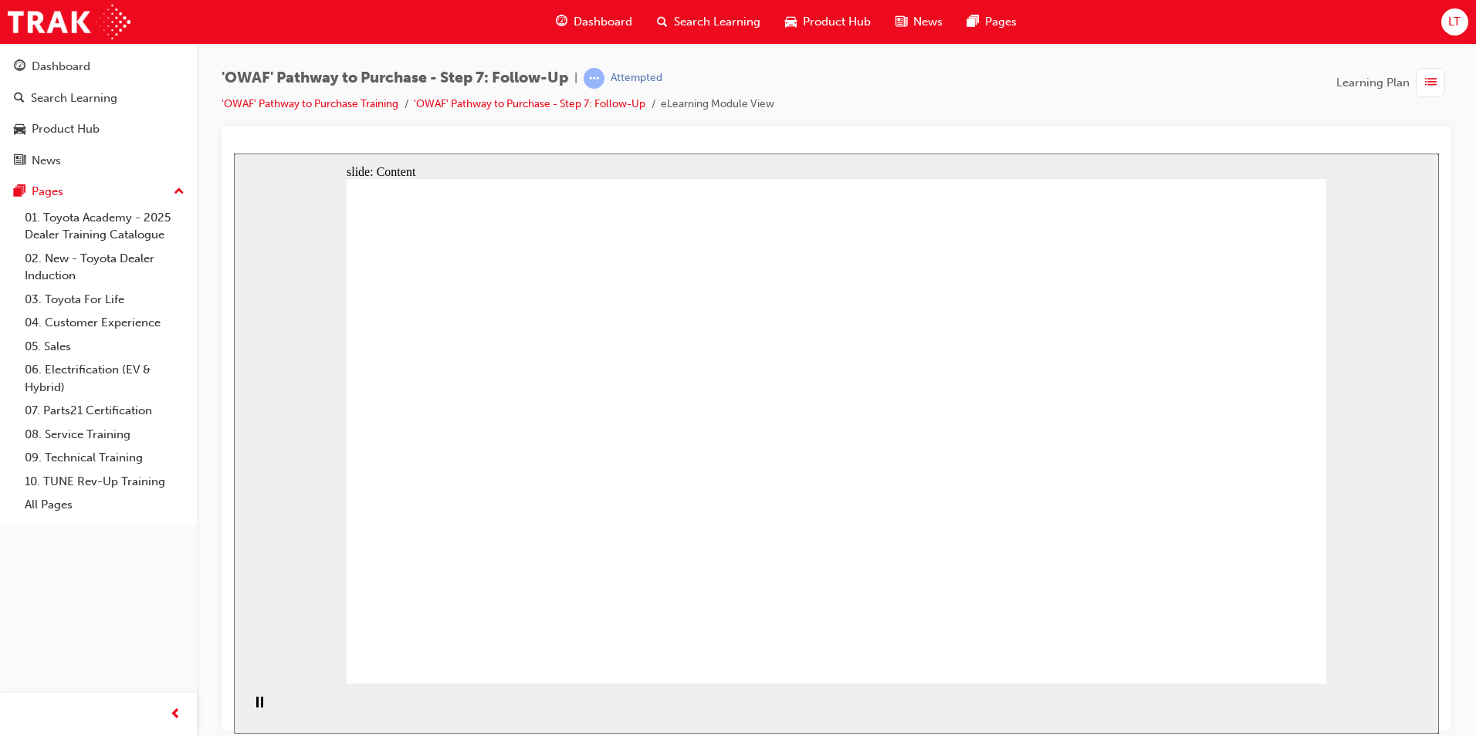
drag, startPoint x: 469, startPoint y: 316, endPoint x: 476, endPoint y: 320, distance: 9.0
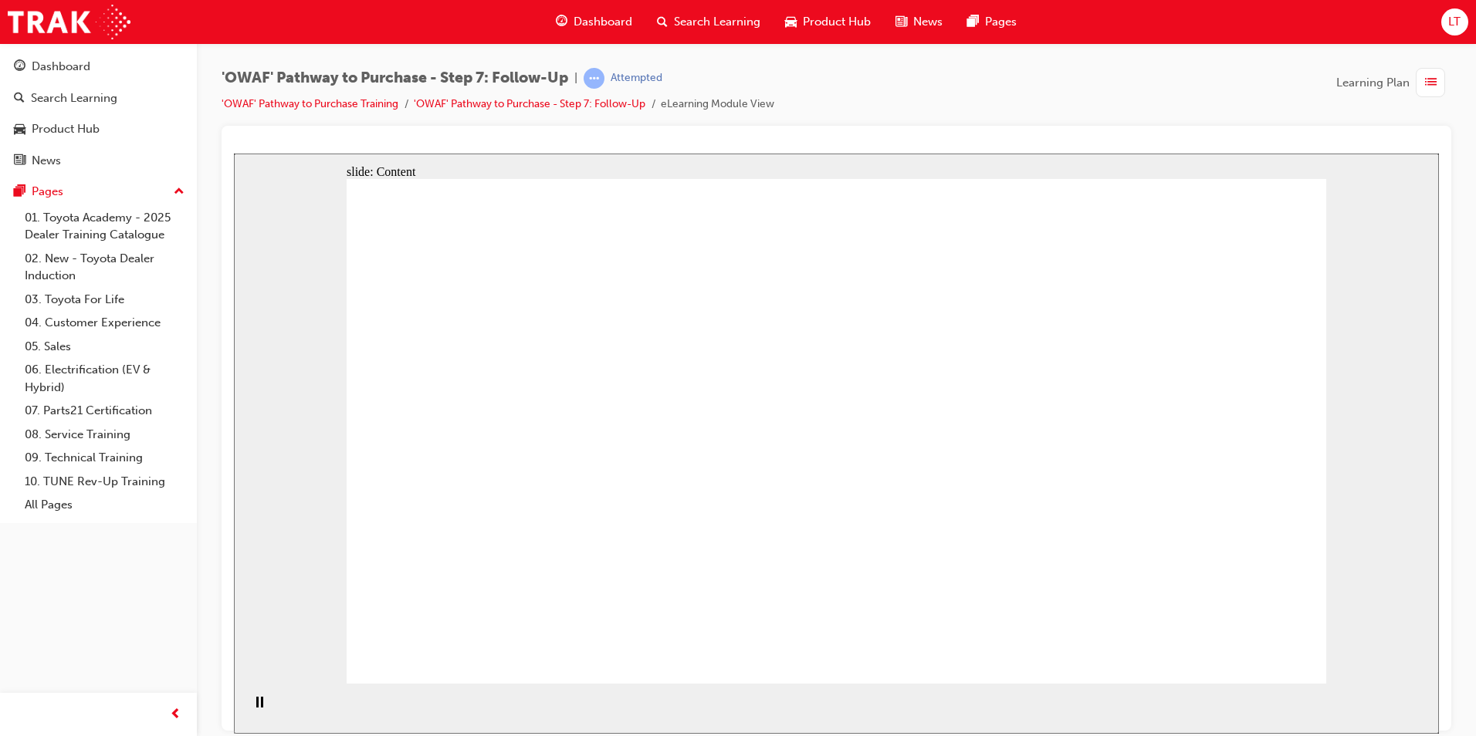
drag, startPoint x: 489, startPoint y: 322, endPoint x: 584, endPoint y: 329, distance: 95.2
drag, startPoint x: 652, startPoint y: 332, endPoint x: 682, endPoint y: 336, distance: 30.4
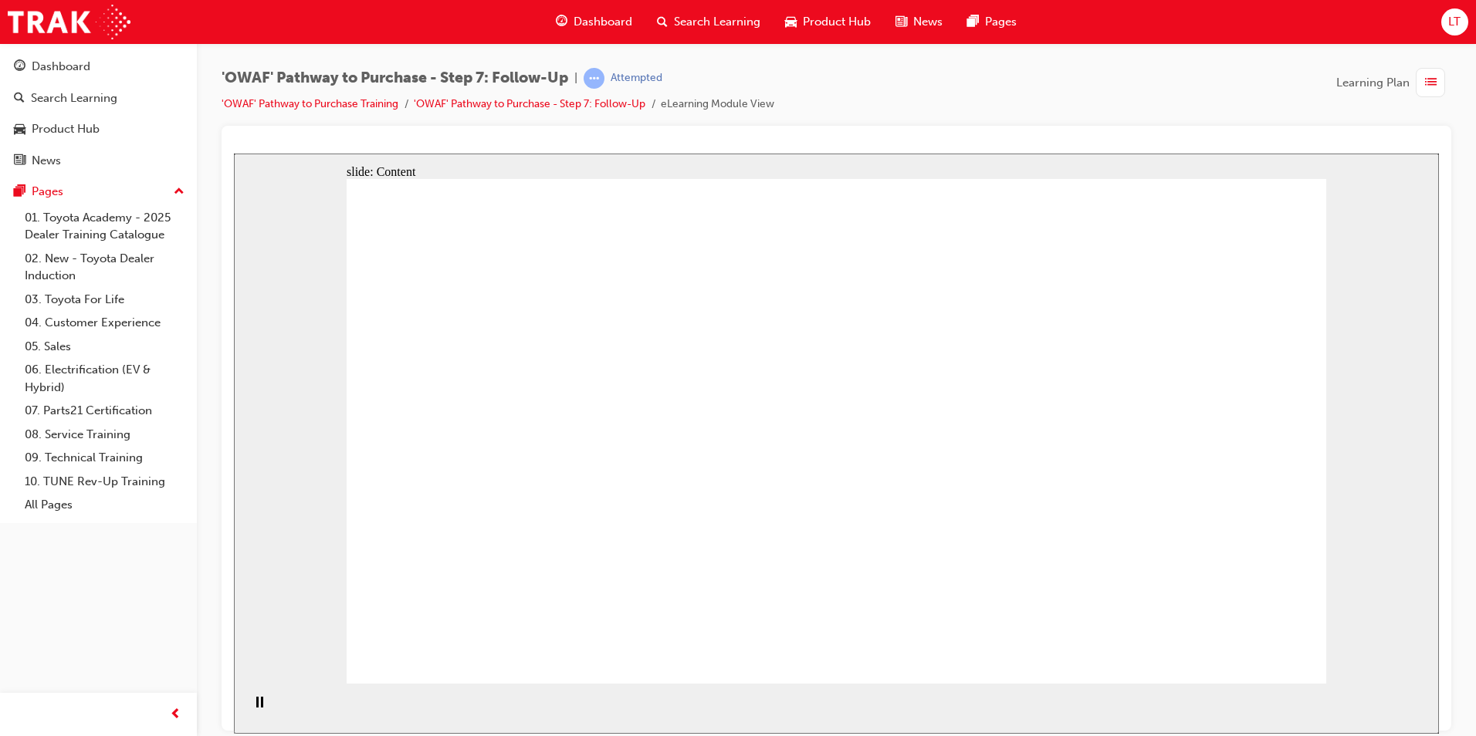
drag, startPoint x: 682, startPoint y: 336, endPoint x: 734, endPoint y: 344, distance: 53.1
drag, startPoint x: 786, startPoint y: 316, endPoint x: 793, endPoint y: 323, distance: 10.4
drag, startPoint x: 794, startPoint y: 324, endPoint x: 990, endPoint y: 359, distance: 199.1
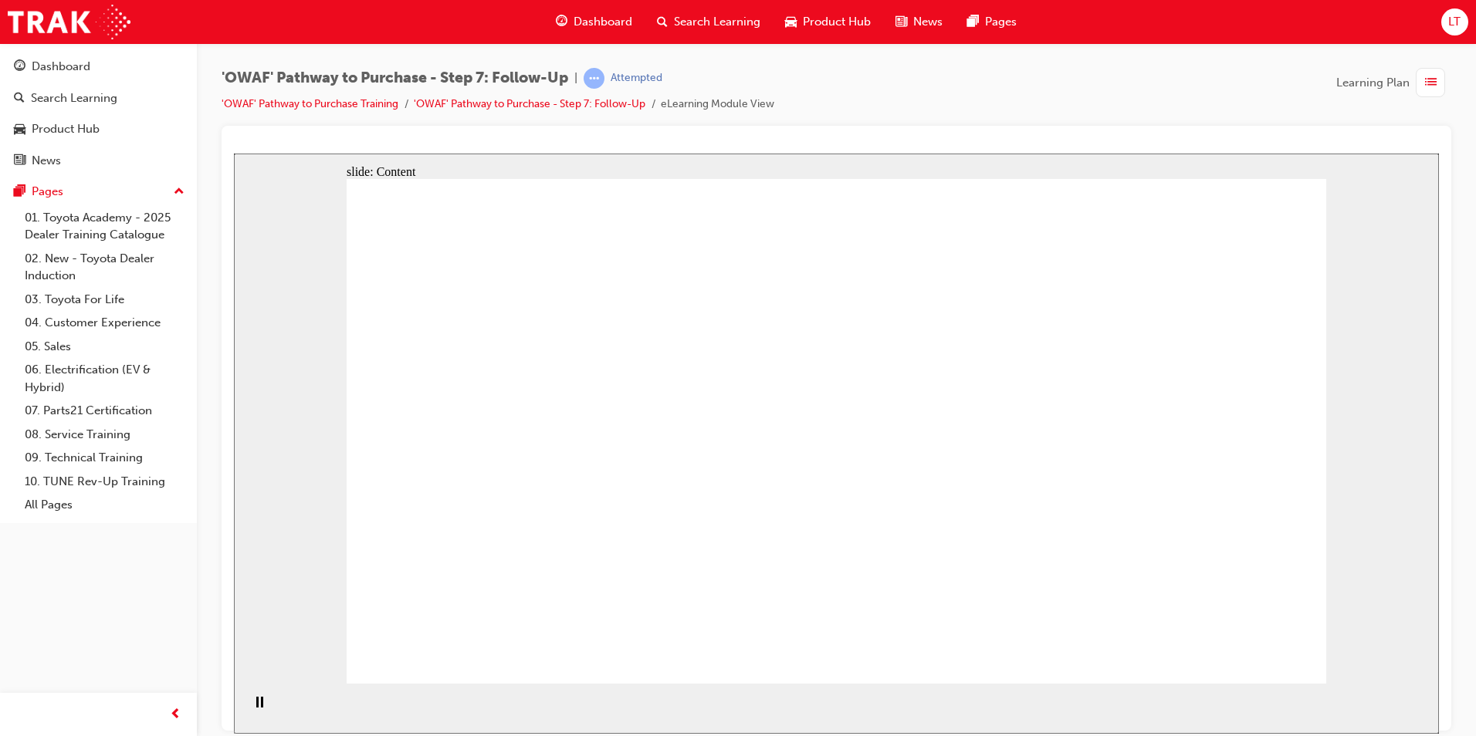
drag, startPoint x: 1282, startPoint y: 353, endPoint x: 1269, endPoint y: 472, distance: 120.3
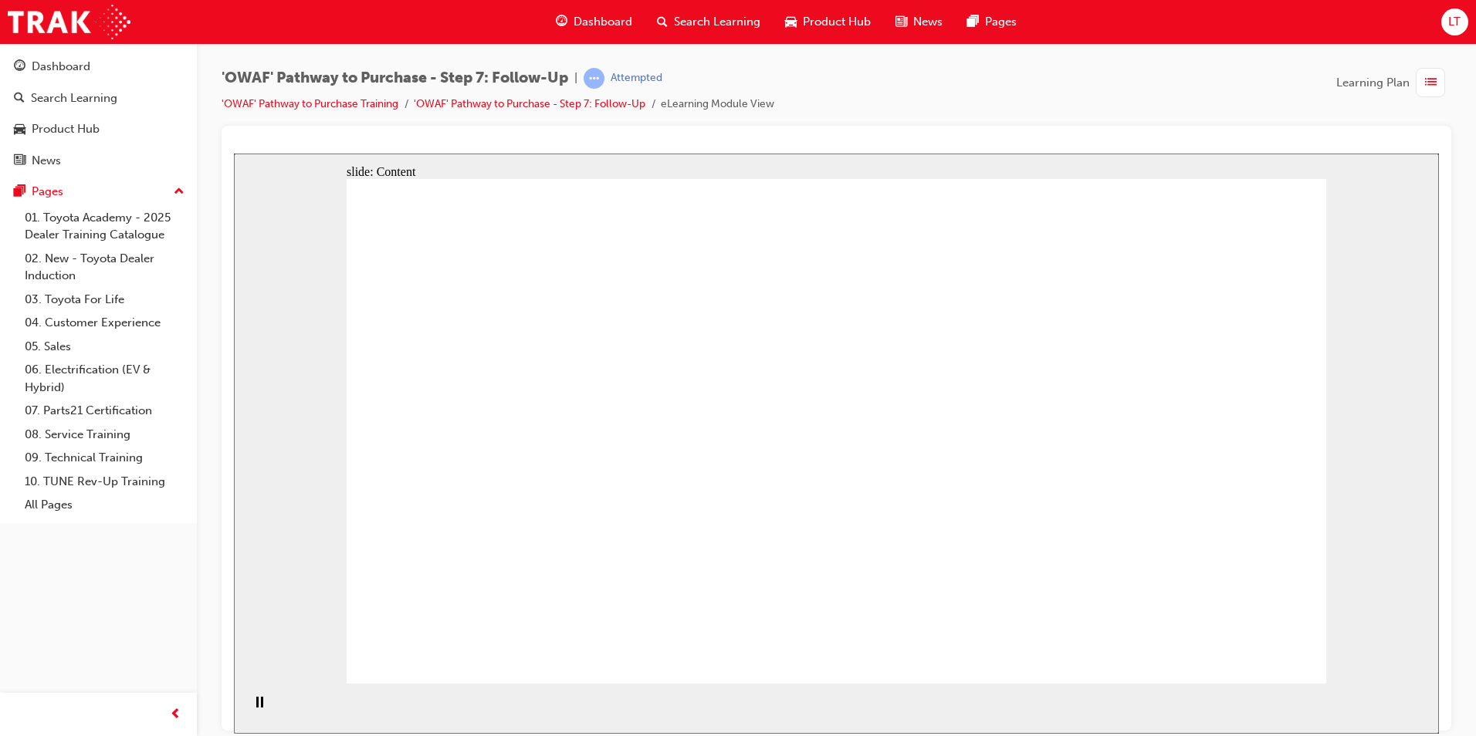
drag, startPoint x: 434, startPoint y: 548, endPoint x: 470, endPoint y: 547, distance: 36.3
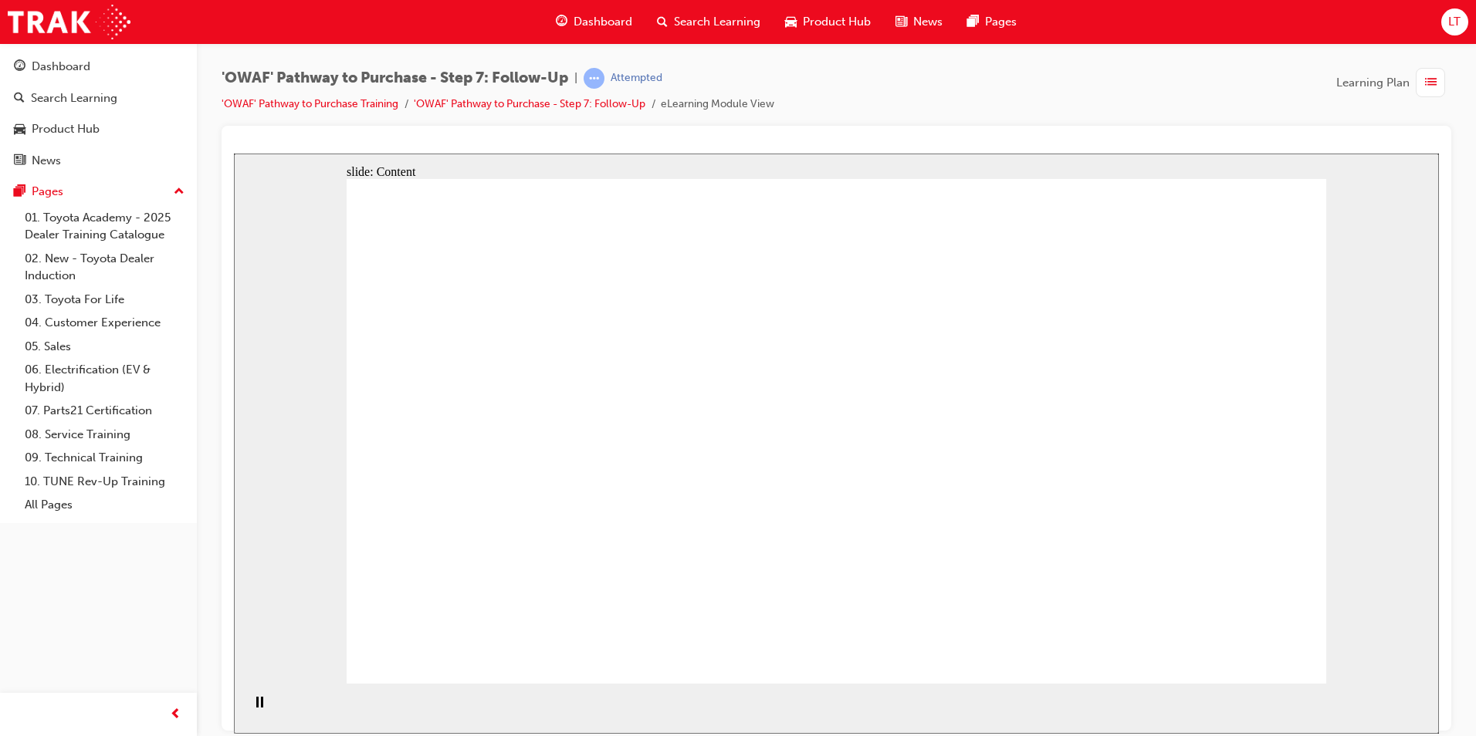
drag, startPoint x: 936, startPoint y: 533, endPoint x: 1045, endPoint y: 536, distance: 108.9
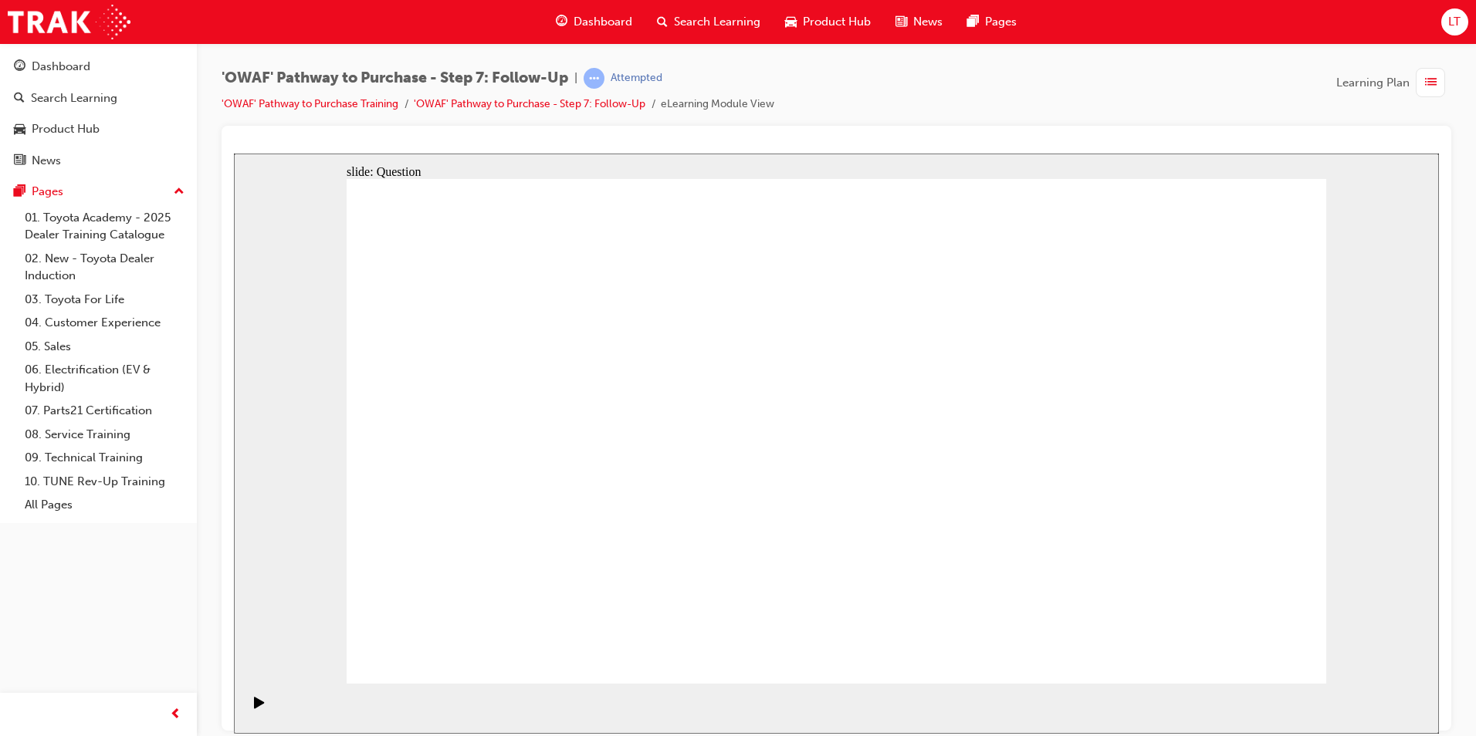
radio input "true"
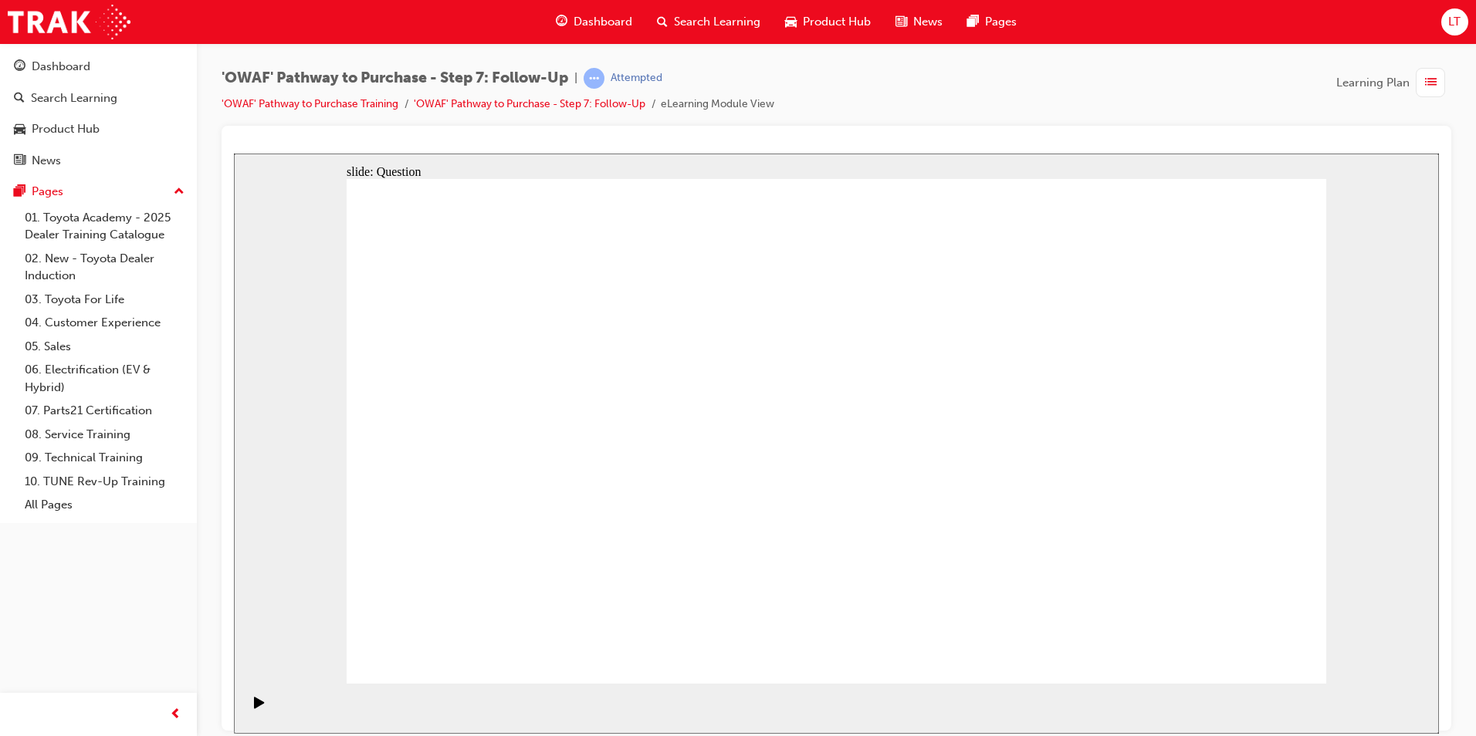
drag, startPoint x: 652, startPoint y: 564, endPoint x: 818, endPoint y: 379, distance: 248.2
drag, startPoint x: 821, startPoint y: 625, endPoint x: 616, endPoint y: 435, distance: 279.1
drag, startPoint x: 998, startPoint y: 566, endPoint x: 665, endPoint y: 475, distance: 345.0
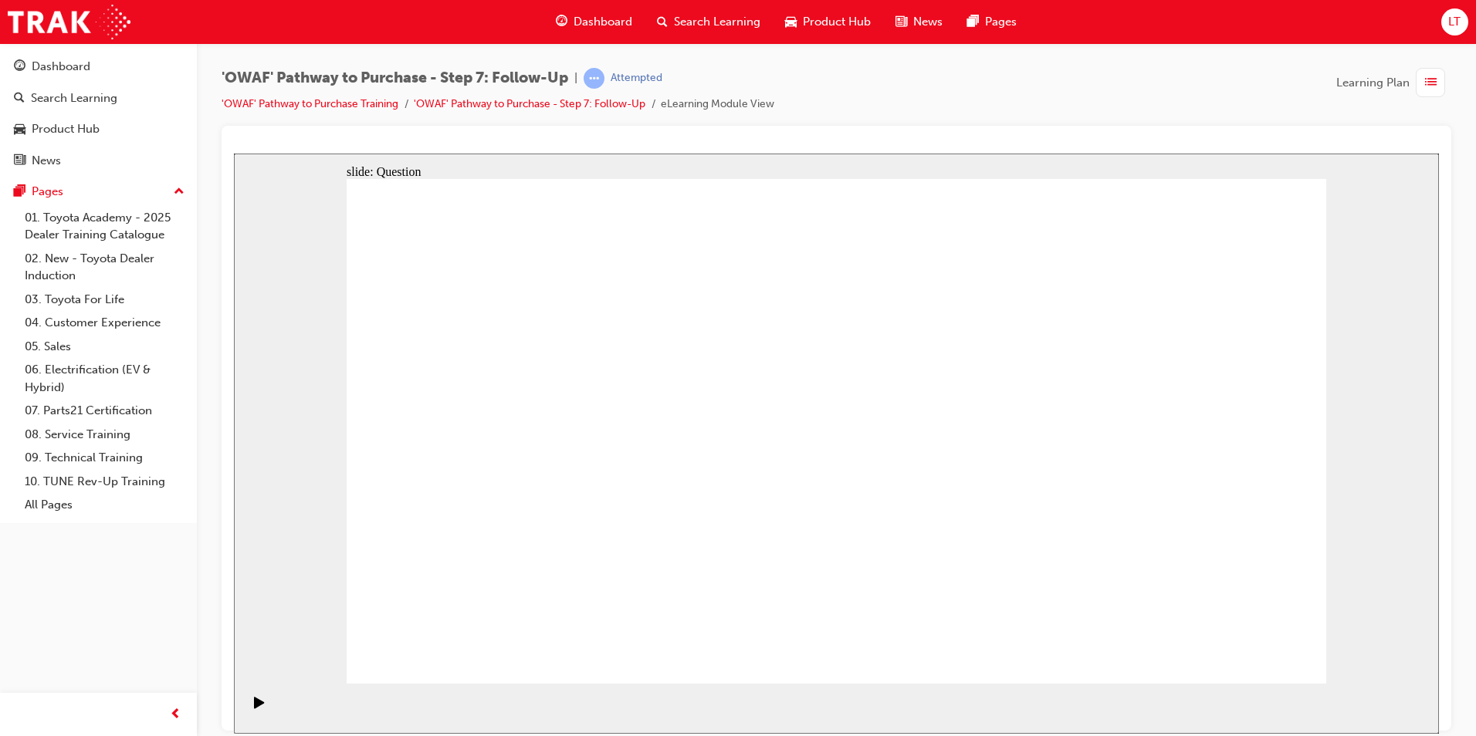
radio input "true"
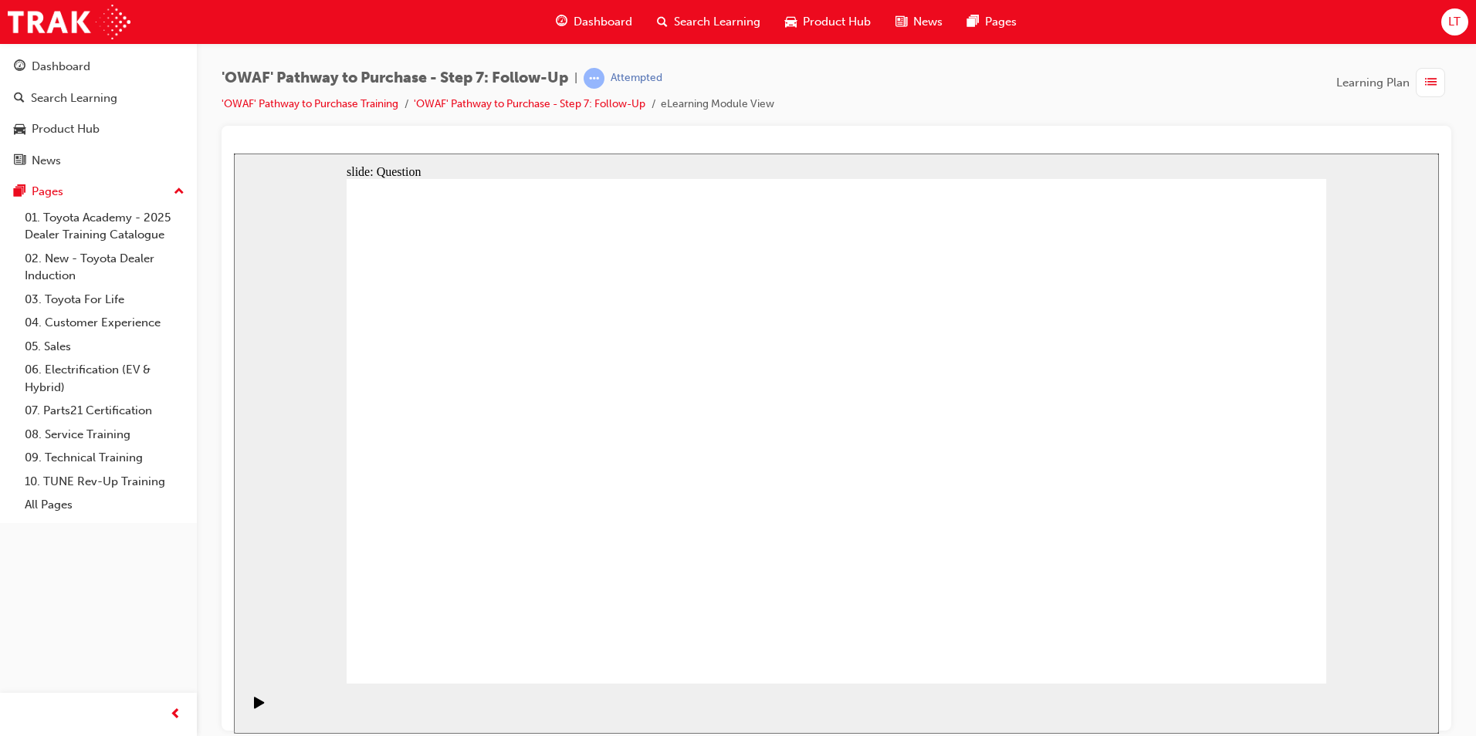
radio input "true"
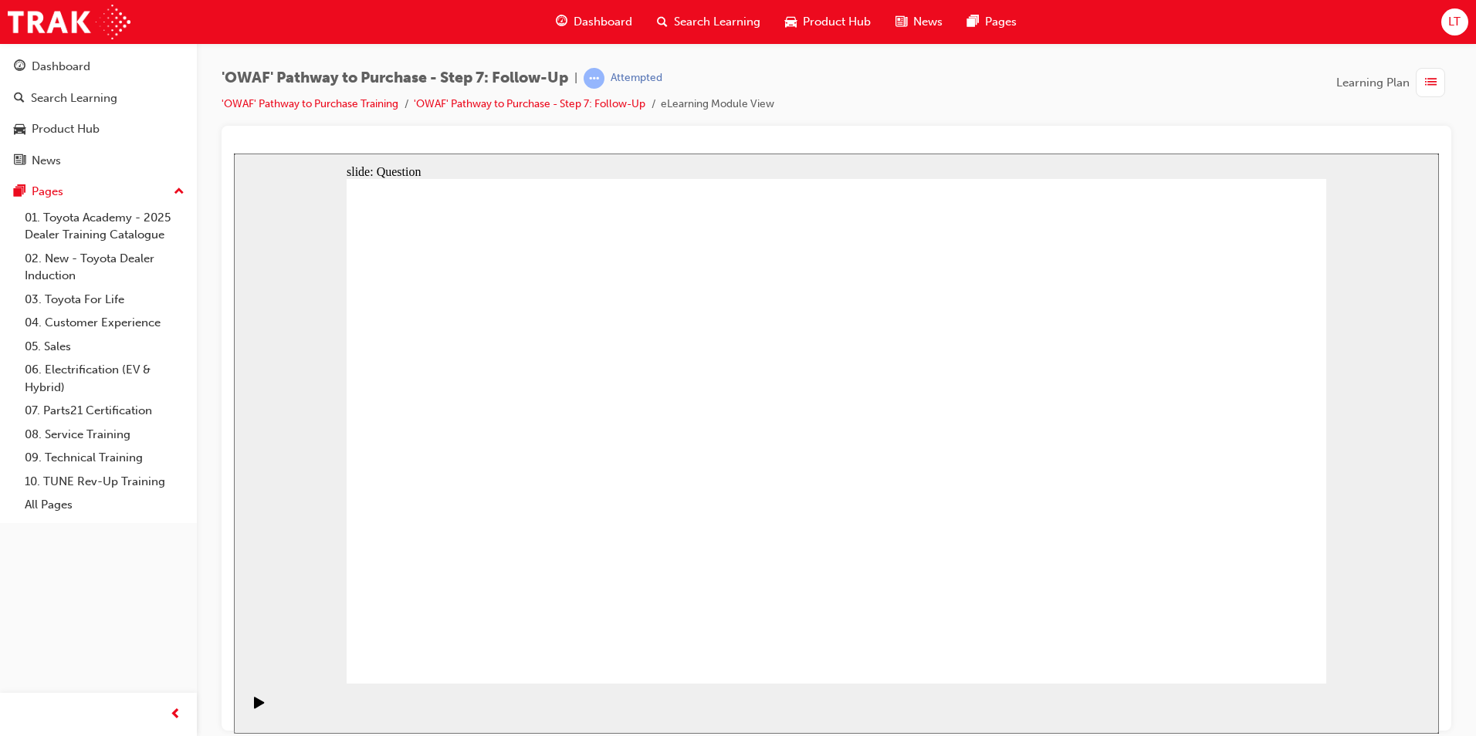
drag, startPoint x: 1273, startPoint y: 651, endPoint x: 1281, endPoint y: 650, distance: 7.8
